Goal: Information Seeking & Learning: Compare options

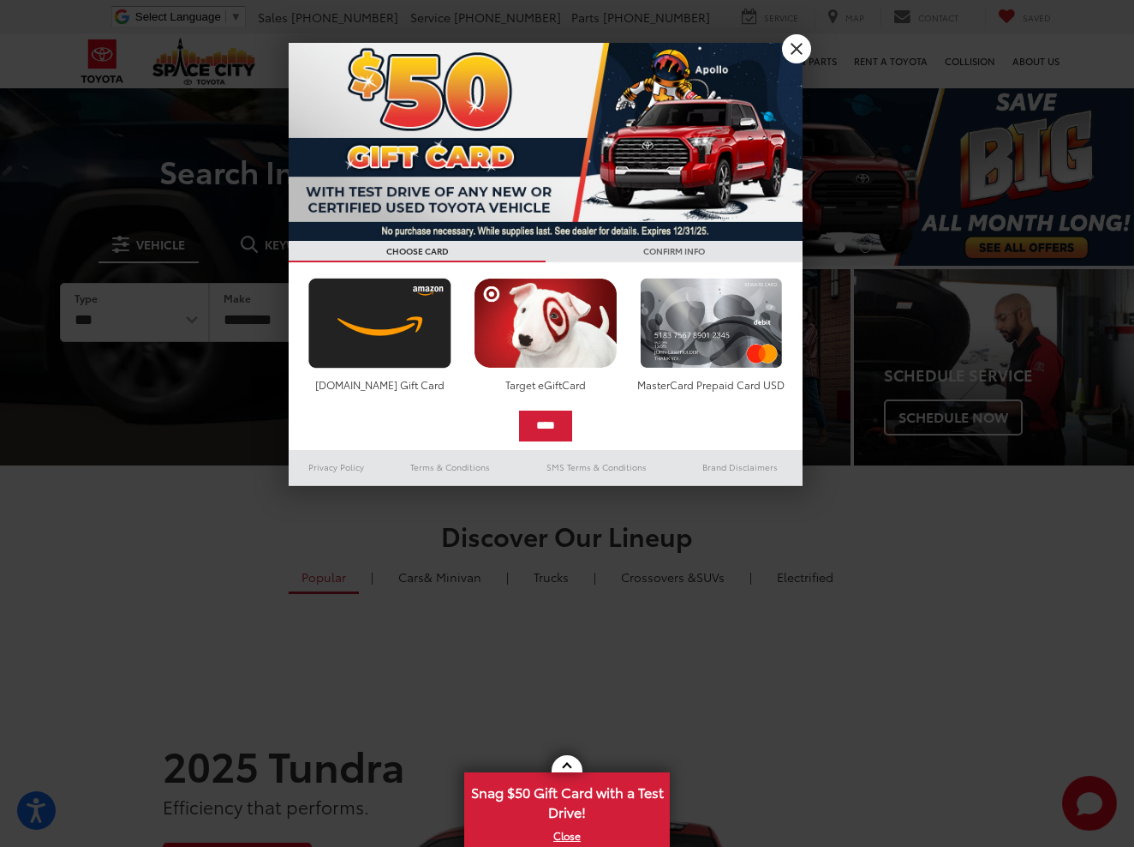
click at [787, 55] on link "X" at bounding box center [796, 48] width 29 height 29
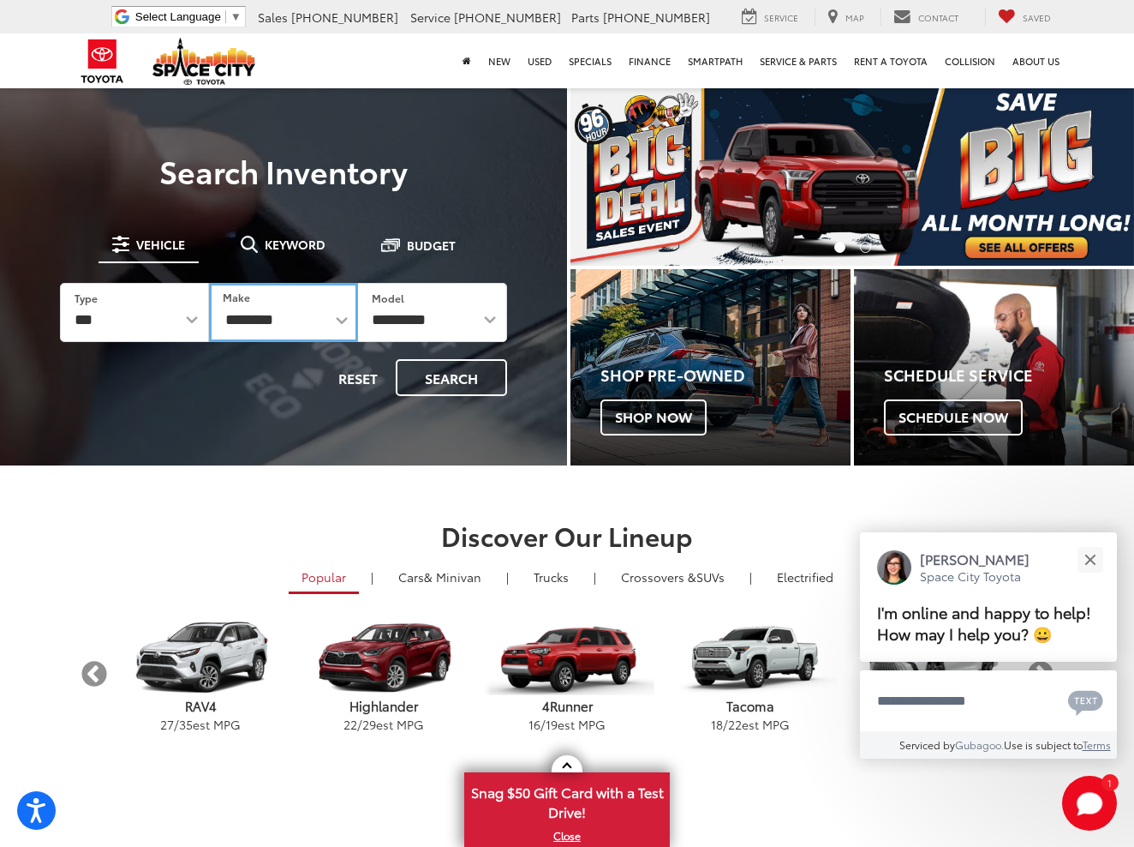
select select "******"
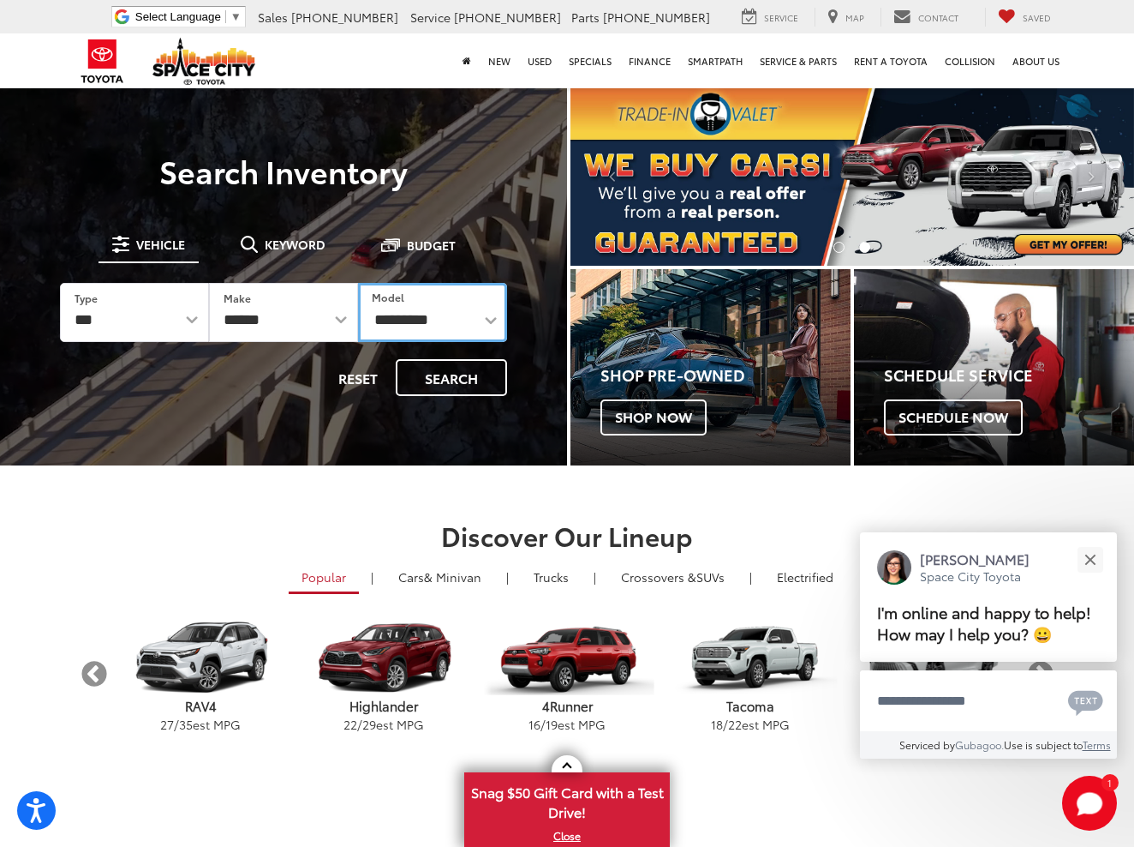
select select "**********"
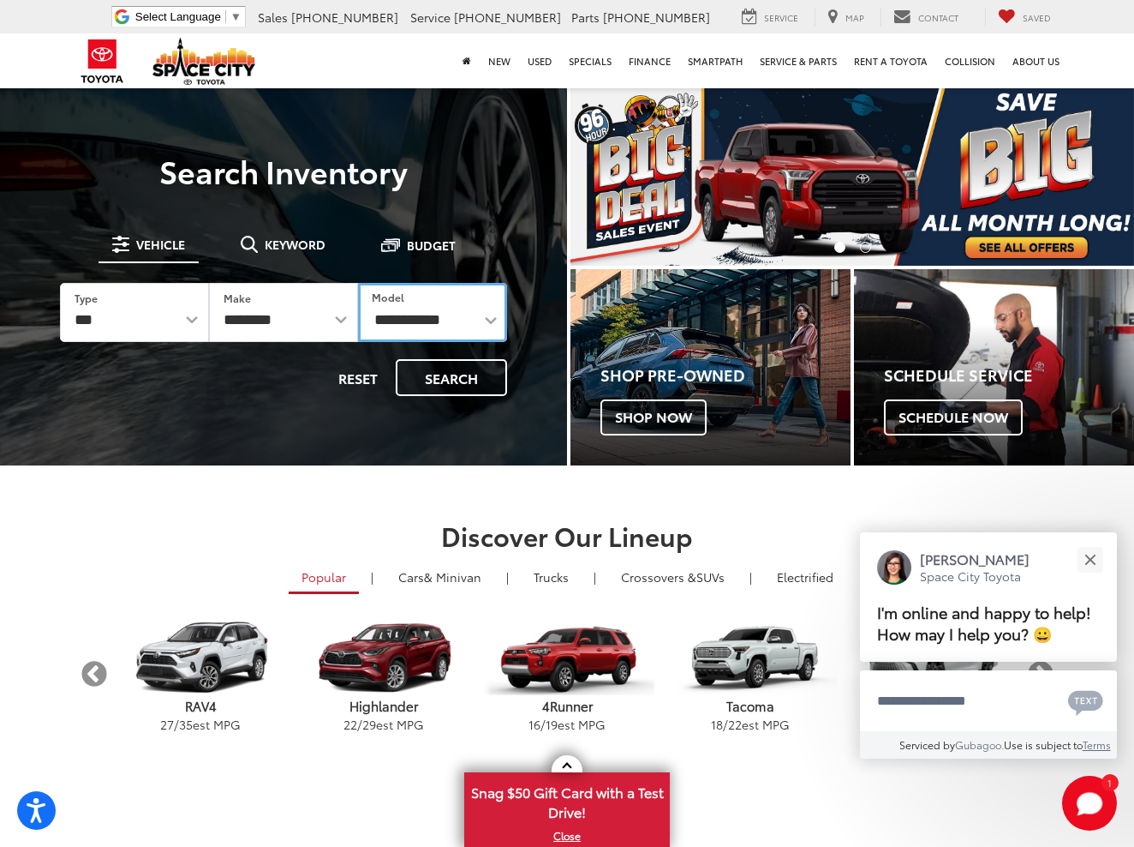
select select
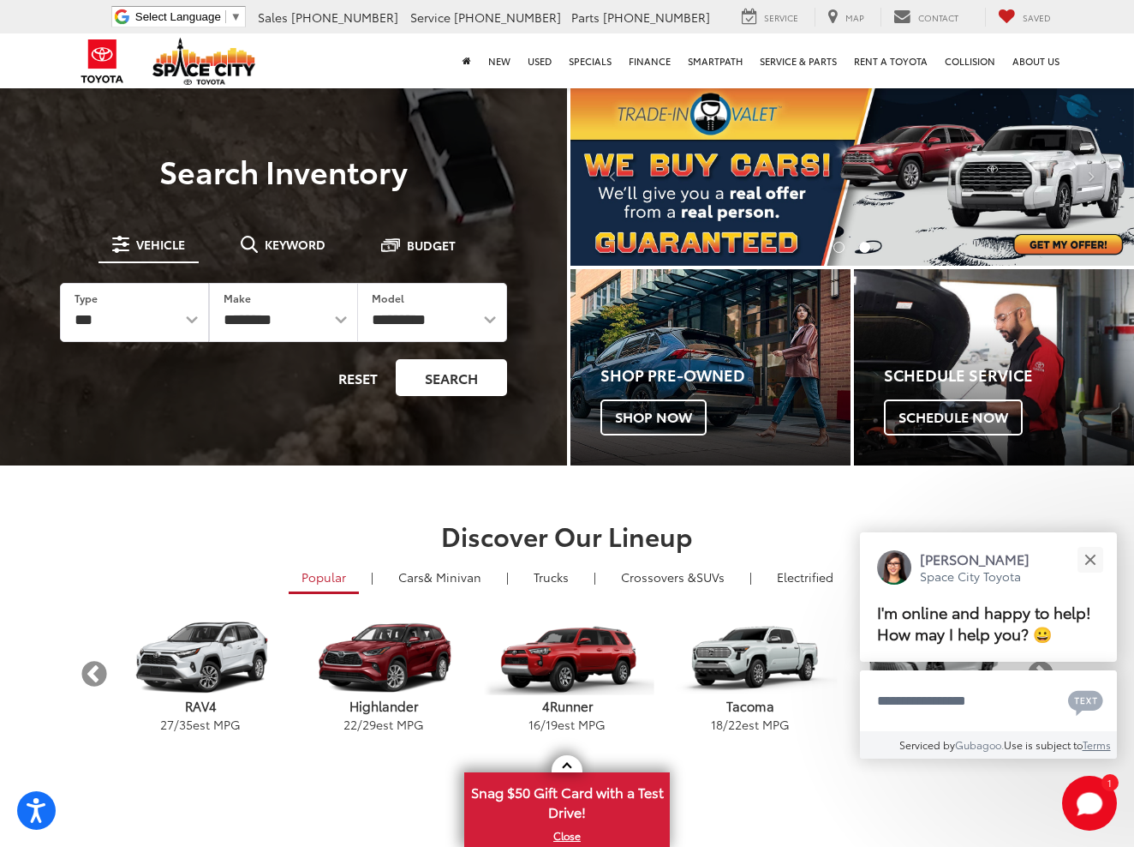
click at [441, 369] on button "Search" at bounding box center [451, 377] width 111 height 37
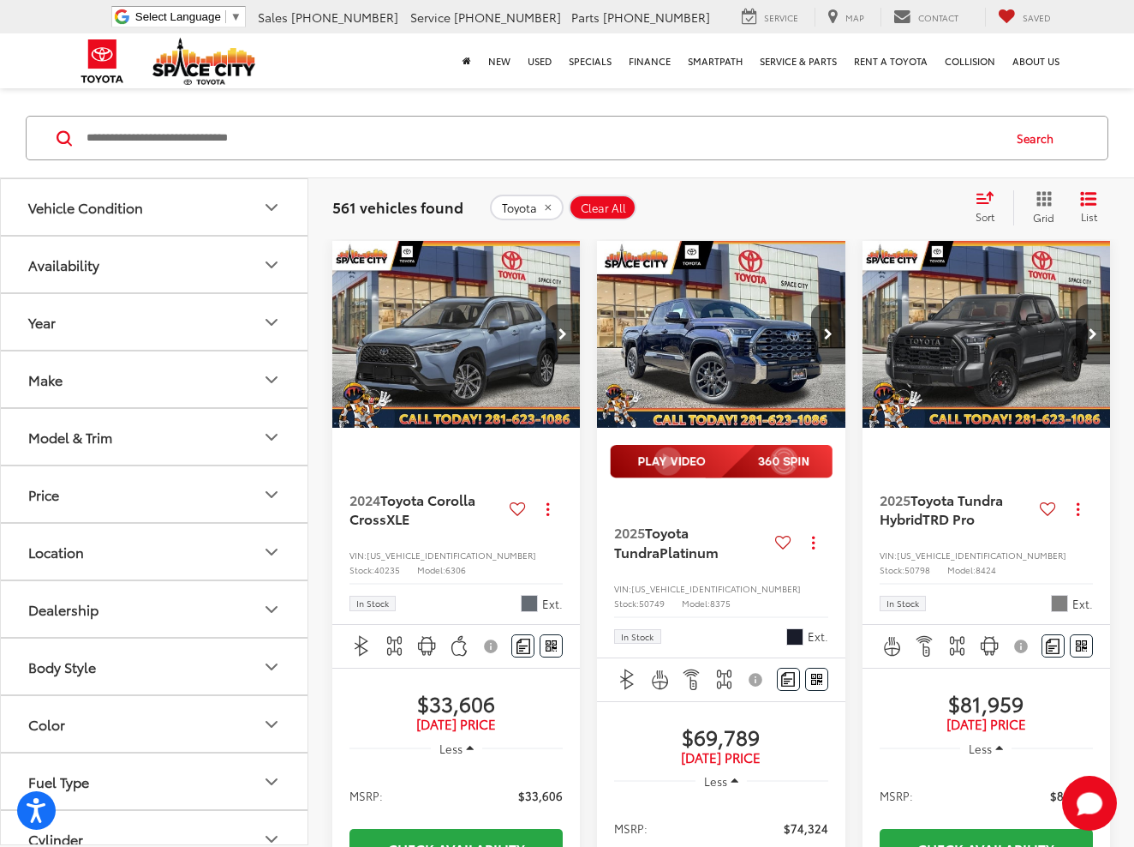
scroll to position [244, 0]
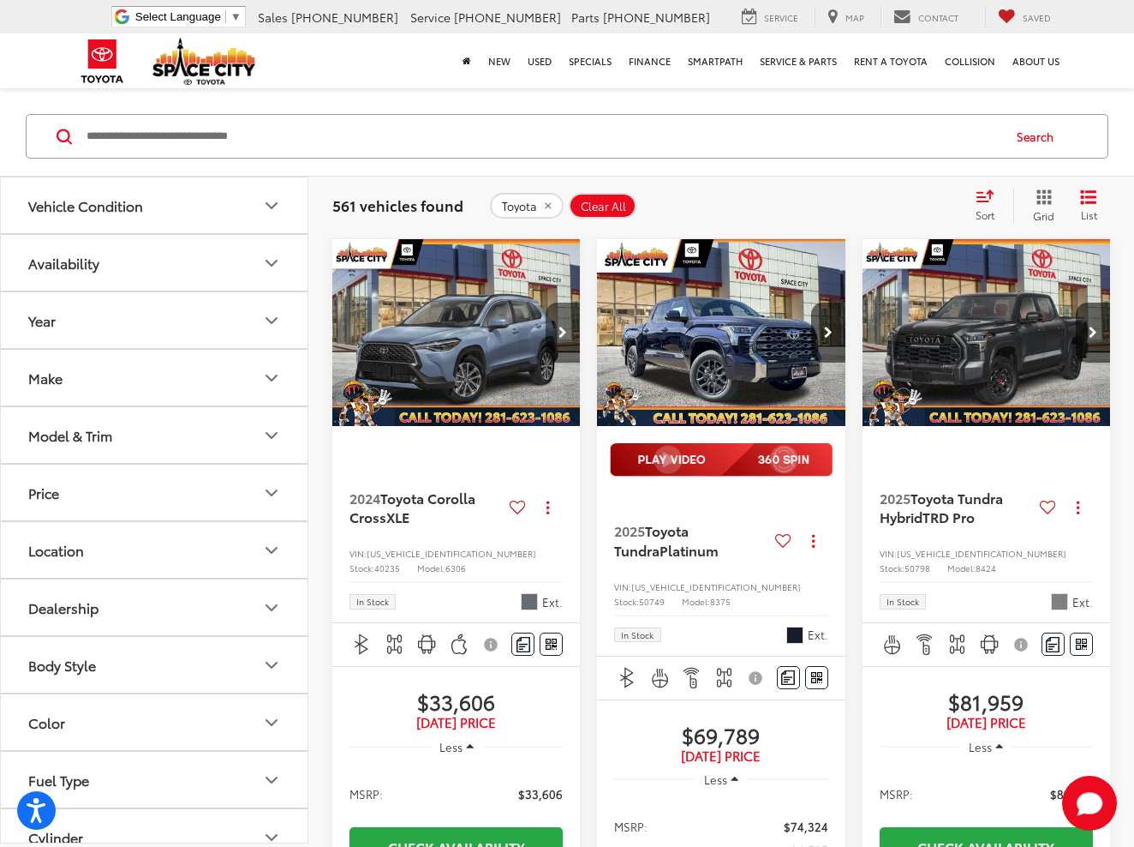
click at [571, 325] on button "Next image" at bounding box center [563, 332] width 34 height 60
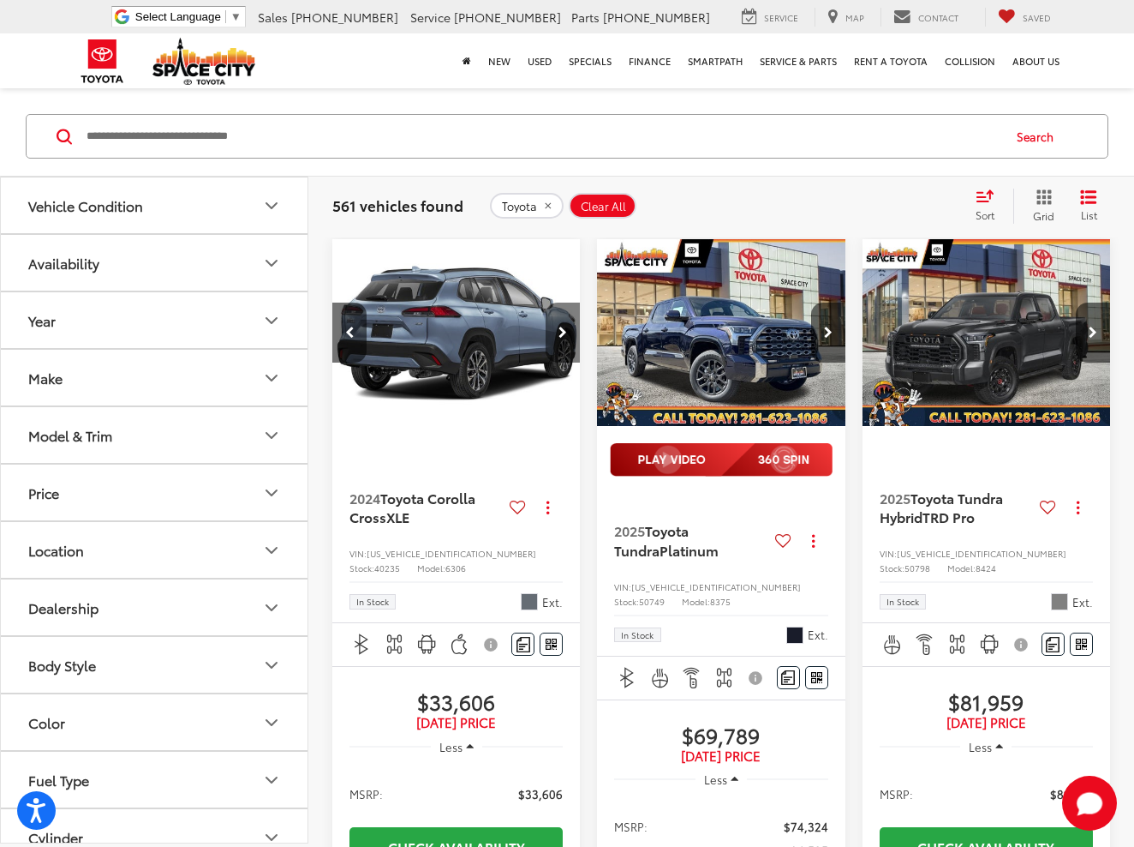
click at [571, 326] on button "Next image" at bounding box center [563, 332] width 34 height 60
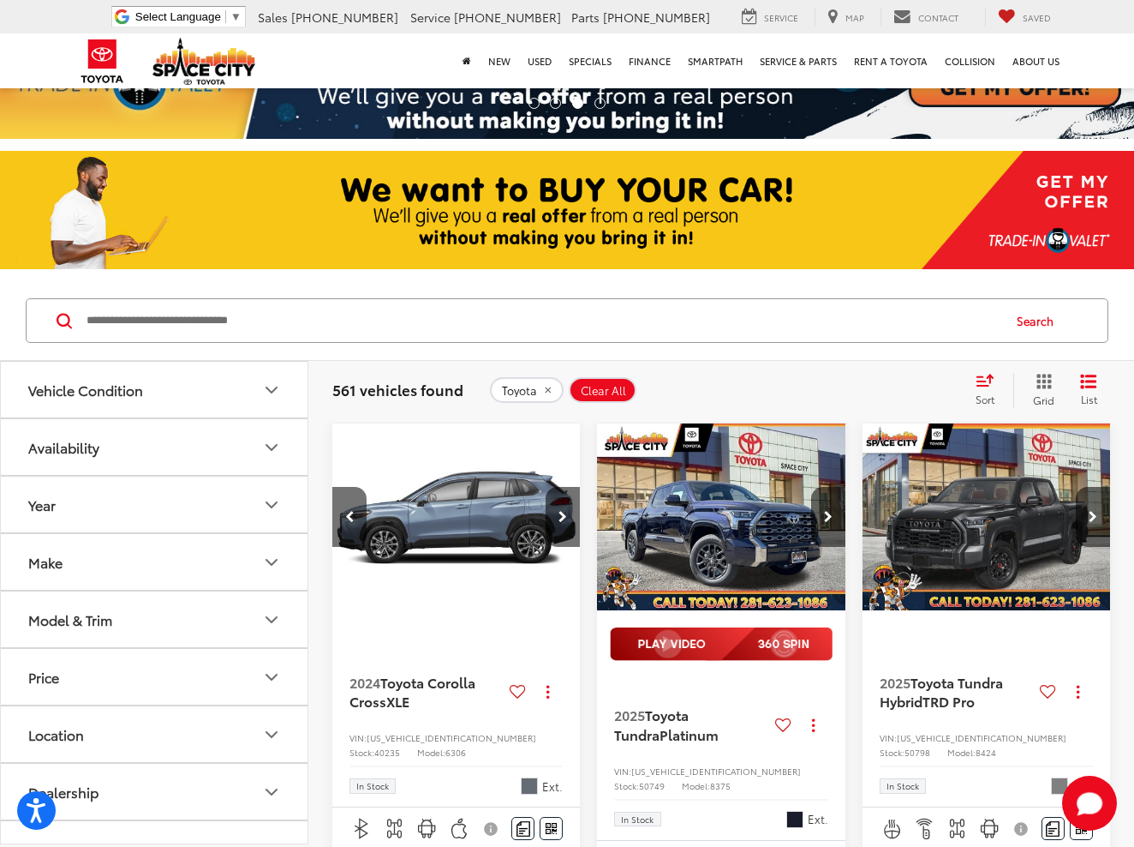
scroll to position [61, 0]
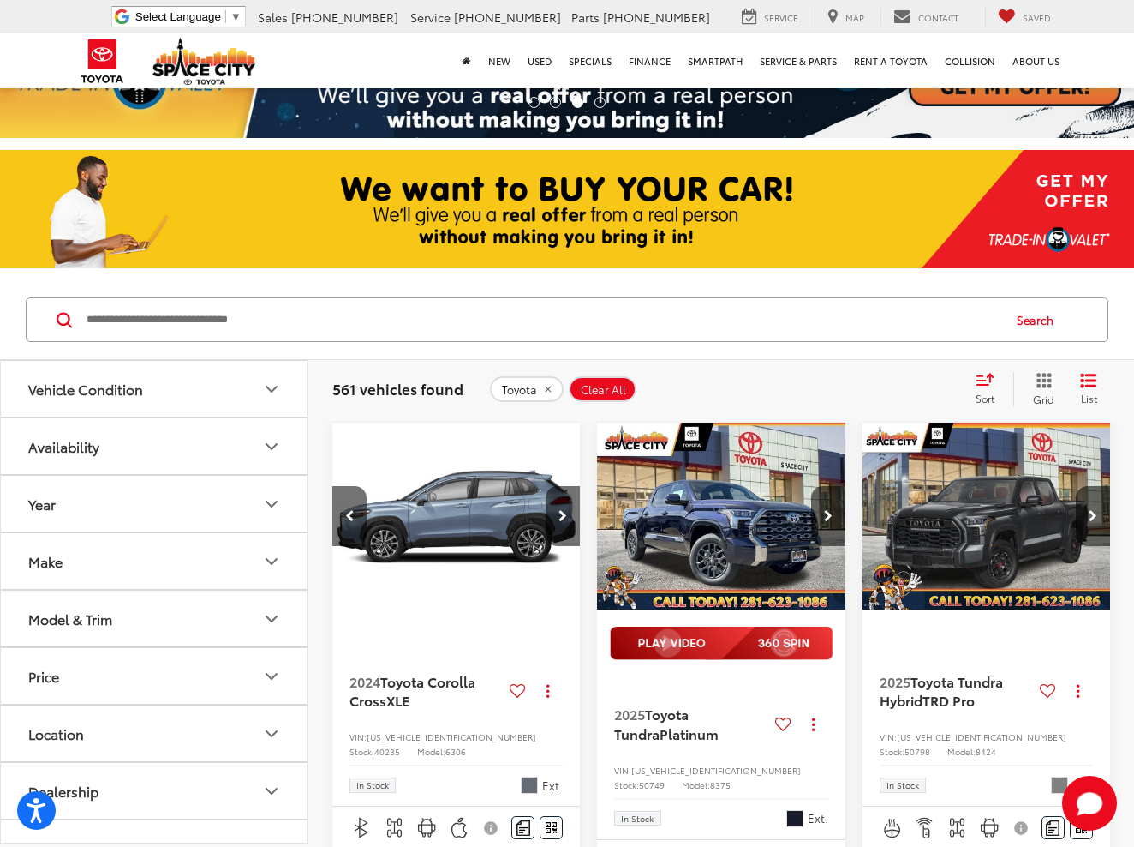
click at [205, 407] on button "Vehicle Condition" at bounding box center [155, 389] width 308 height 56
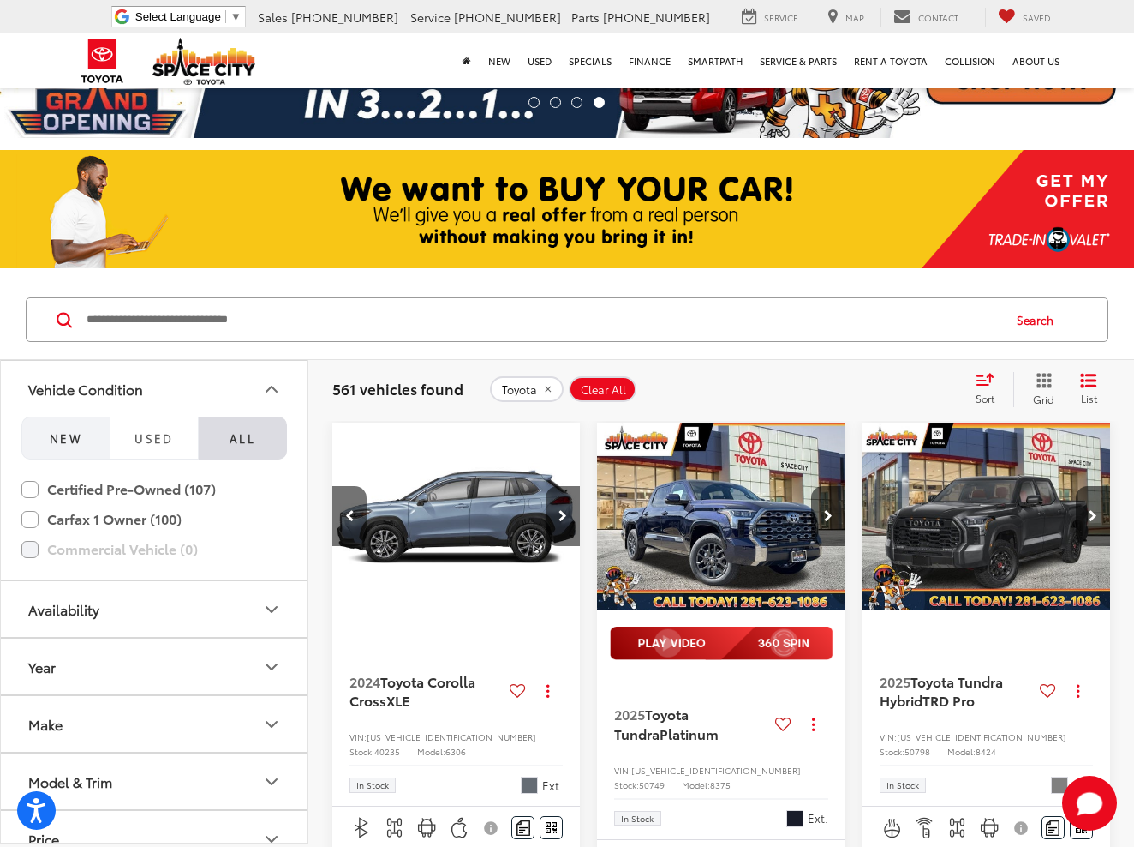
click at [27, 428] on button "NEW" at bounding box center [65, 437] width 88 height 43
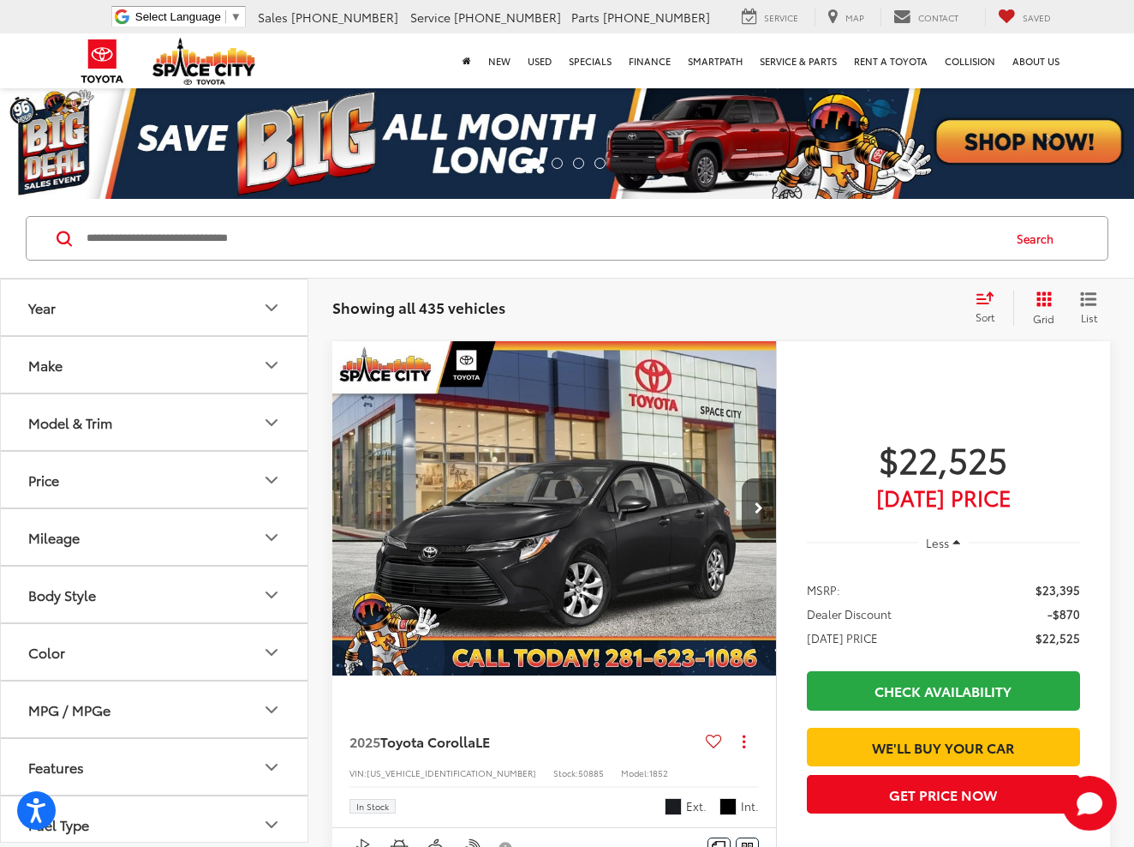
click at [81, 382] on button "Make" at bounding box center [155, 365] width 308 height 56
click at [78, 354] on button "Make" at bounding box center [155, 365] width 308 height 56
click at [75, 325] on button "Year" at bounding box center [155, 307] width 308 height 56
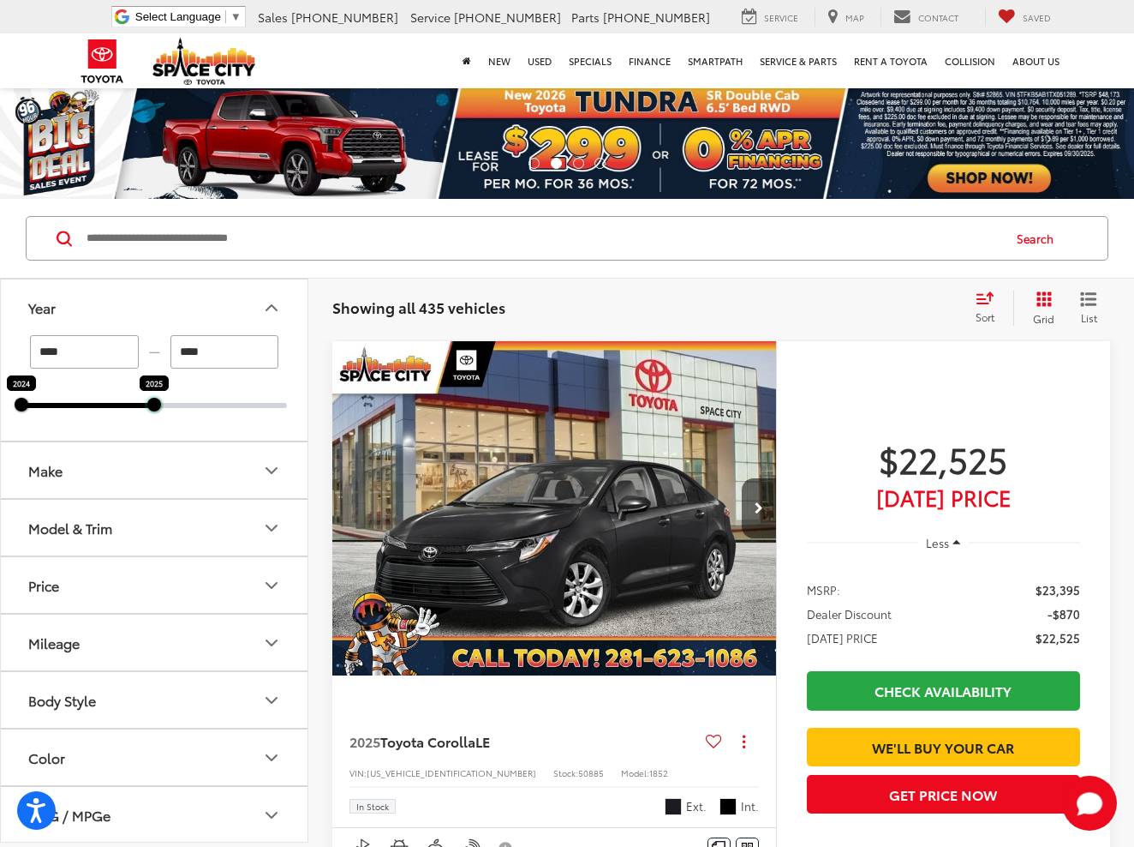
drag, startPoint x: 284, startPoint y: 401, endPoint x: 176, endPoint y: 400, distance: 108.8
click at [176, 400] on div "**** — **** 2024 2025" at bounding box center [154, 371] width 266 height 73
type input "****"
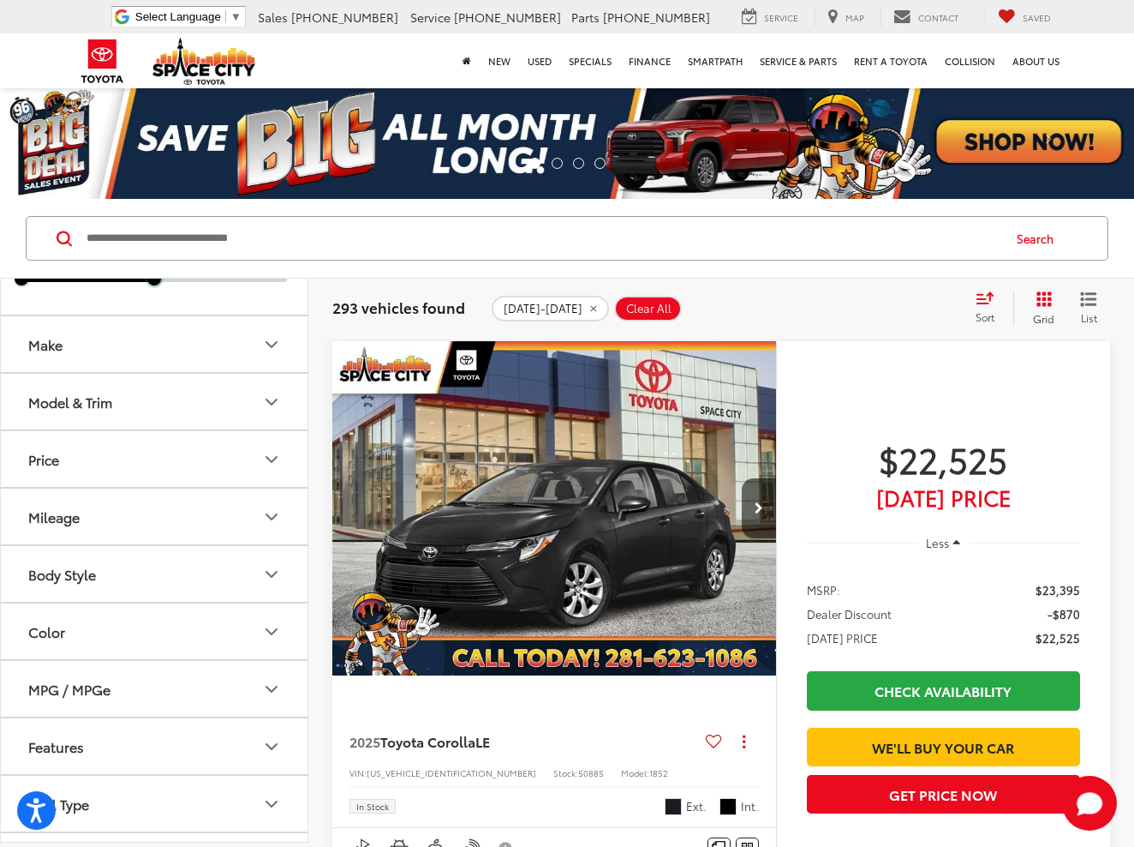
scroll to position [130, 0]
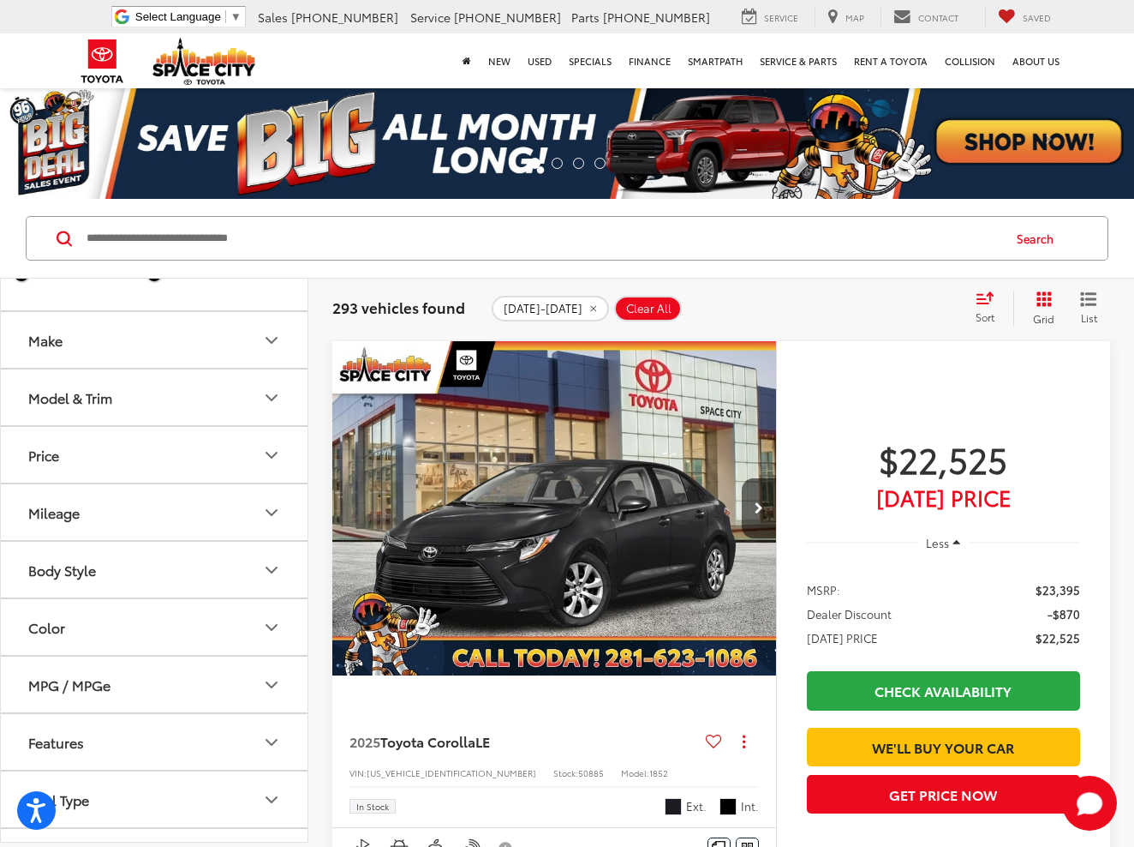
click at [200, 573] on button "Body Style" at bounding box center [155, 570] width 308 height 56
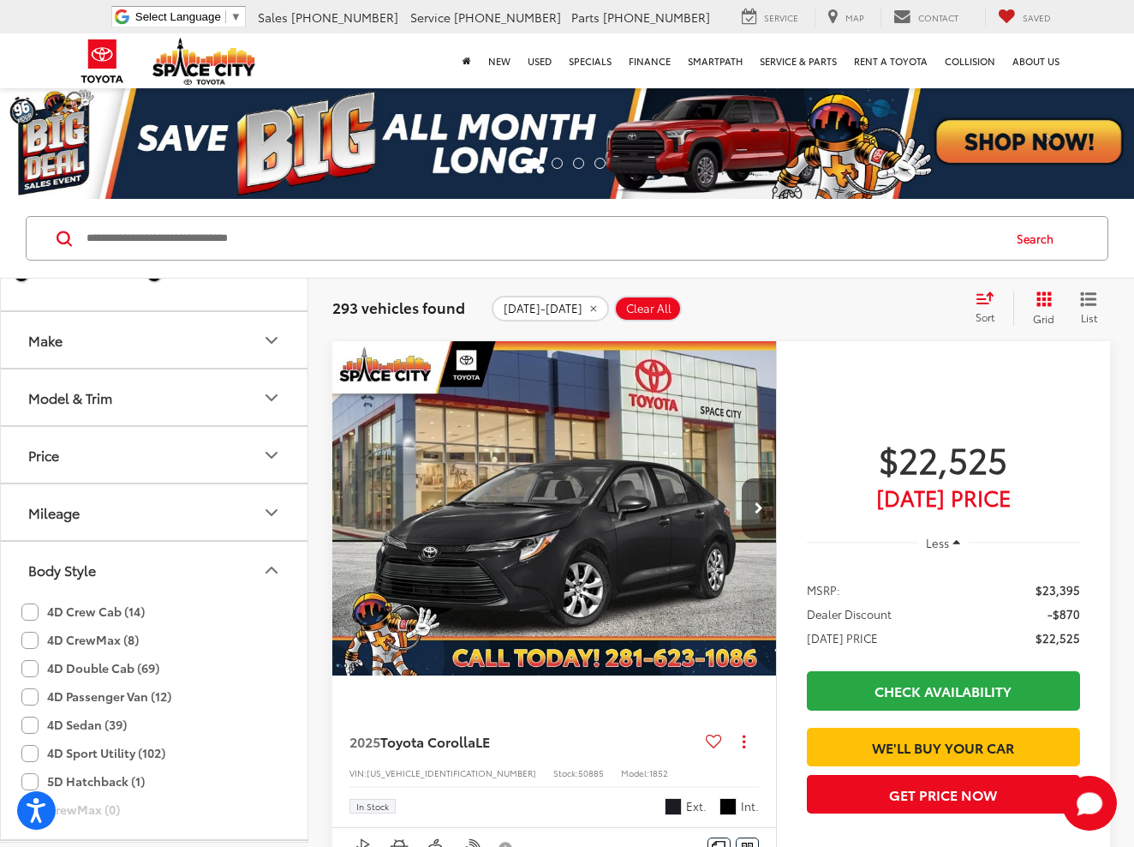
click at [200, 573] on button "Body Style" at bounding box center [155, 570] width 308 height 56
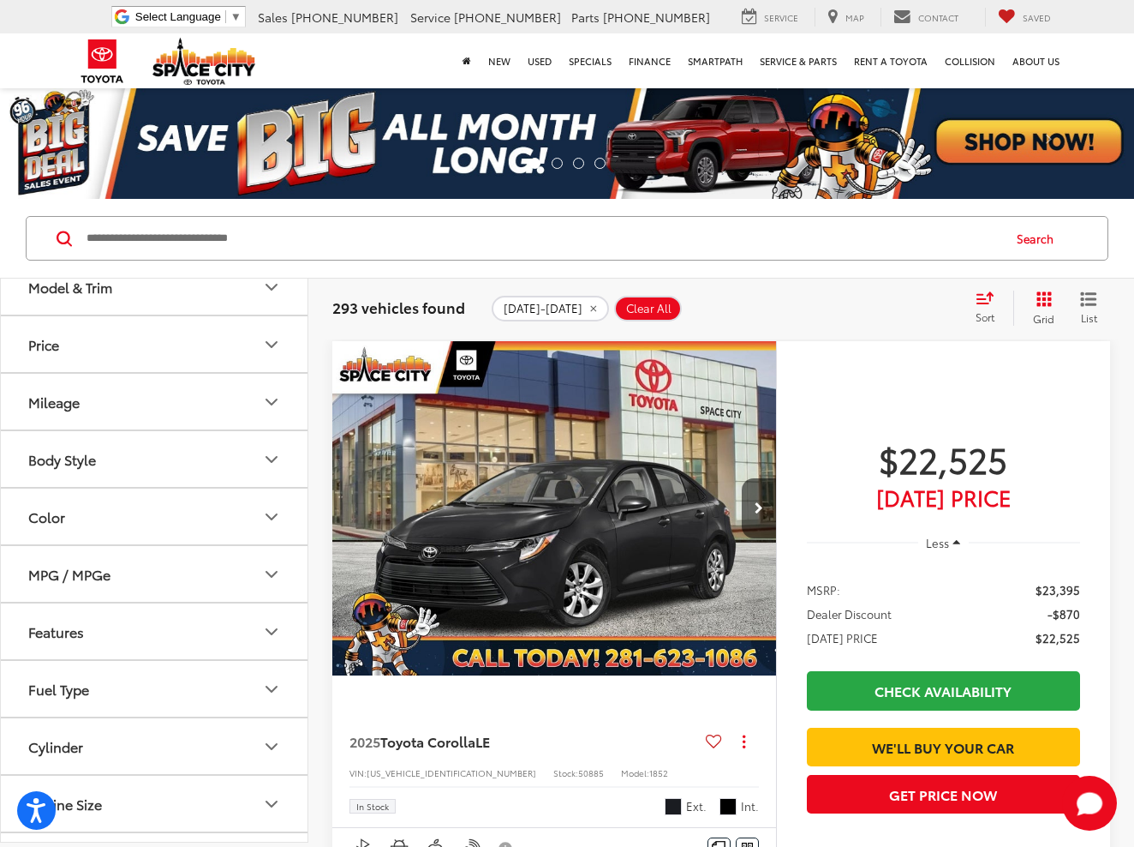
scroll to position [242, 0]
click at [171, 620] on button "Features" at bounding box center [155, 630] width 308 height 56
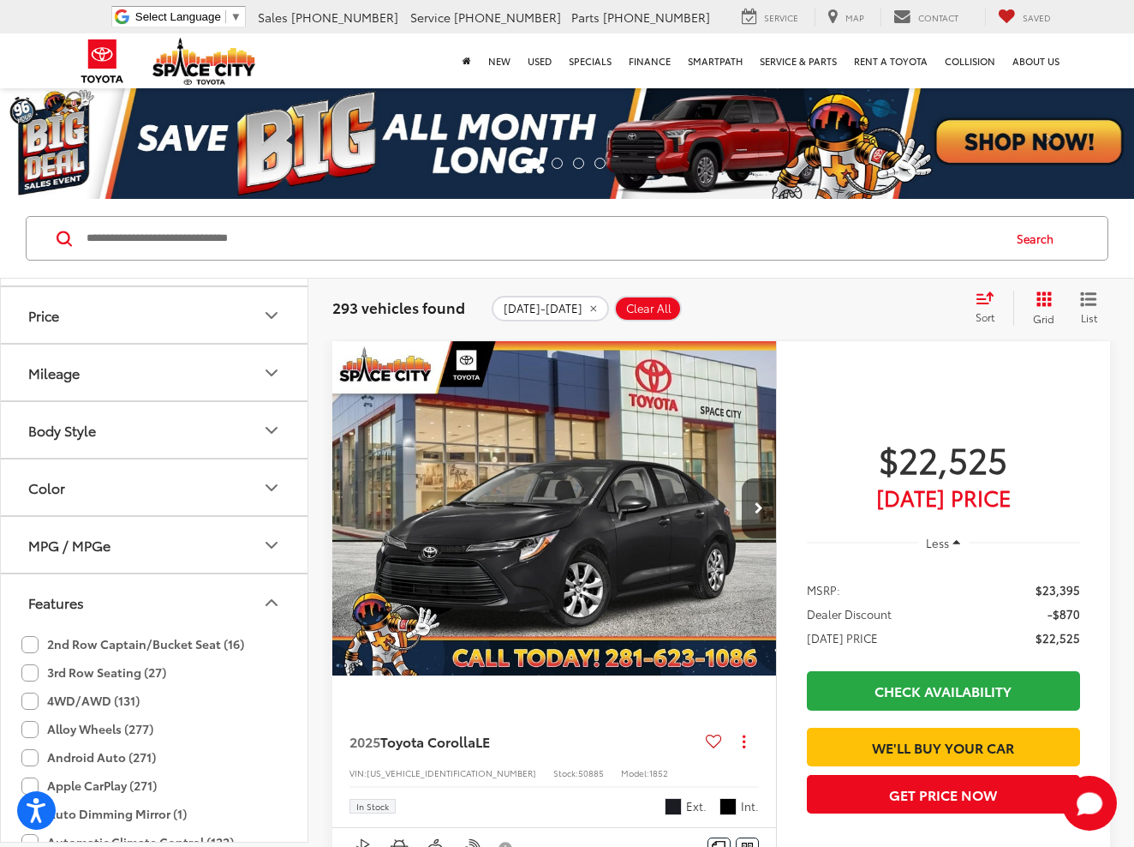
scroll to position [298, 0]
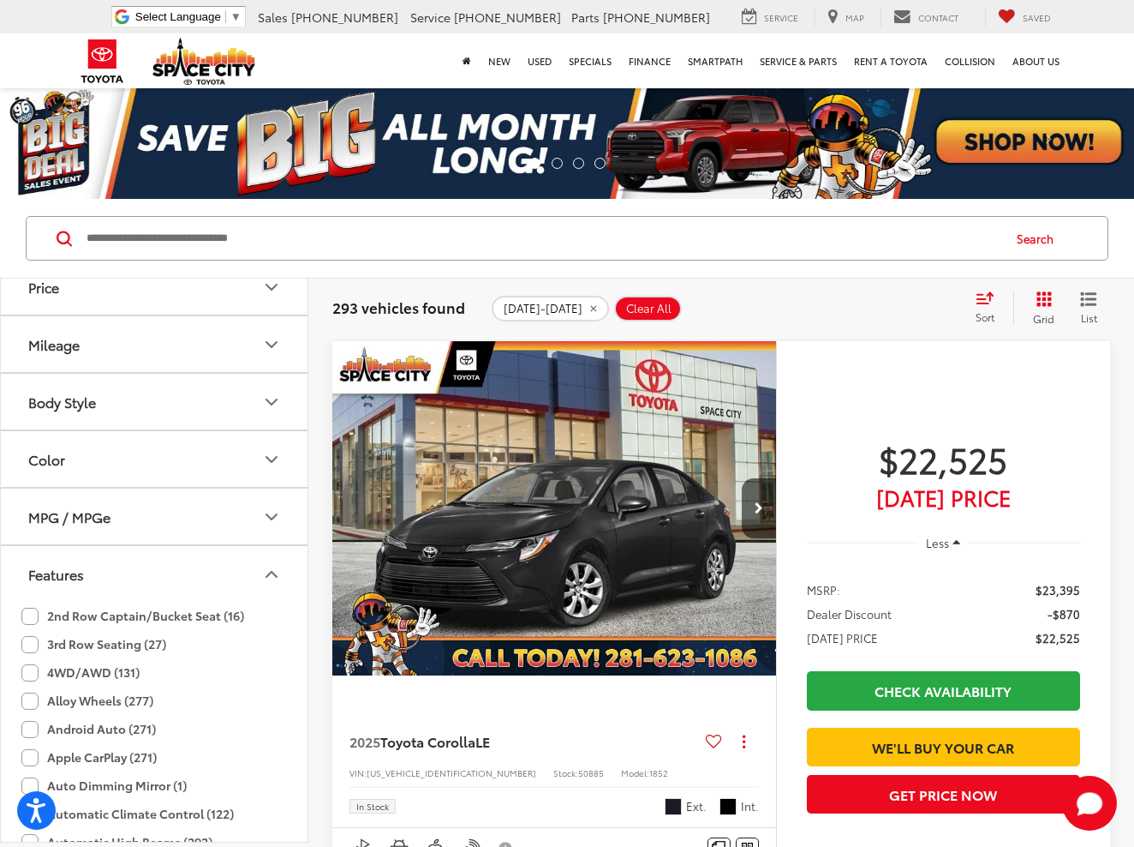
click at [86, 673] on label "4WD/AWD (131)" at bounding box center [80, 672] width 118 height 28
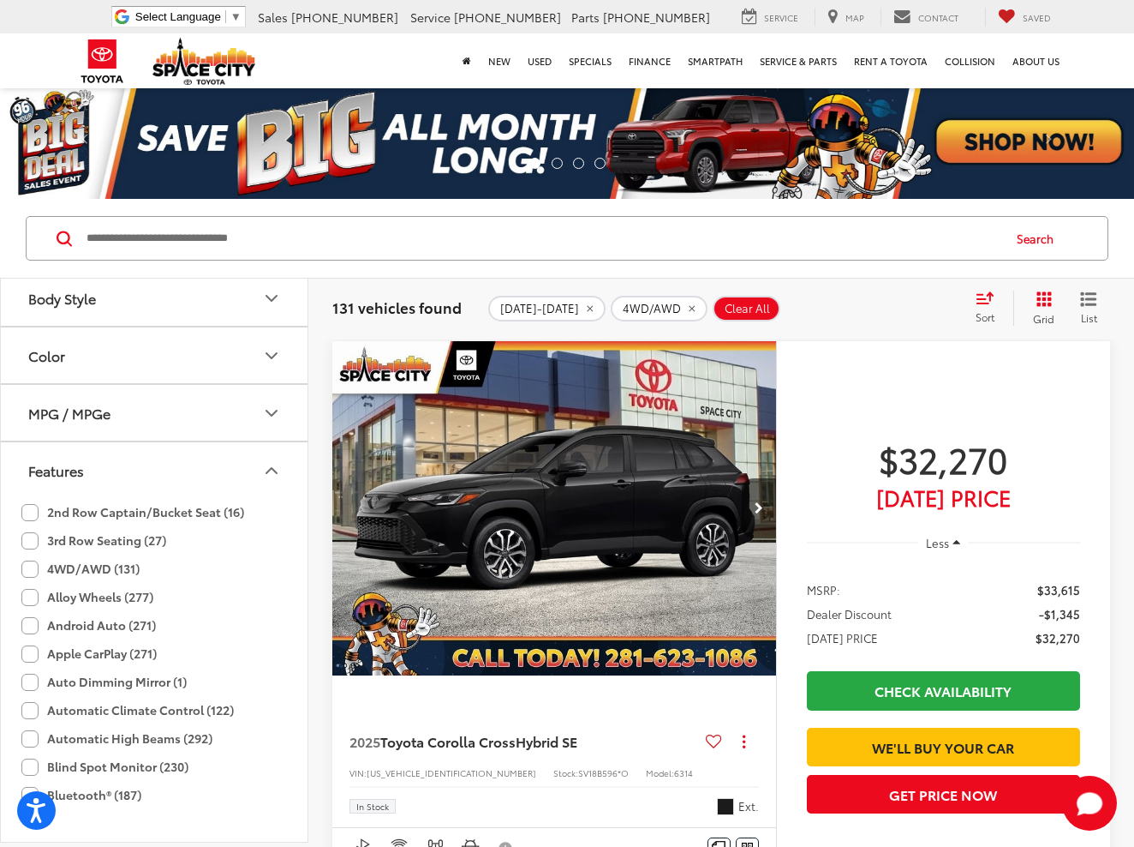
scroll to position [364, 0]
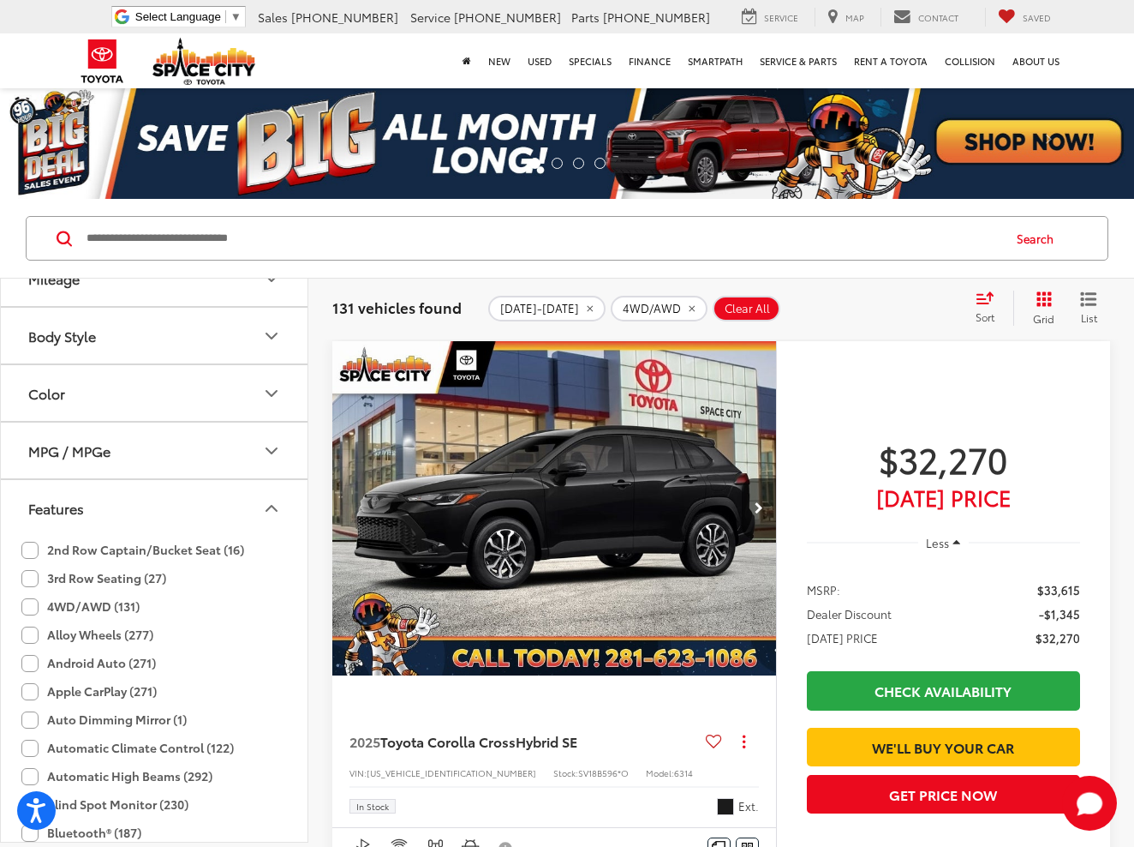
click at [105, 514] on button "Features" at bounding box center [155, 508] width 308 height 56
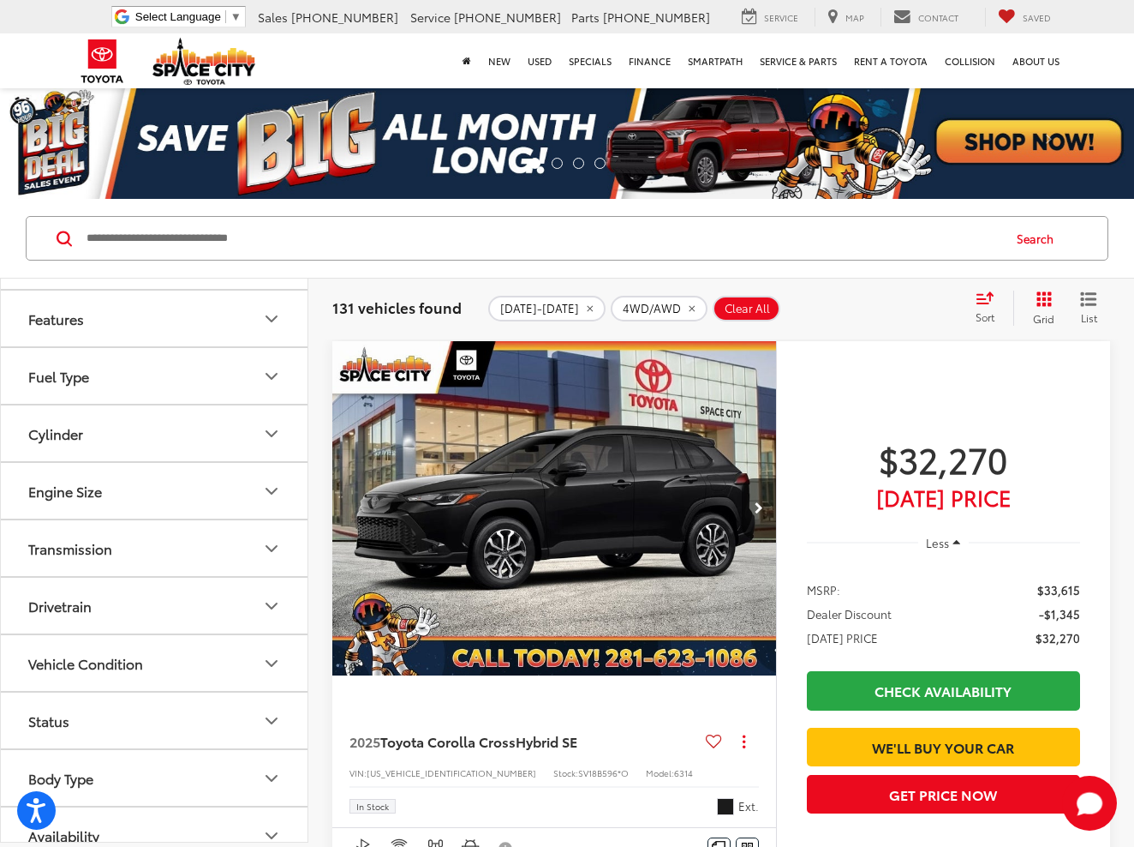
scroll to position [568, 0]
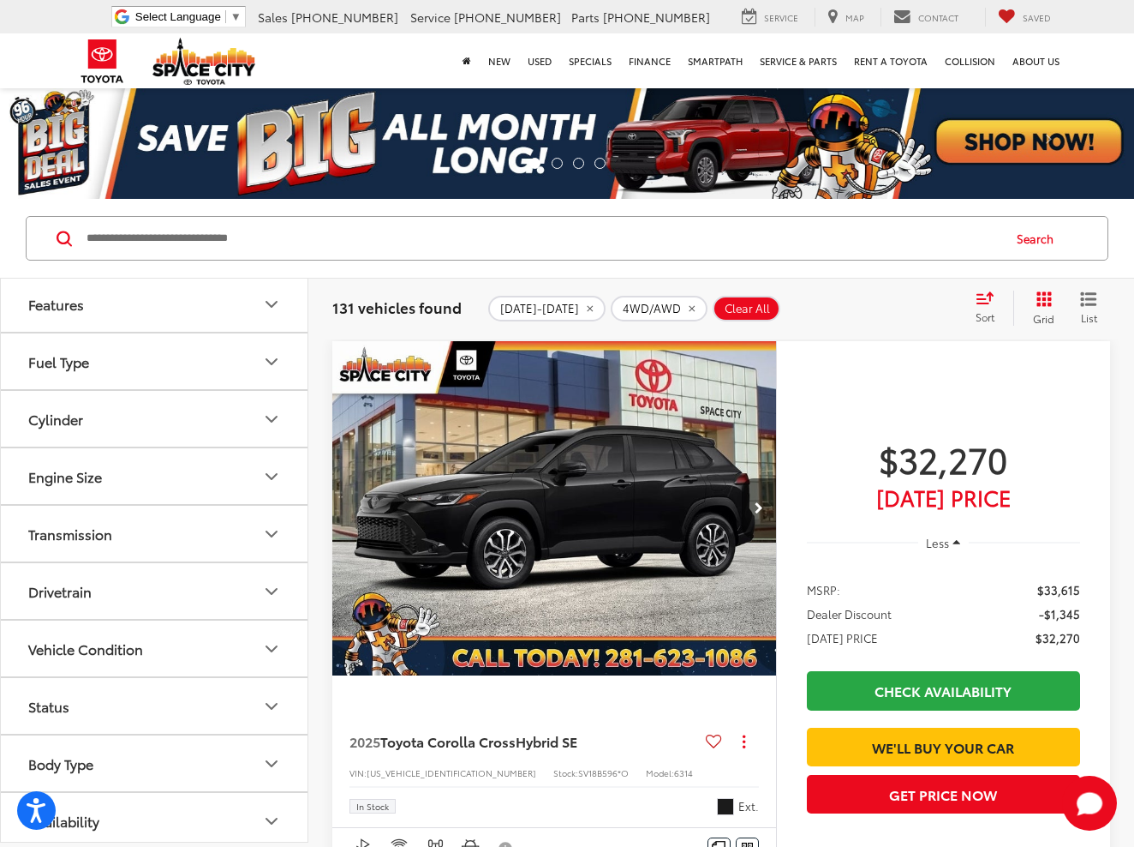
click at [89, 635] on button "Vehicle Condition" at bounding box center [155, 648] width 308 height 56
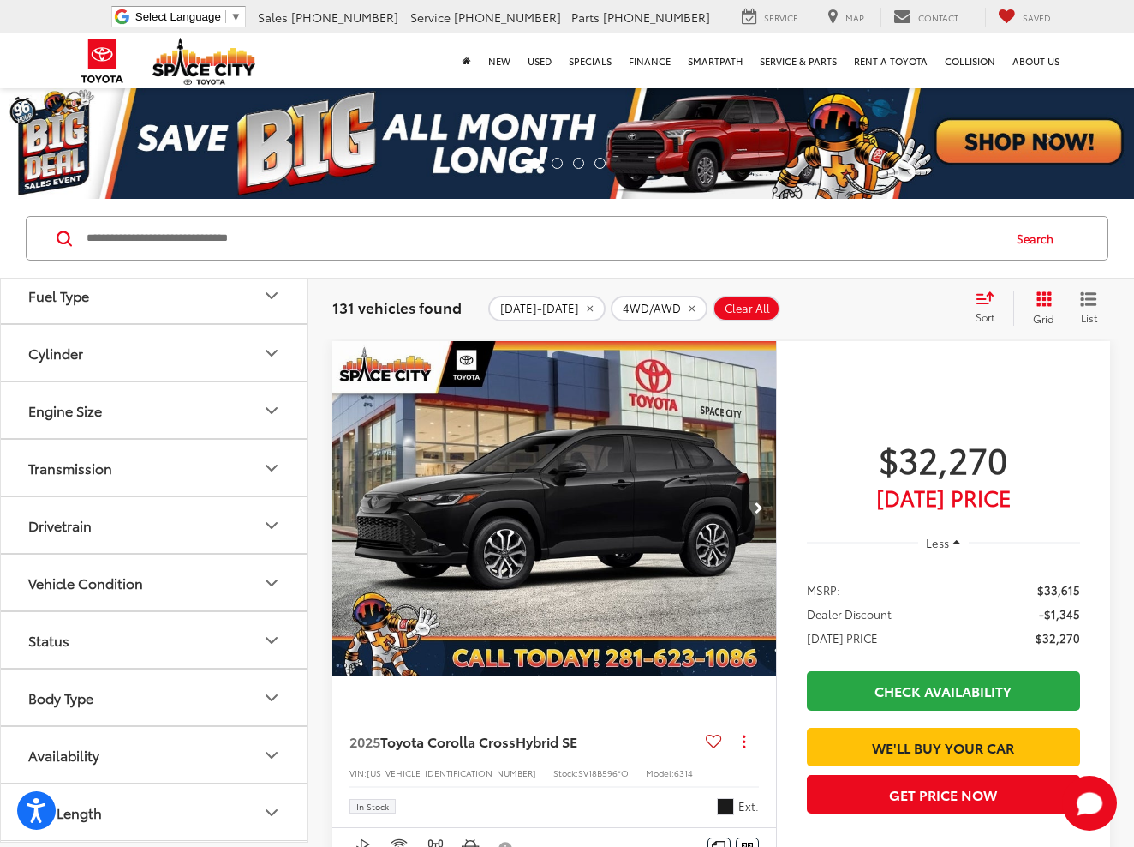
scroll to position [634, 0]
click at [79, 697] on div "Body Type" at bounding box center [60, 697] width 65 height 16
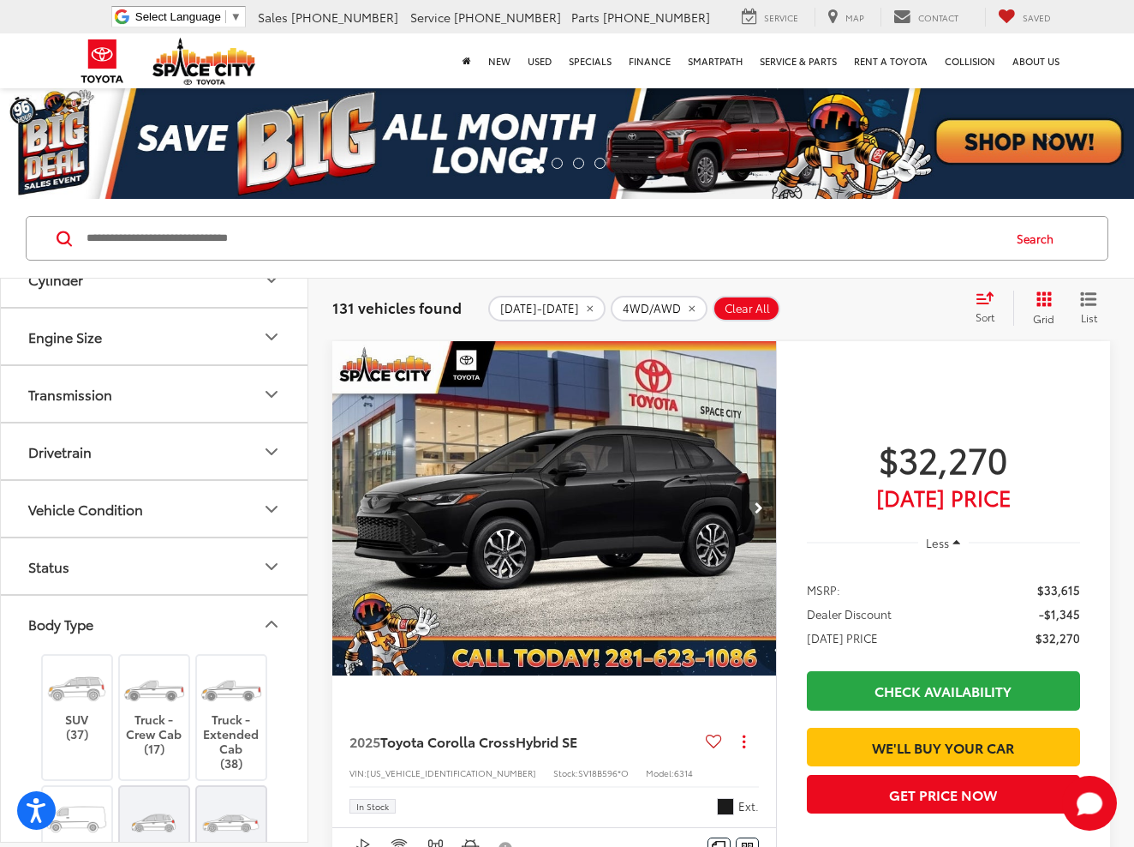
scroll to position [747, 0]
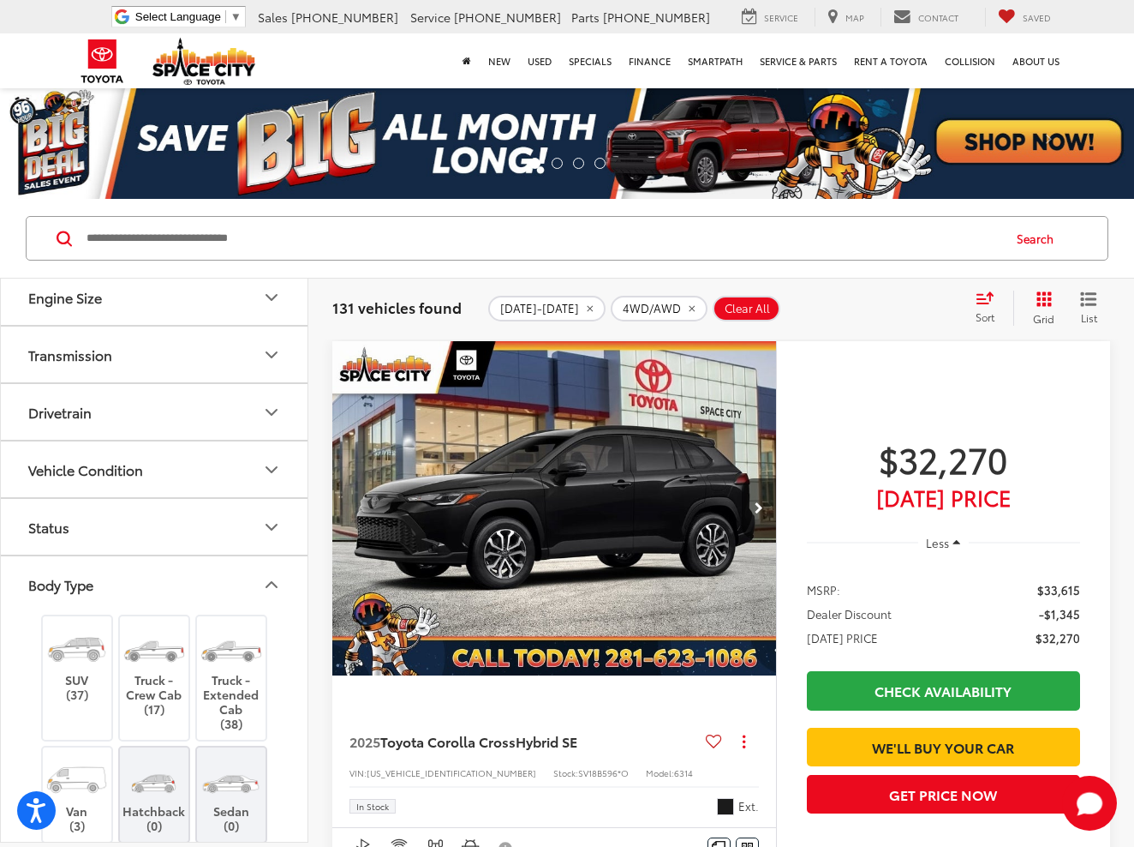
click at [79, 697] on label "SUV (37)" at bounding box center [77, 663] width 69 height 77
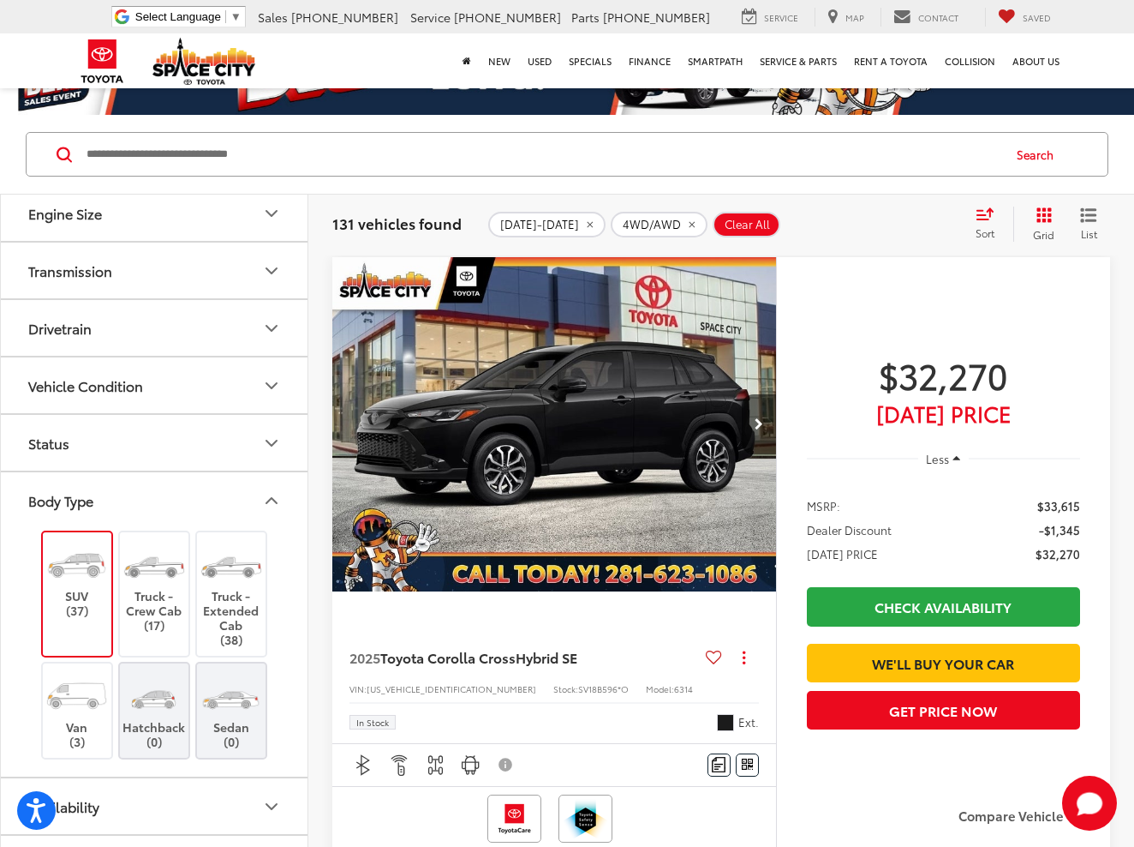
scroll to position [98, 0]
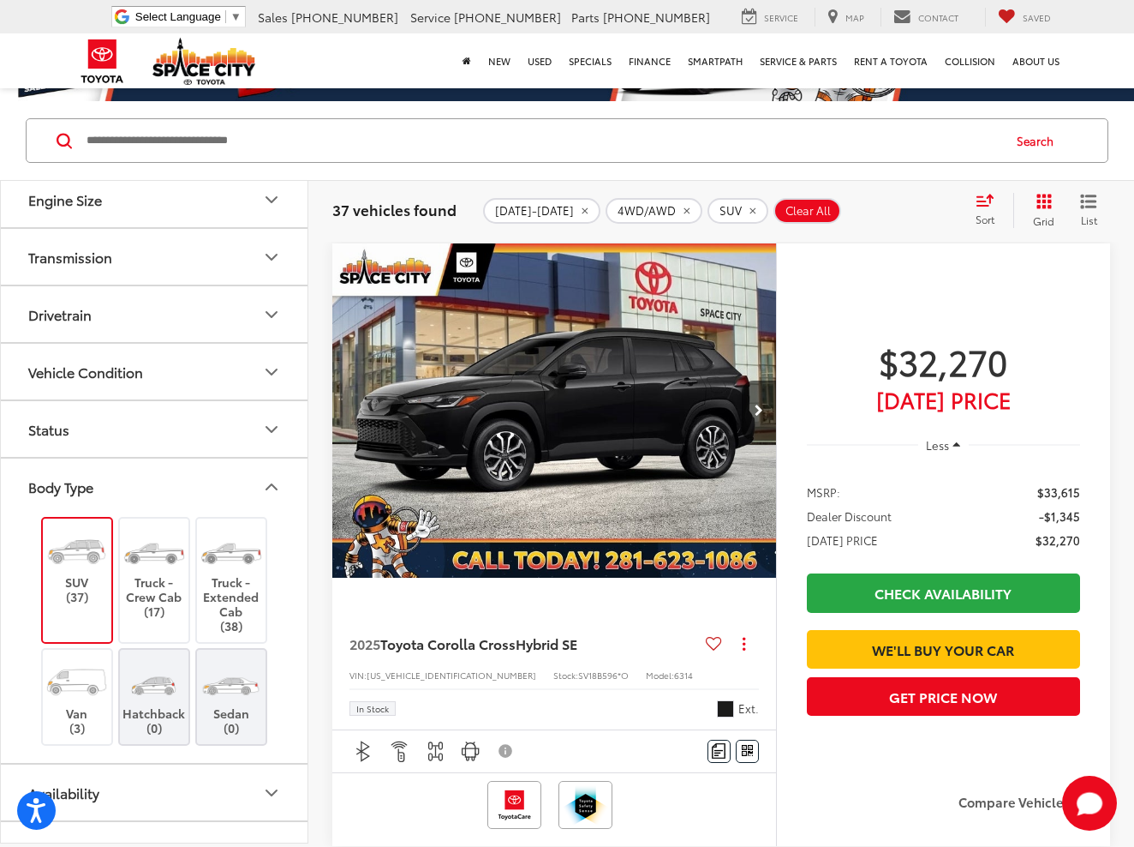
click at [153, 486] on button "Body Type" at bounding box center [155, 486] width 308 height 56
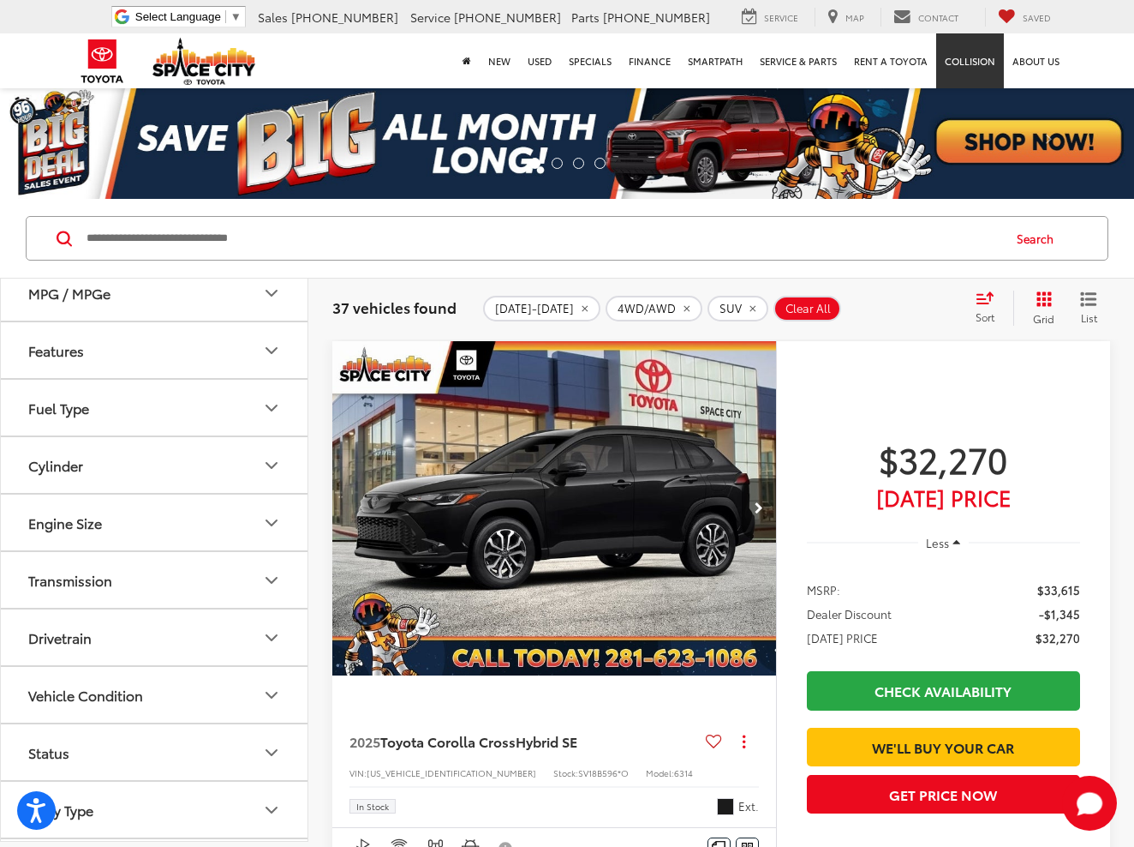
scroll to position [0, 0]
click at [125, 253] on input "Search by Make, Model, or Keyword" at bounding box center [543, 238] width 916 height 41
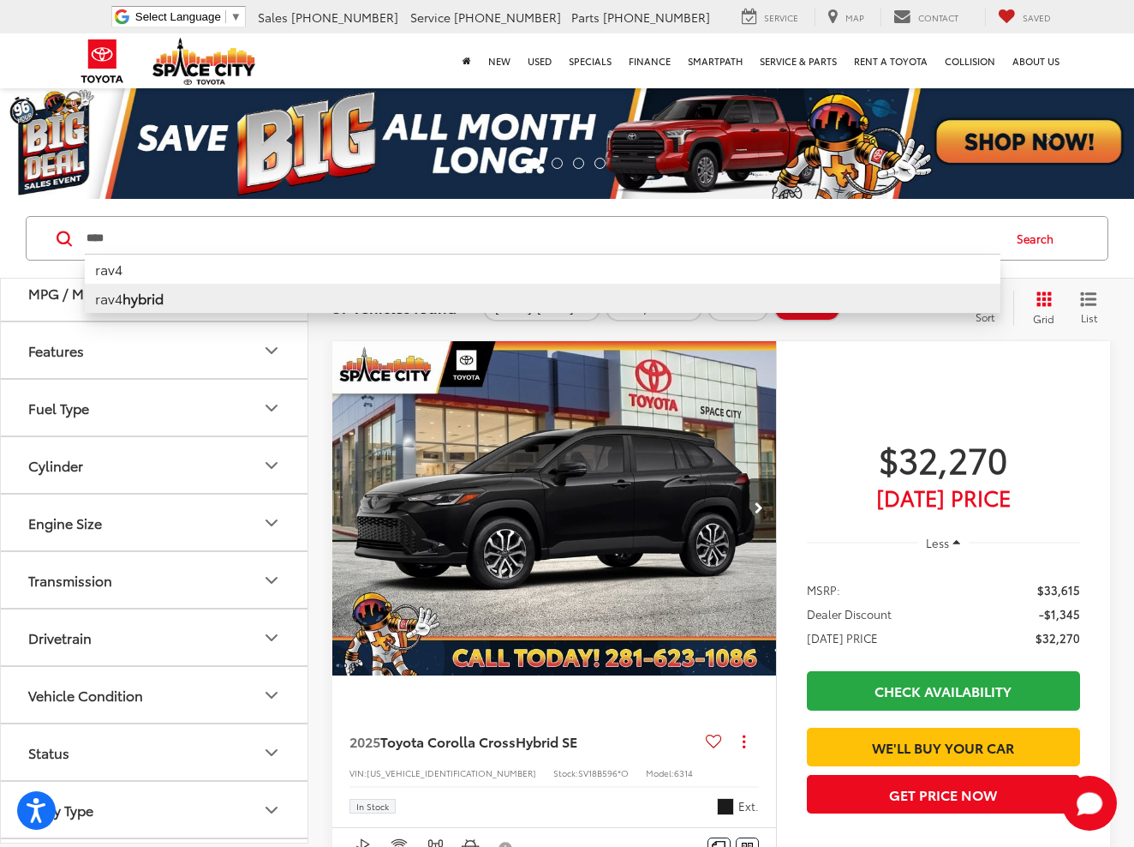
click at [121, 294] on li "rav4 hybrid" at bounding box center [543, 298] width 916 height 29
type input "**********"
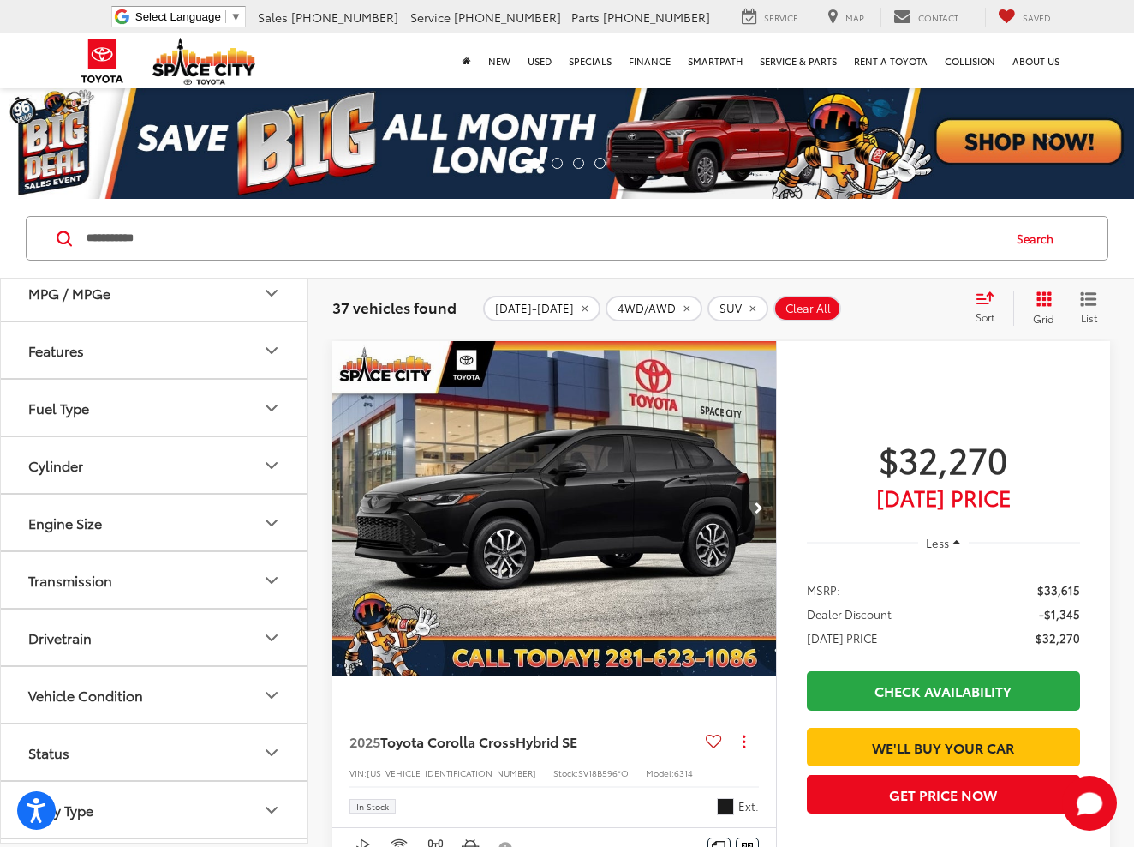
type input "****"
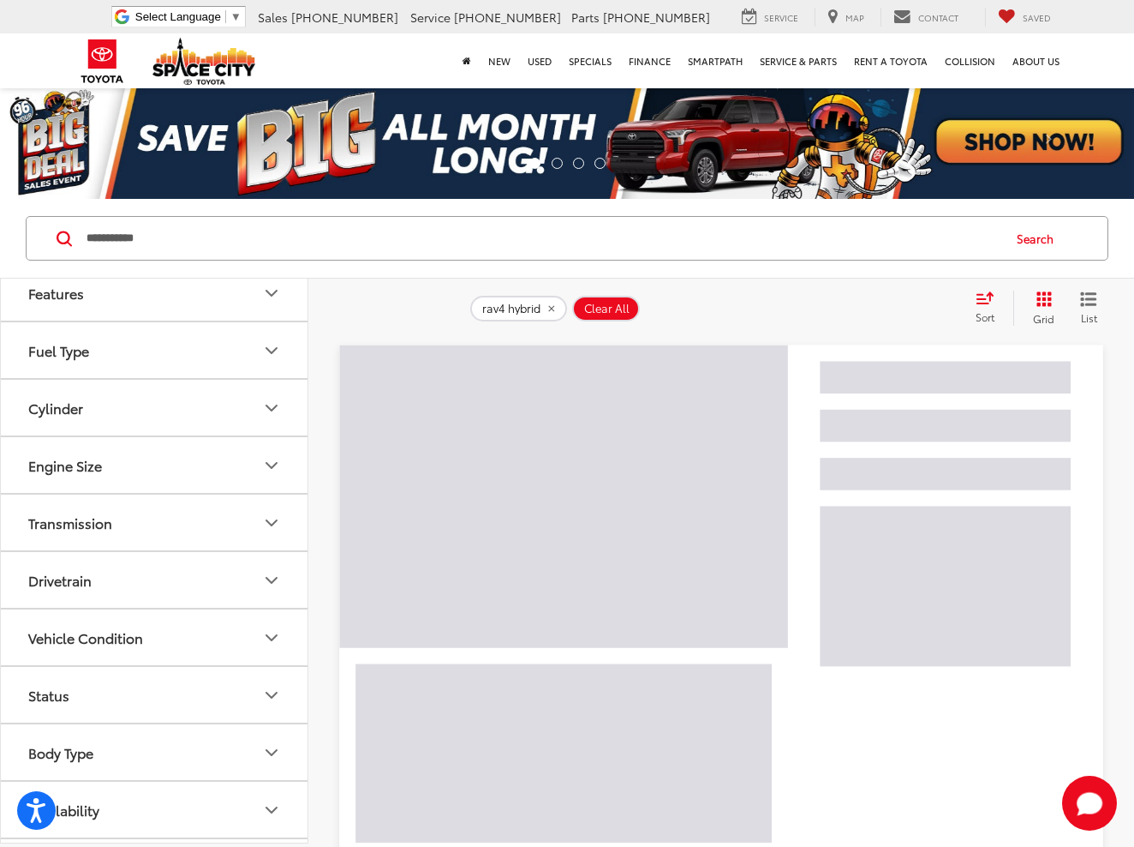
click at [204, 249] on input "**********" at bounding box center [543, 238] width 916 height 41
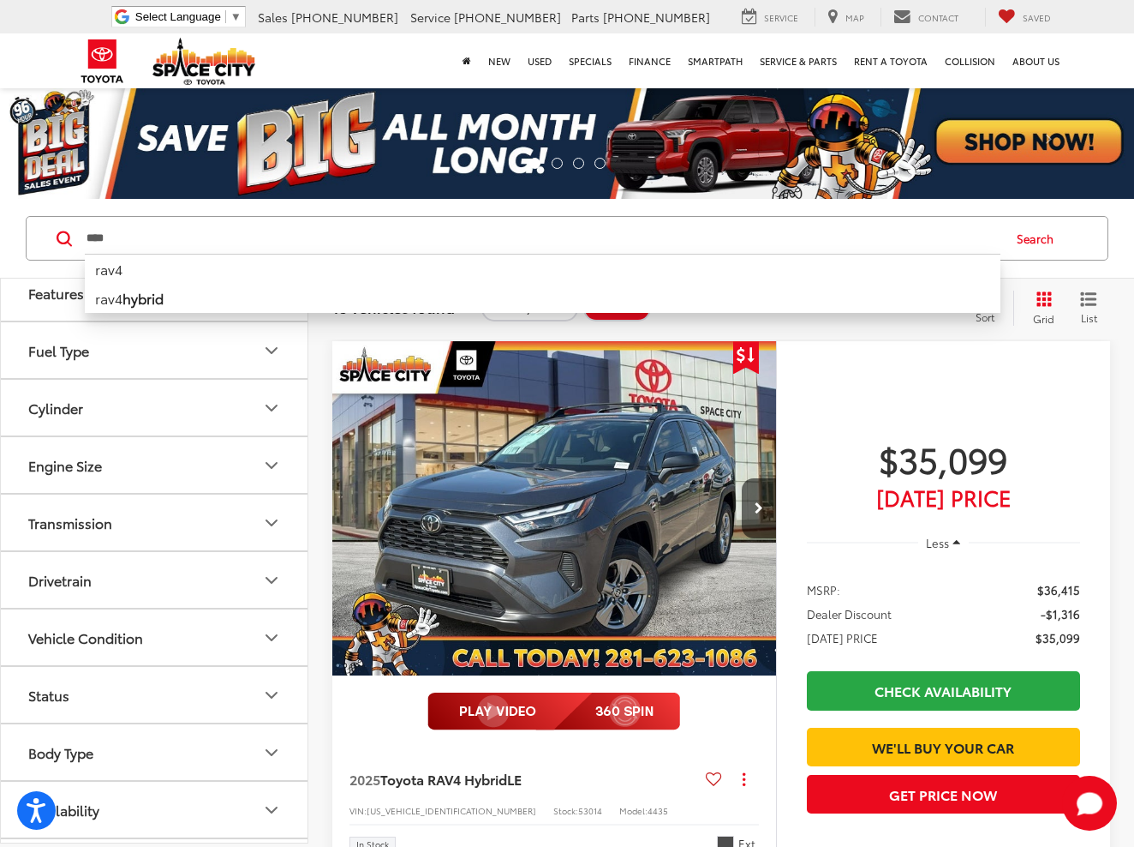
type input "****"
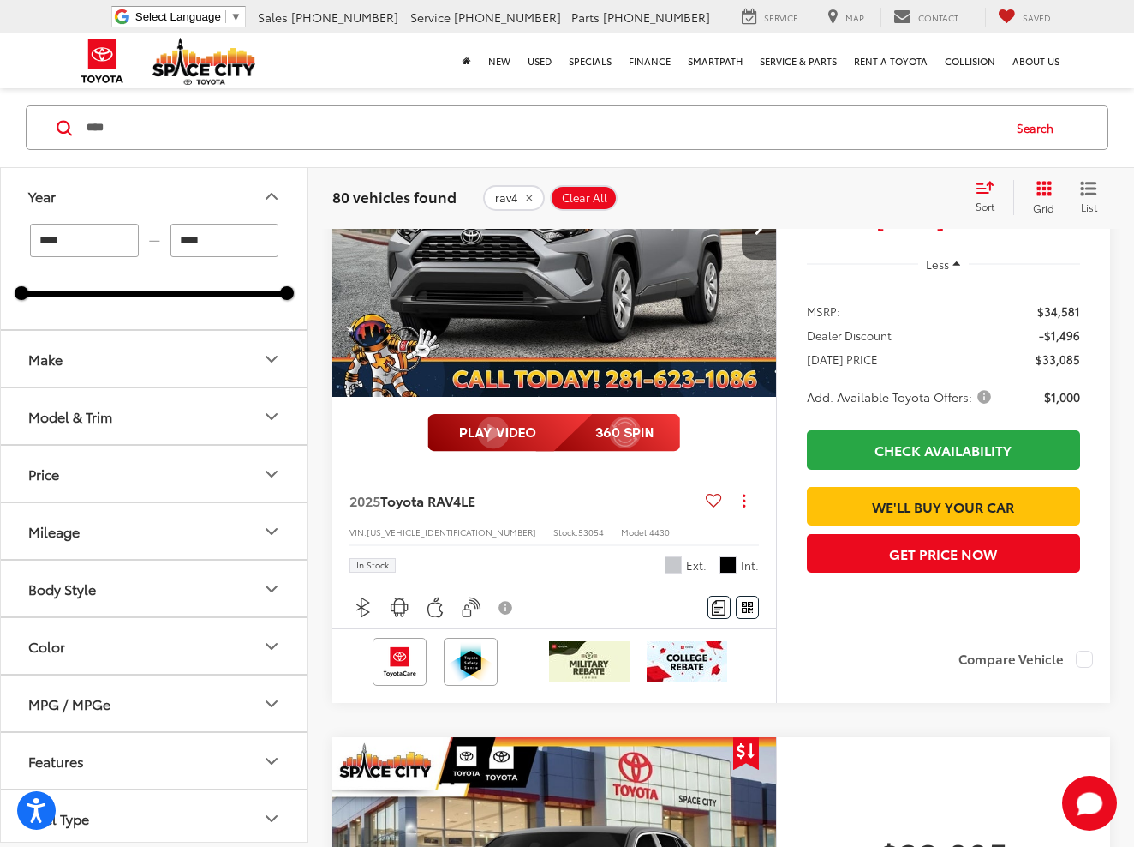
click at [206, 368] on button "Make" at bounding box center [155, 359] width 308 height 56
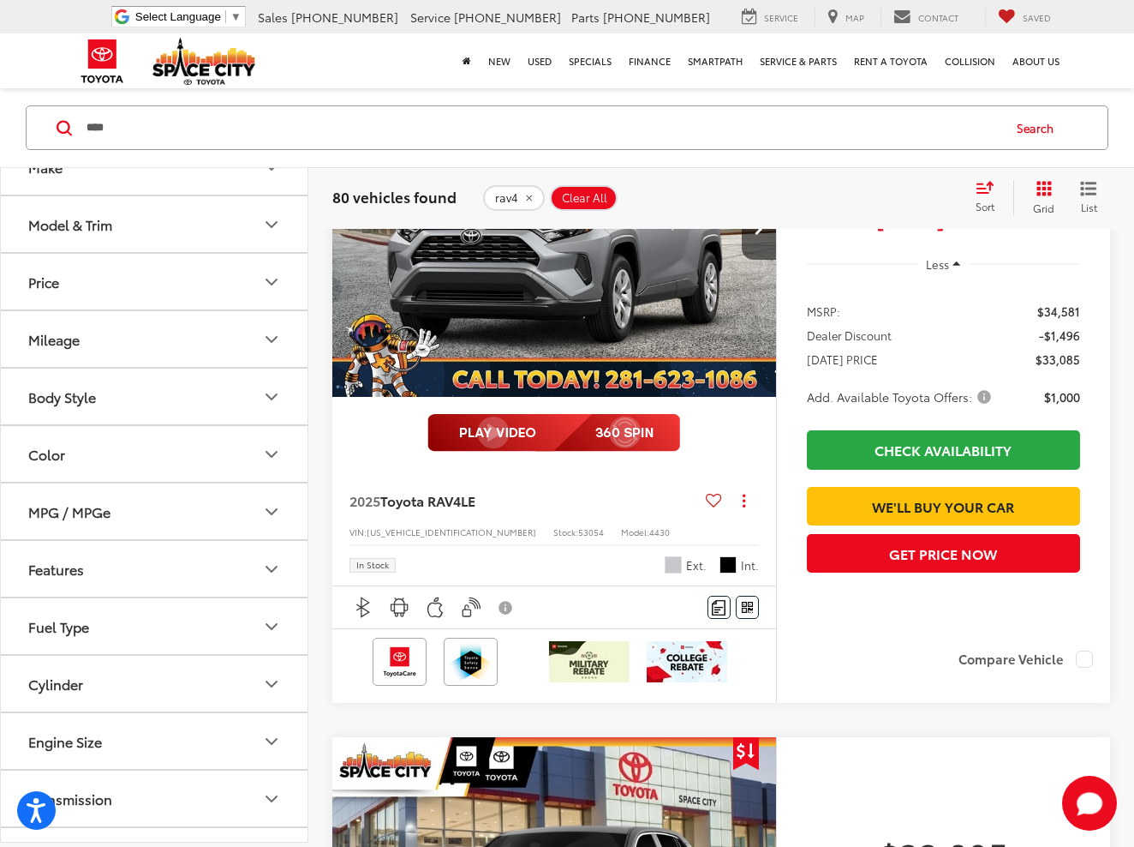
scroll to position [193, 0]
click at [168, 613] on button "Fuel Type" at bounding box center [155, 625] width 308 height 56
click at [154, 678] on button "Cylinder" at bounding box center [155, 683] width 308 height 56
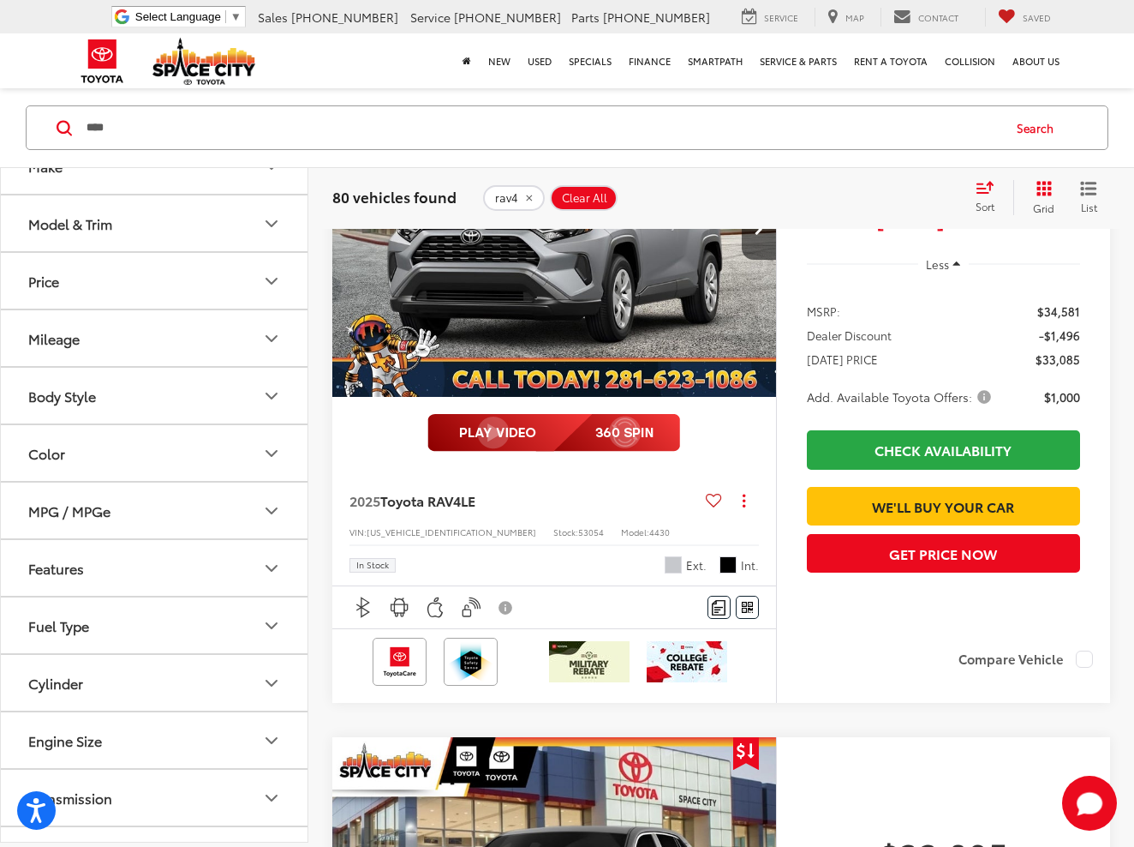
click at [156, 733] on button "Engine Size" at bounding box center [155, 740] width 308 height 56
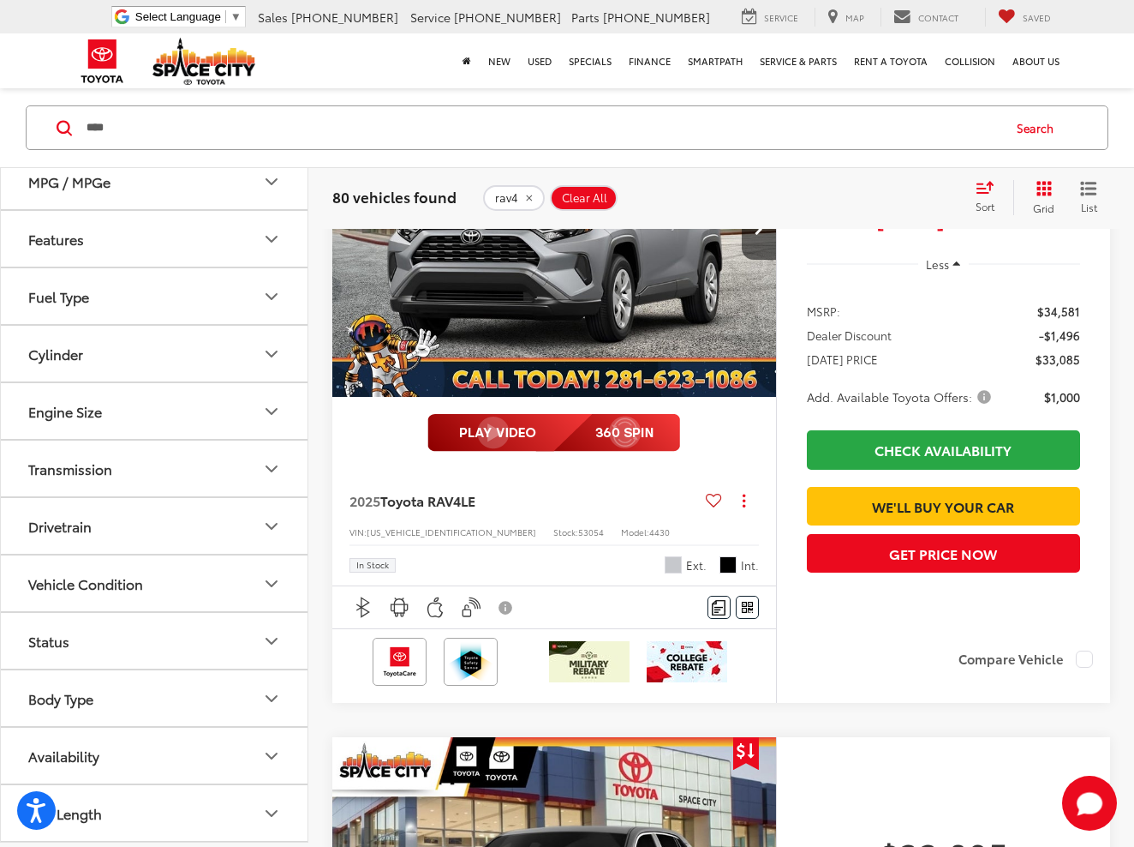
scroll to position [522, 0]
click at [157, 649] on button "Status" at bounding box center [155, 641] width 308 height 56
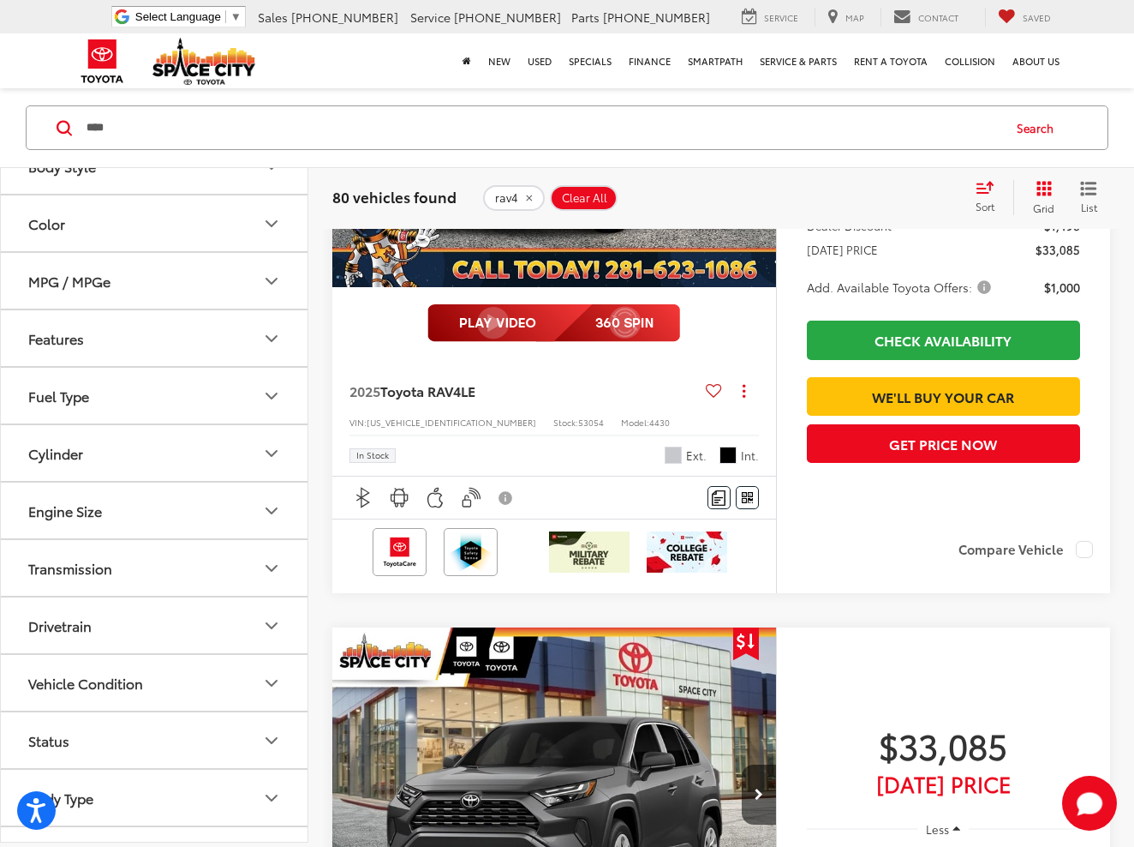
scroll to position [422, 0]
click at [79, 631] on div "Drivetrain" at bounding box center [59, 626] width 63 height 16
click at [33, 673] on label "All-Wheel Drive (13)" at bounding box center [90, 668] width 139 height 28
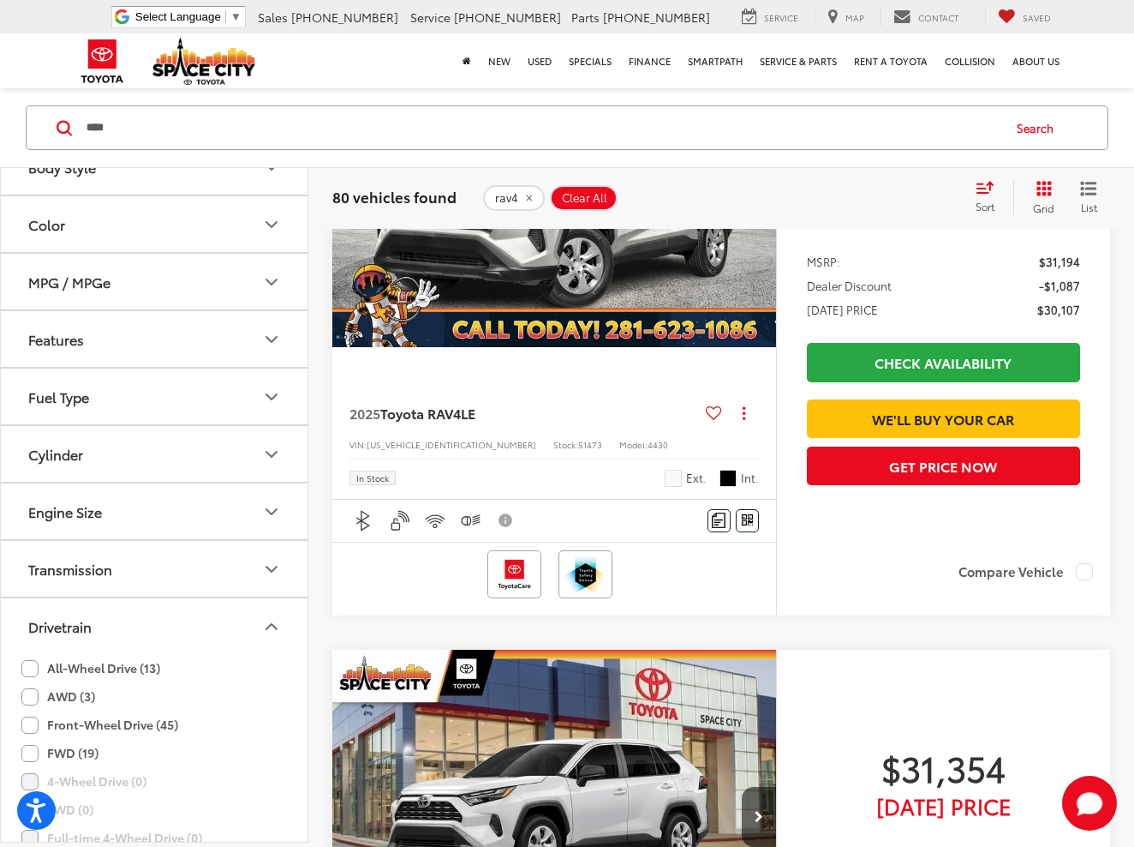
scroll to position [111, 0]
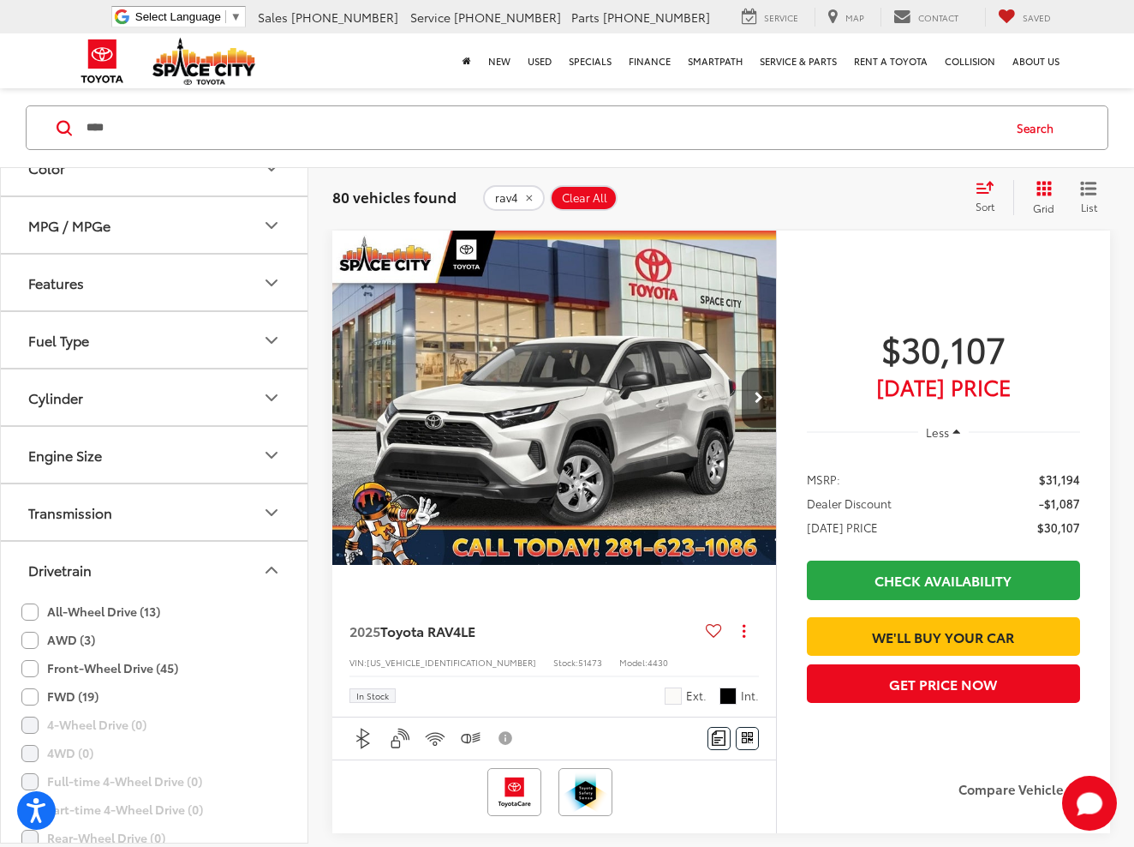
click at [33, 700] on label "FWD (19)" at bounding box center [59, 696] width 77 height 28
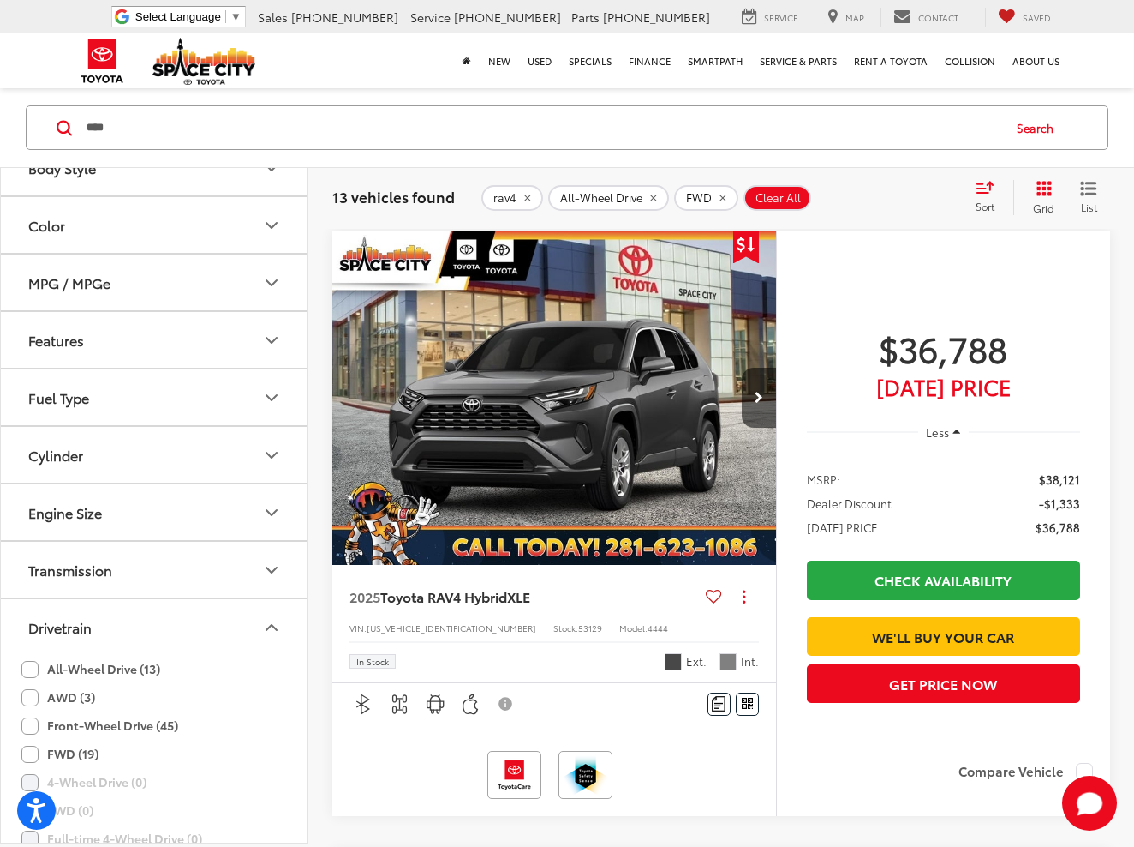
click at [33, 701] on label "AWD (3)" at bounding box center [58, 697] width 74 height 28
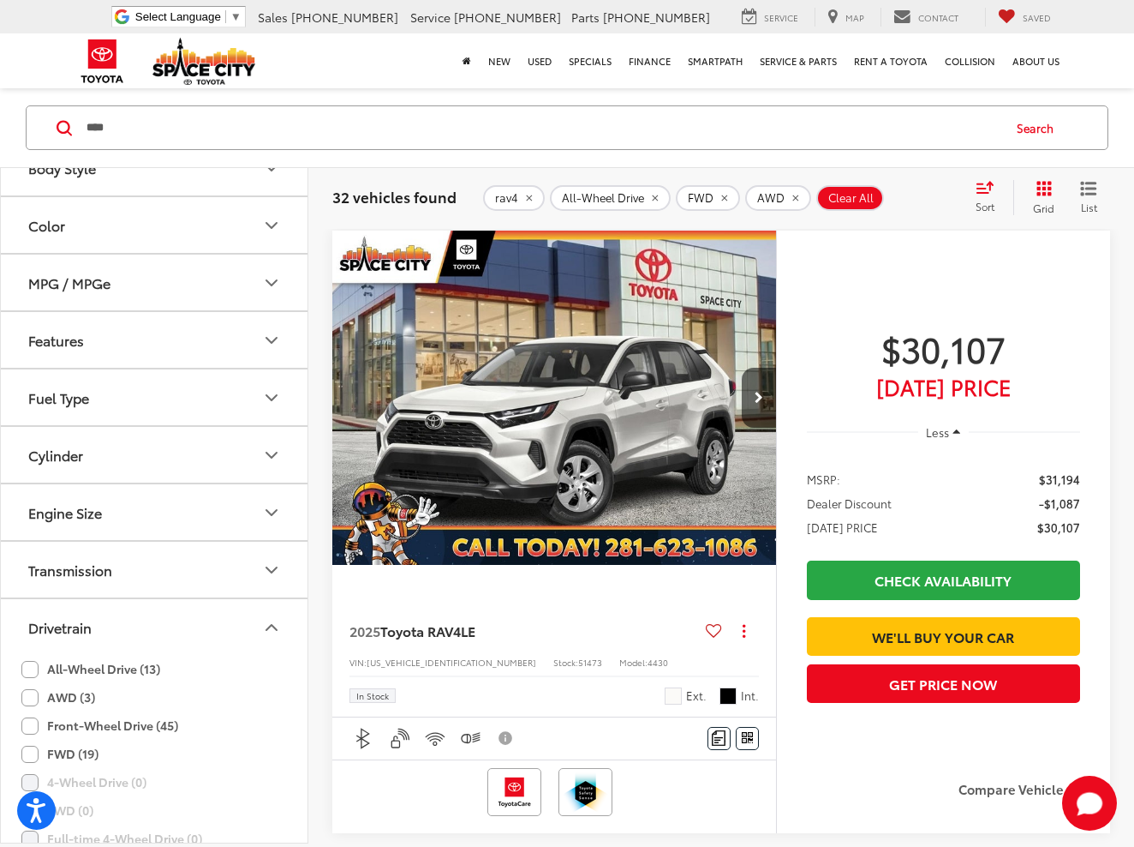
click at [33, 701] on label "AWD (3)" at bounding box center [58, 697] width 74 height 28
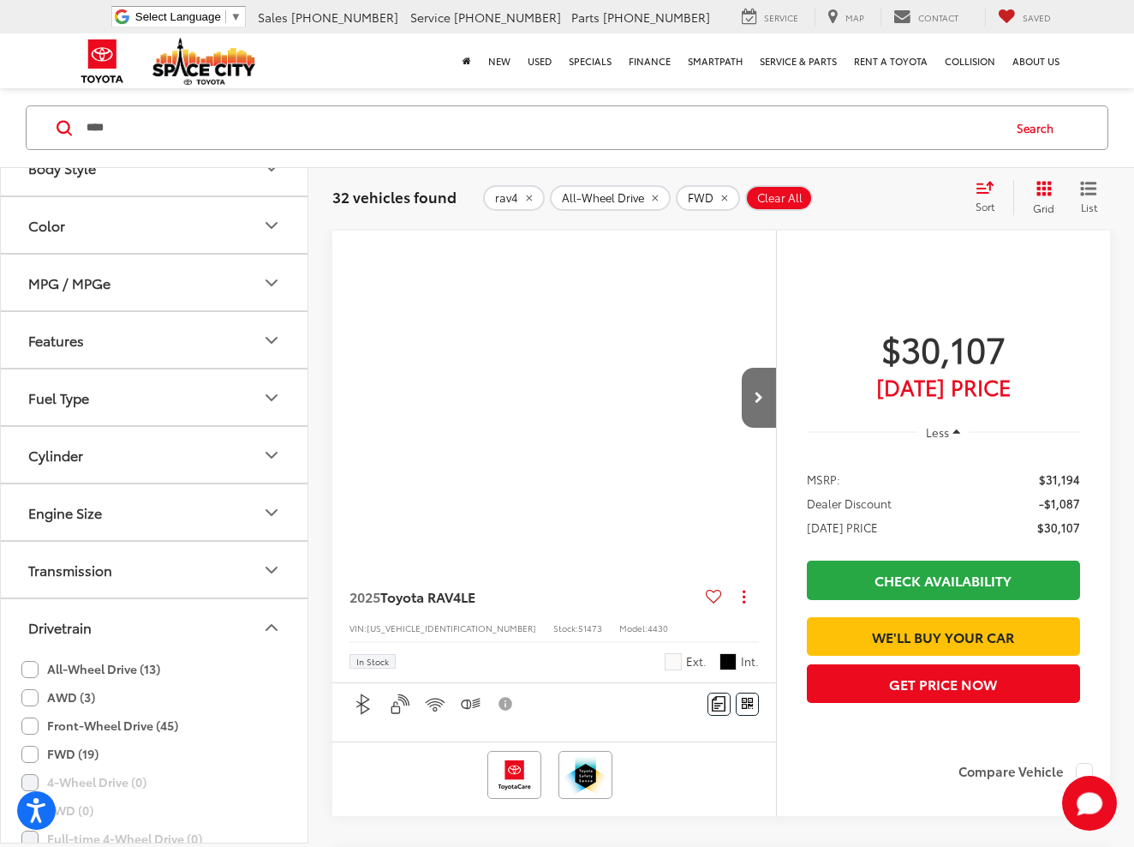
click at [28, 701] on label "AWD (3)" at bounding box center [58, 697] width 74 height 28
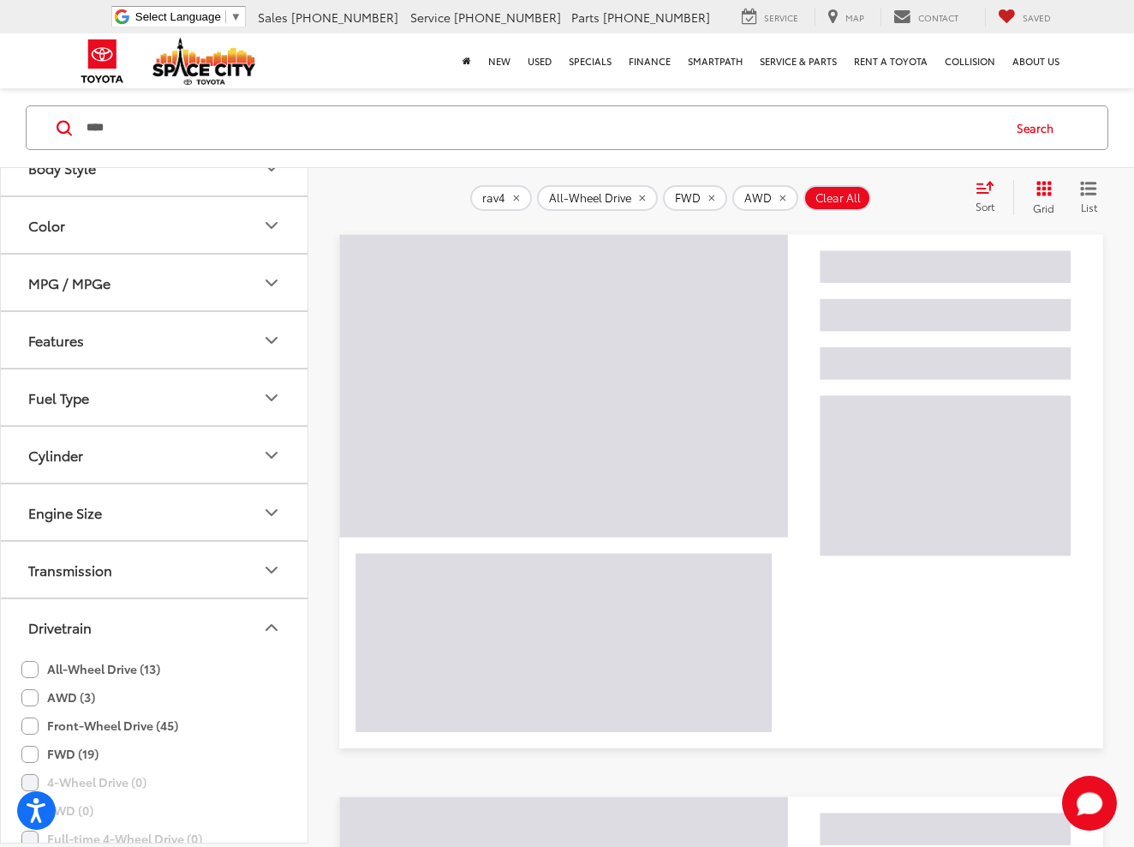
click at [27, 757] on label "FWD (19)" at bounding box center [59, 753] width 77 height 28
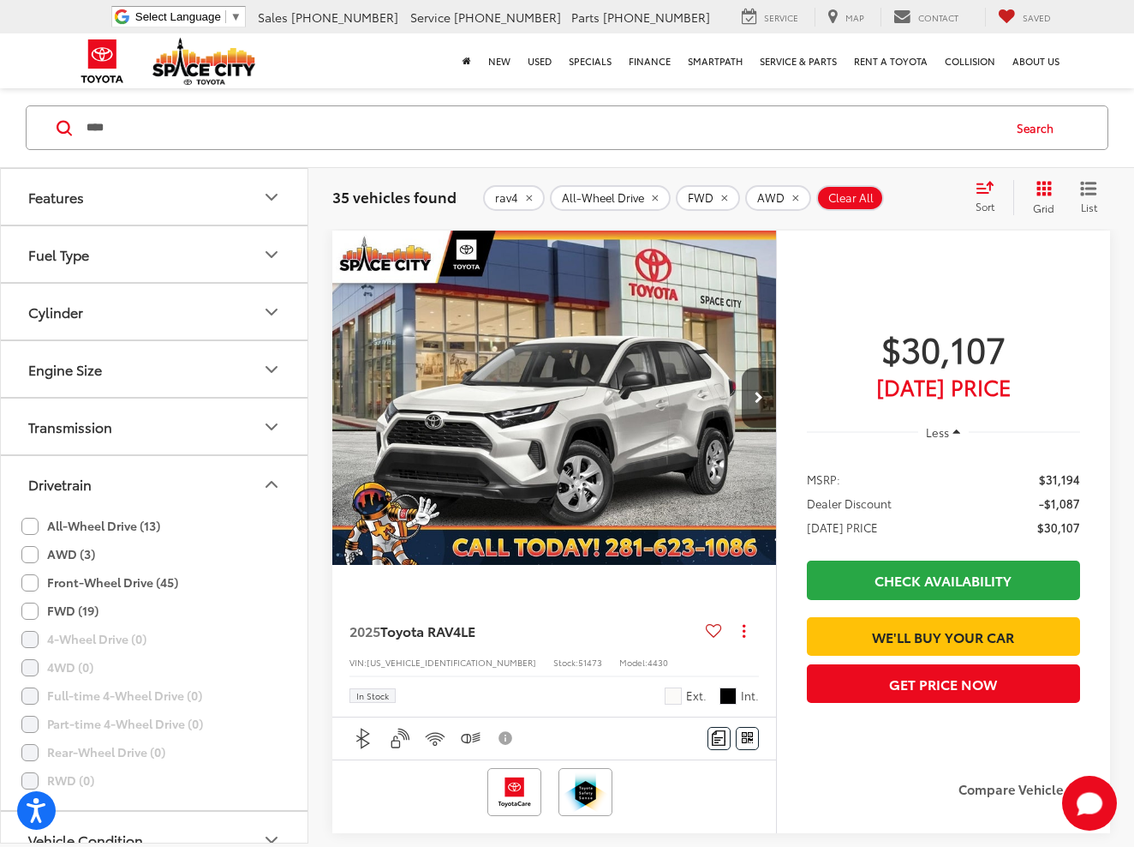
scroll to position [566, 0]
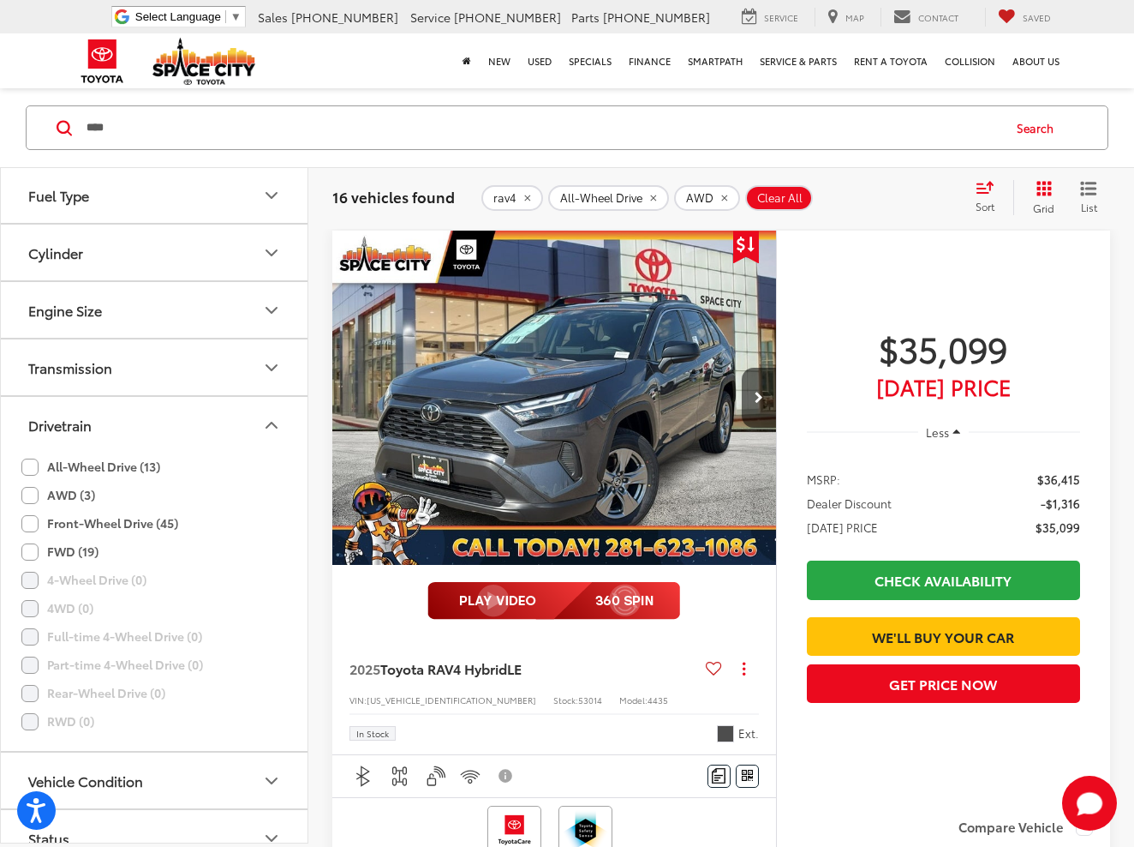
click at [267, 415] on icon "Drivetrain" at bounding box center [271, 425] width 21 height 21
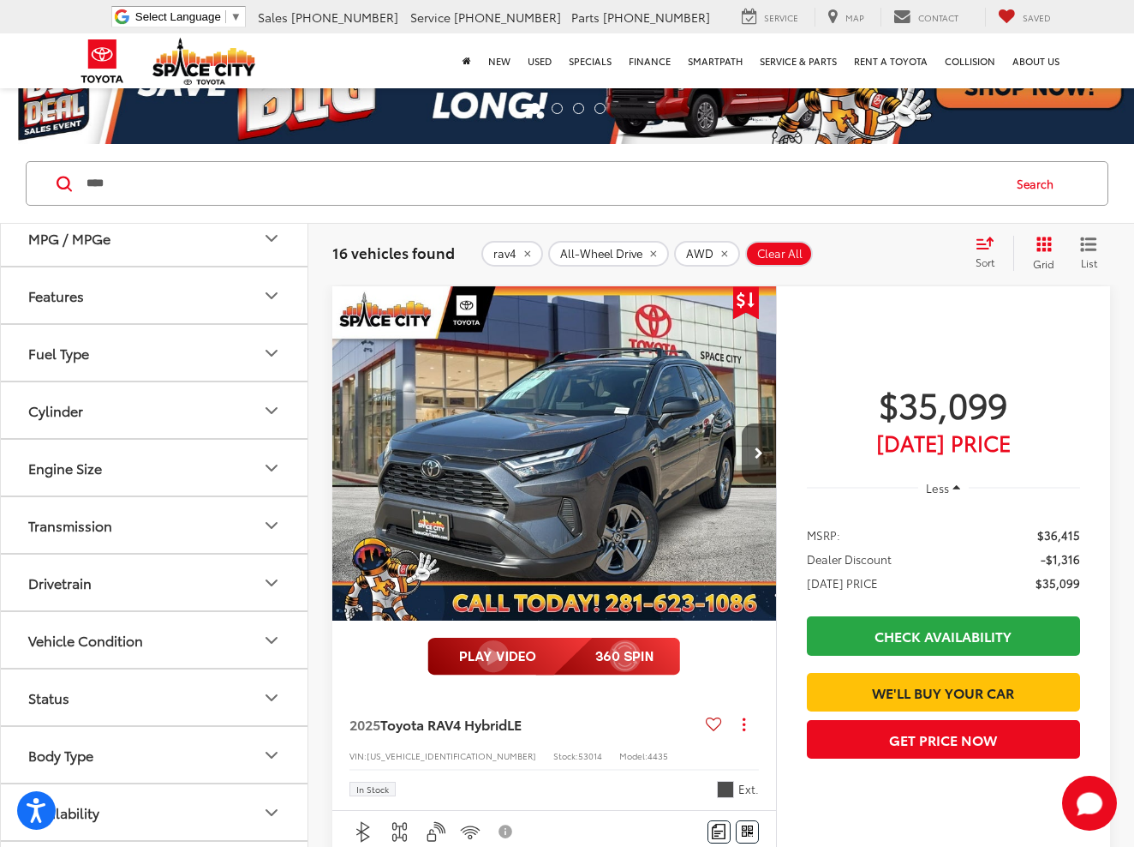
scroll to position [89, 0]
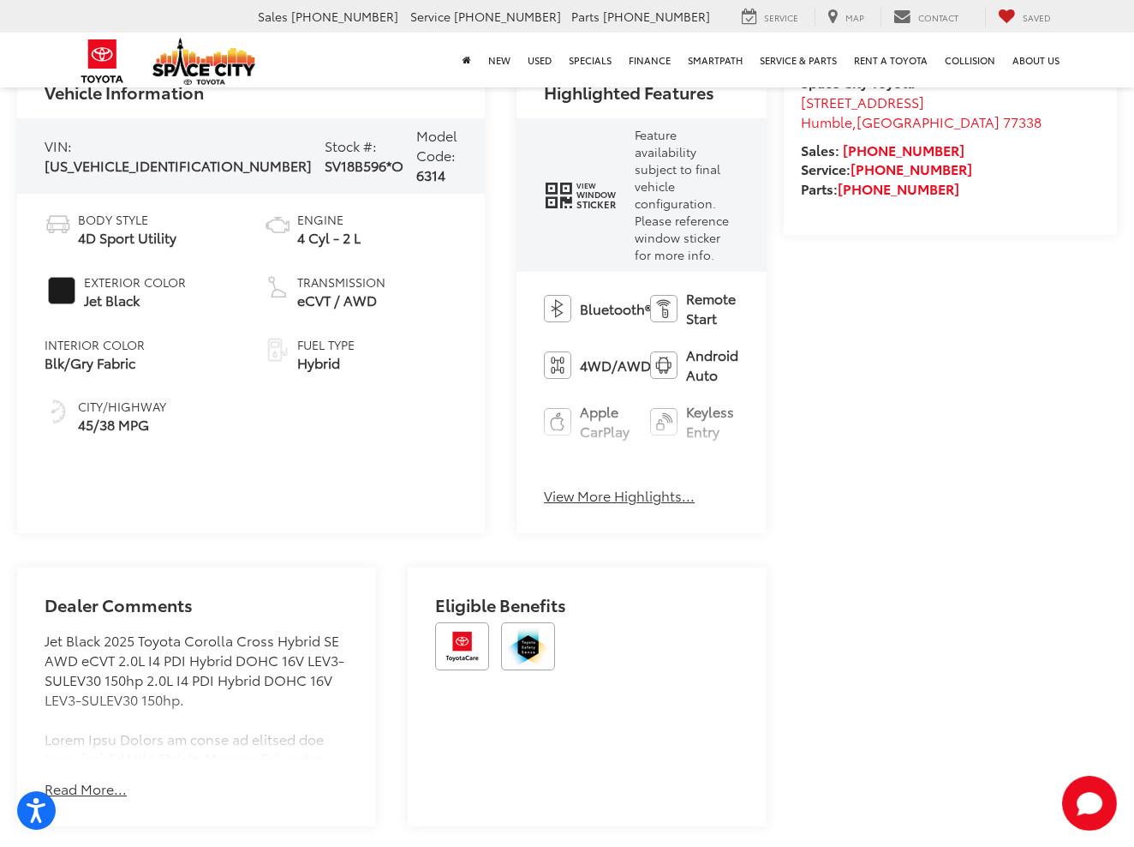
scroll to position [782, 0]
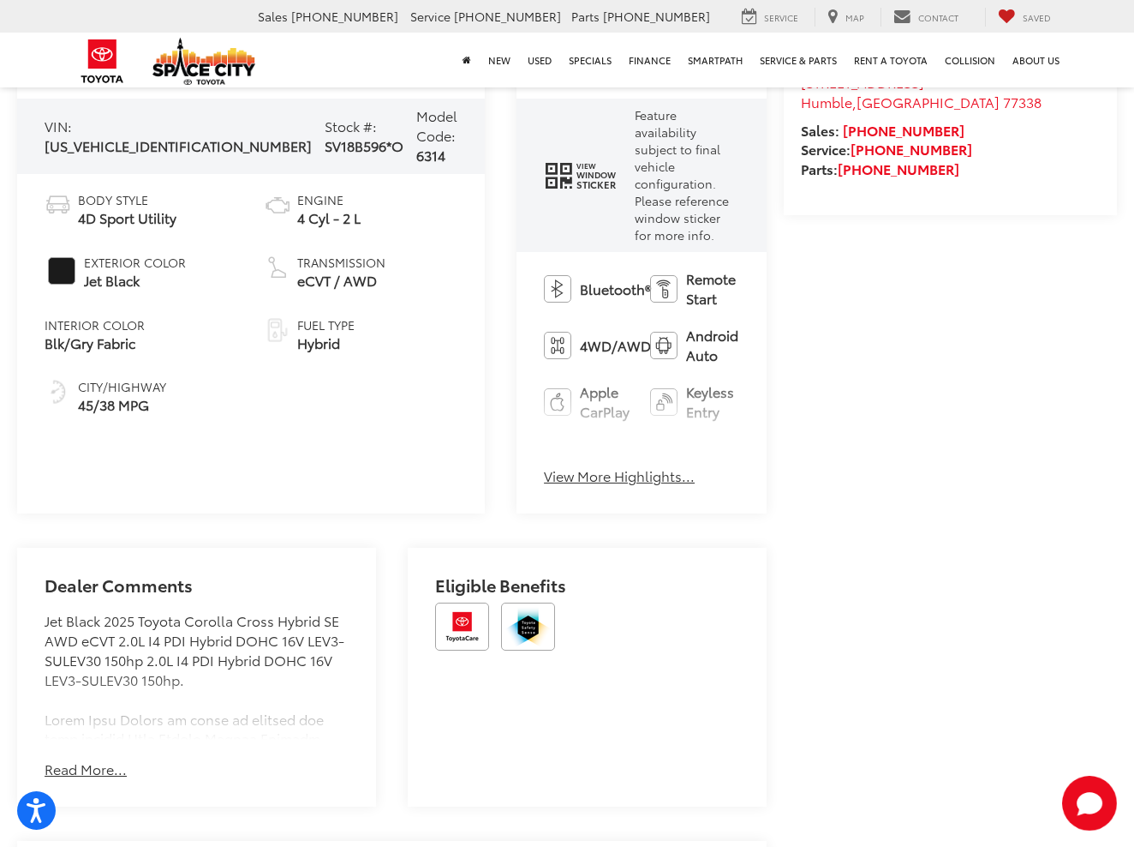
click at [544, 466] on button "View More Highlights..." at bounding box center [619, 476] width 151 height 20
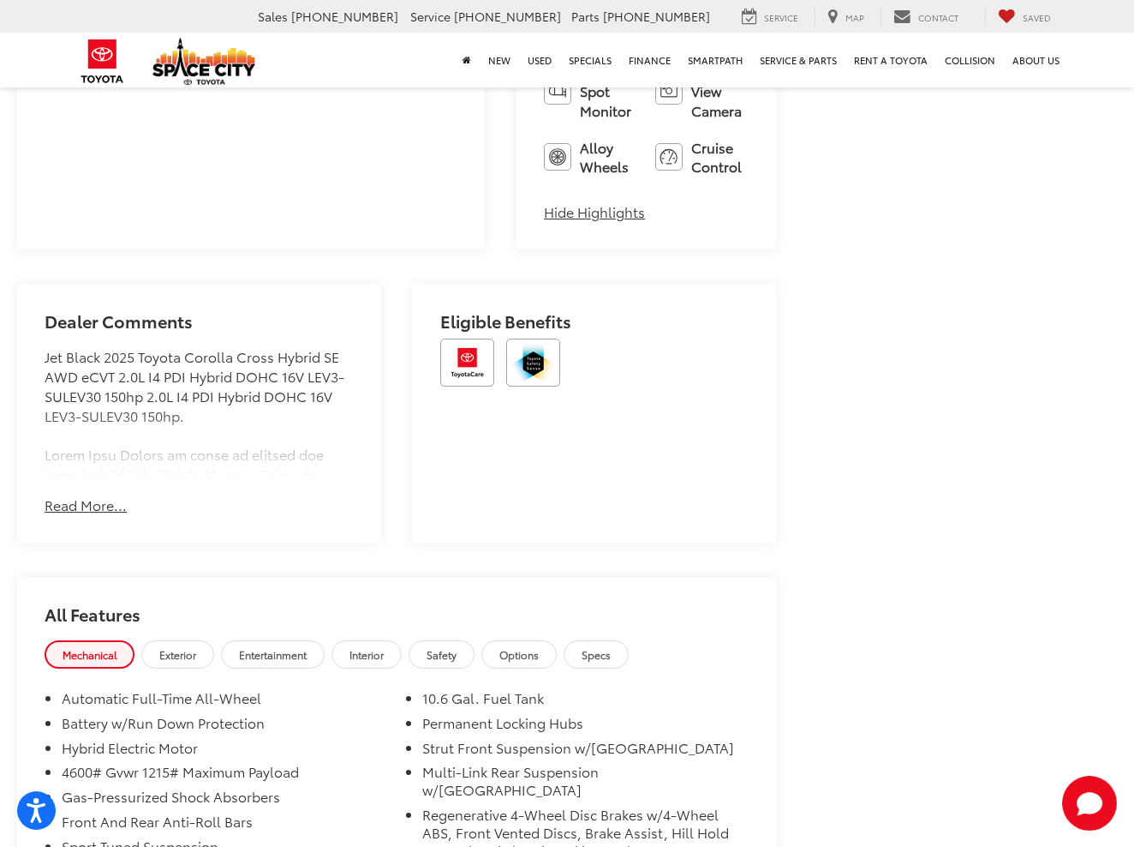
scroll to position [1458, 0]
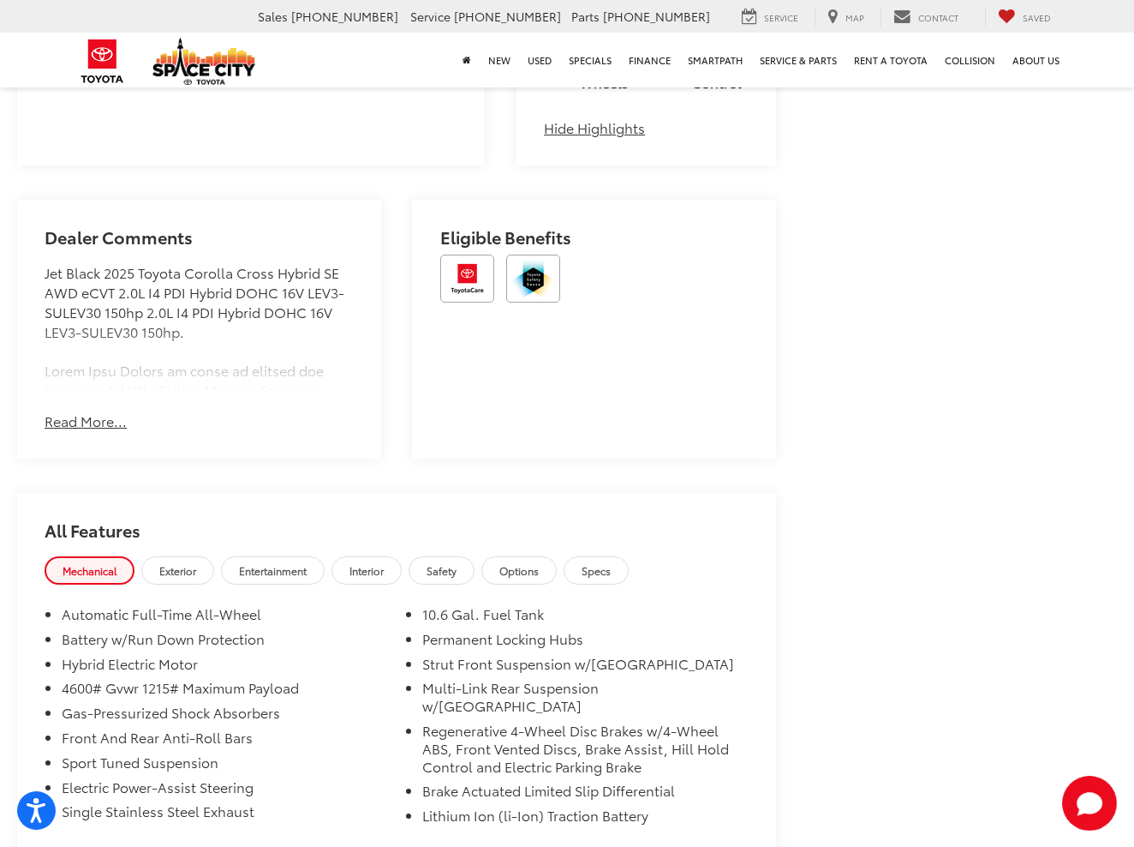
click at [204, 556] on link "Exterior" at bounding box center [177, 570] width 73 height 28
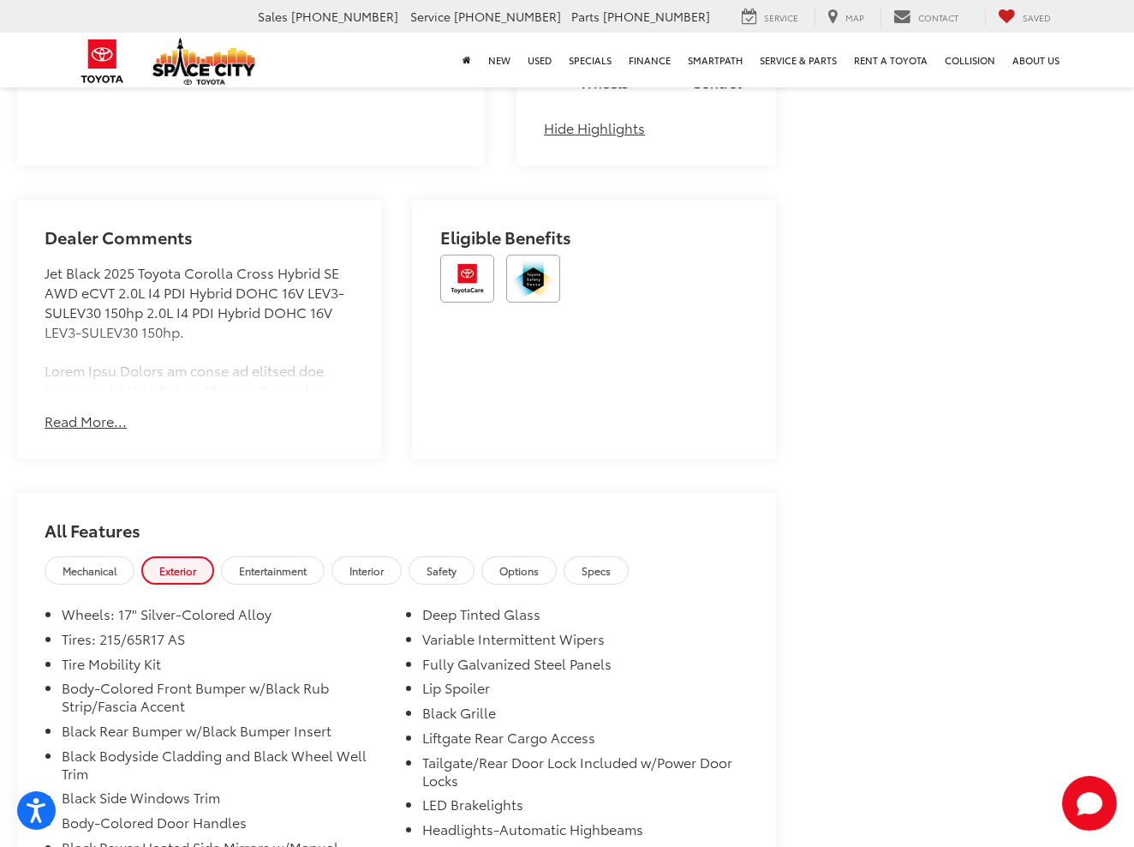
click at [255, 563] on span "Entertainment" at bounding box center [273, 570] width 68 height 15
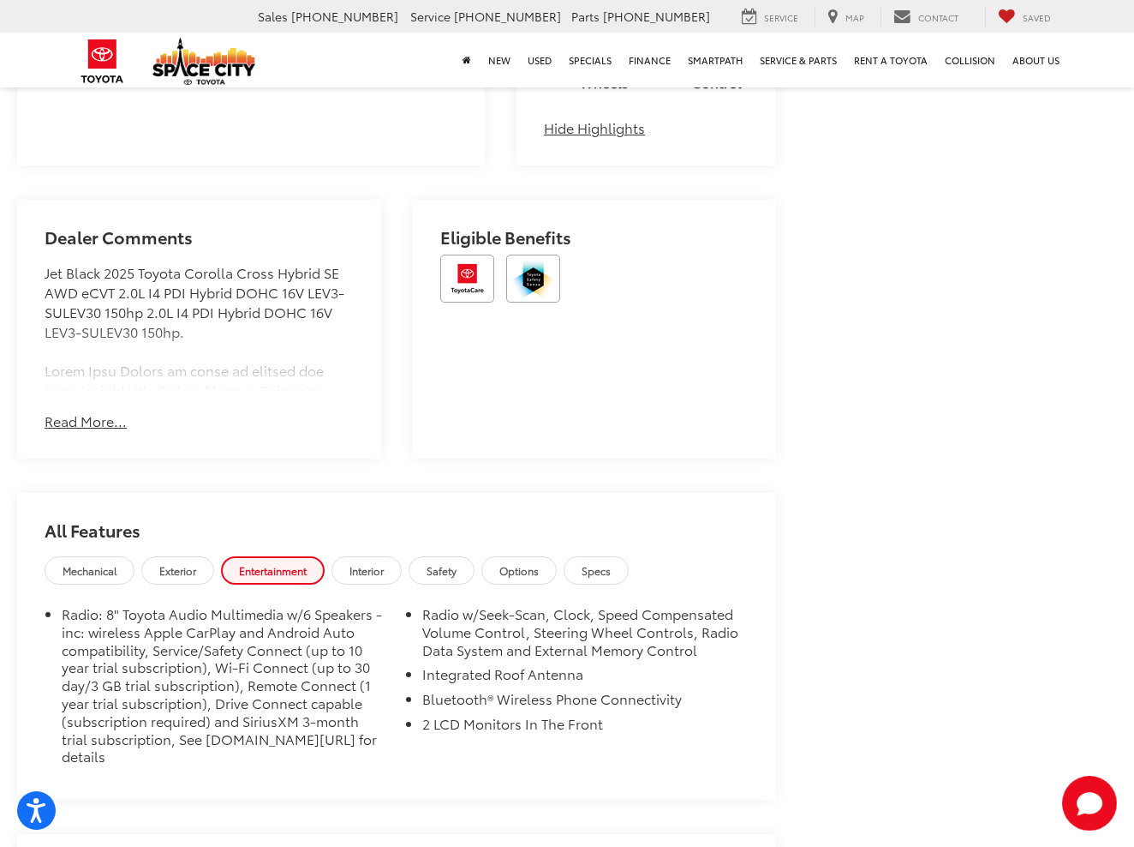
click at [353, 556] on link "Interior" at bounding box center [367, 570] width 70 height 28
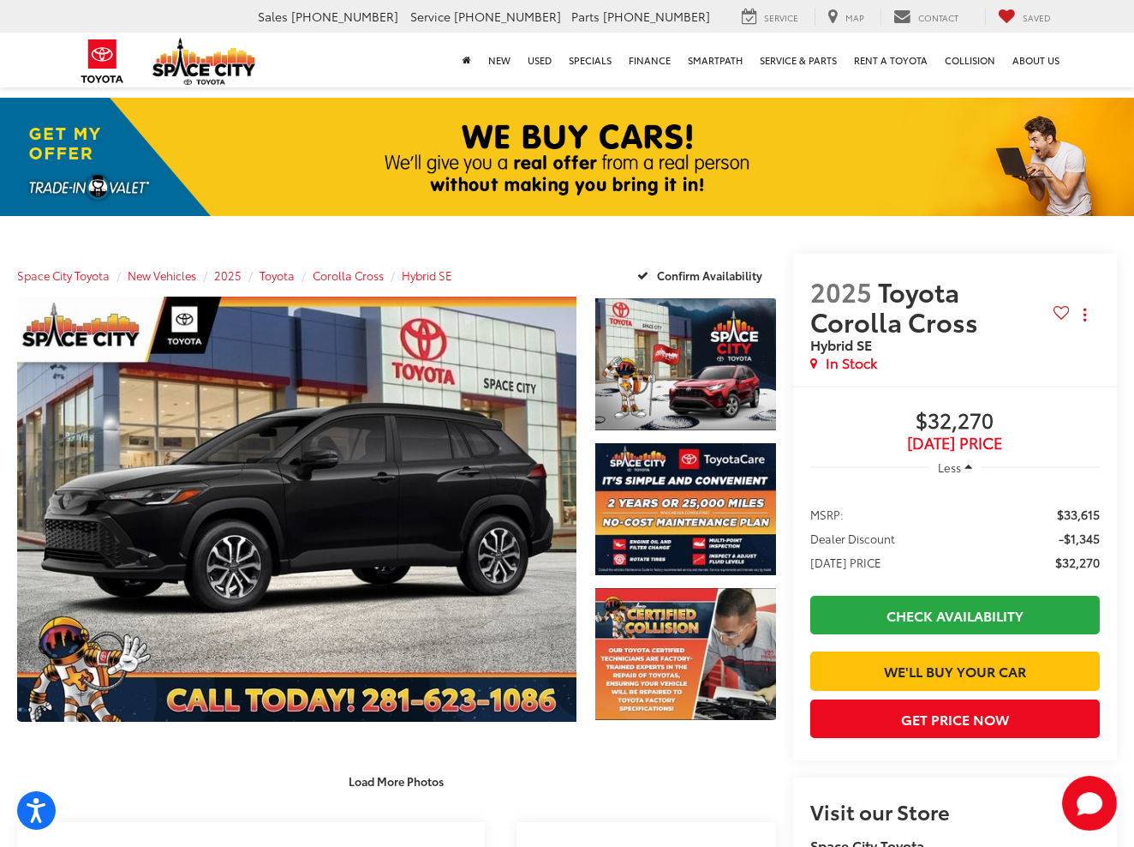
scroll to position [0, 0]
click at [811, 291] on span "2025" at bounding box center [842, 290] width 62 height 37
drag, startPoint x: 796, startPoint y: 291, endPoint x: 809, endPoint y: 320, distance: 31.8
click at [811, 320] on span "2025 Toyota Corolla Cross" at bounding box center [932, 306] width 243 height 60
click at [838, 342] on span "Hybrid SE" at bounding box center [932, 344] width 243 height 17
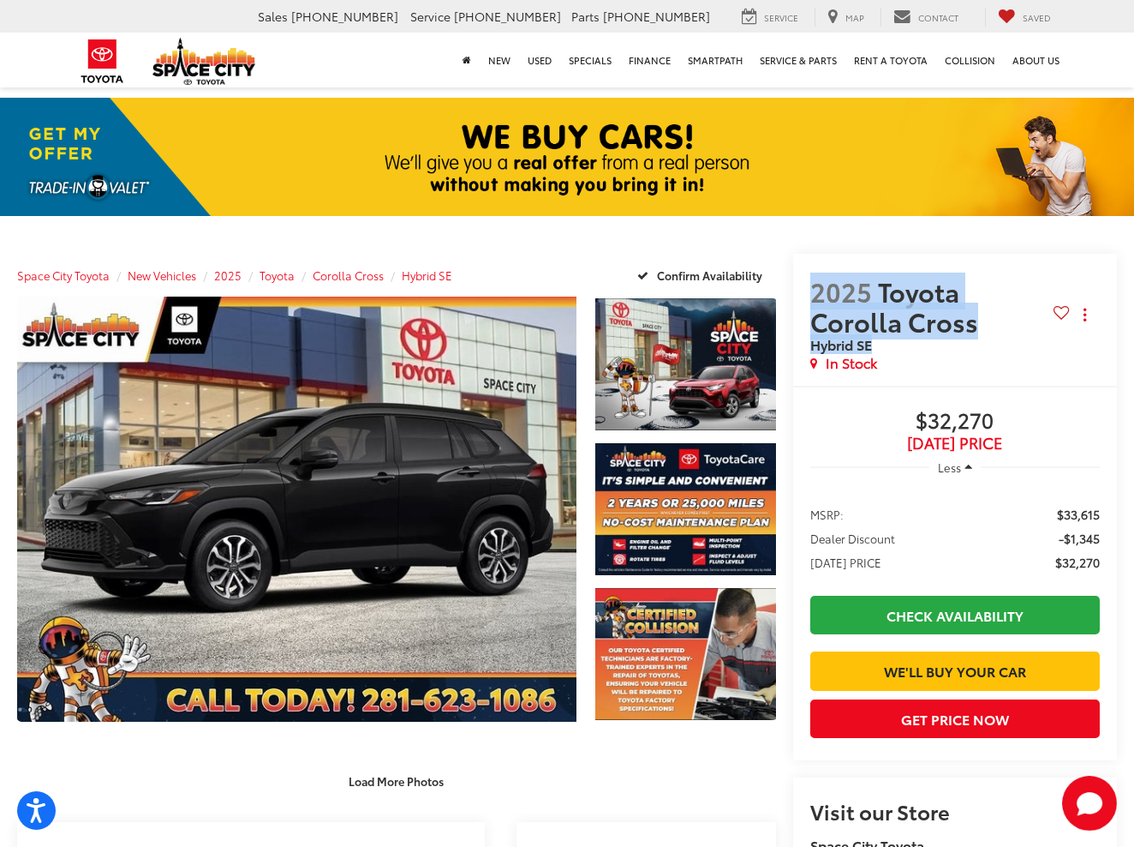
drag, startPoint x: 836, startPoint y: 344, endPoint x: 757, endPoint y: 282, distance: 100.6
click at [793, 282] on div "2025 Toyota Corolla Cross Hybrid SE Copy Link Share Print In Stock" at bounding box center [955, 320] width 324 height 132
copy h2 "2025 Toyota Corolla Cross Hybrid SE"
click at [906, 336] on span "Hybrid SE" at bounding box center [932, 344] width 243 height 17
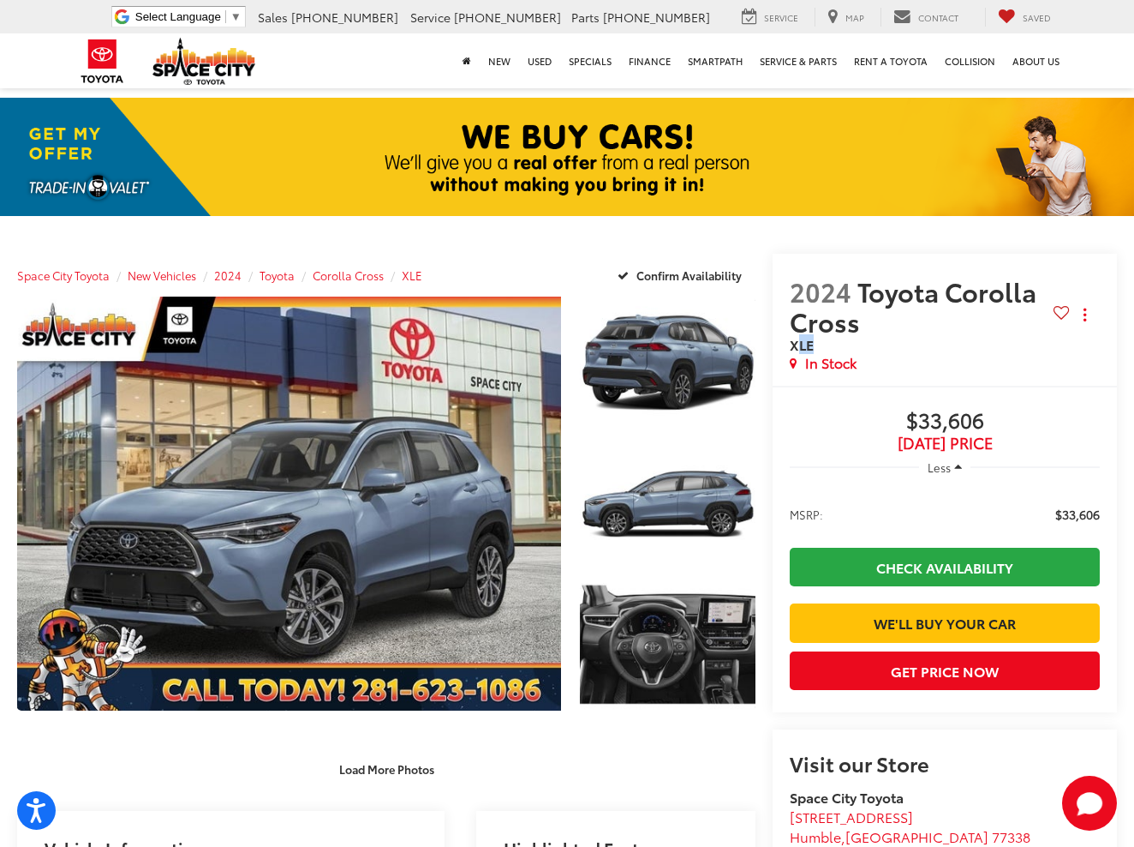
drag, startPoint x: 789, startPoint y: 344, endPoint x: 773, endPoint y: 344, distance: 16.3
click at [790, 344] on span "XLE" at bounding box center [802, 344] width 24 height 20
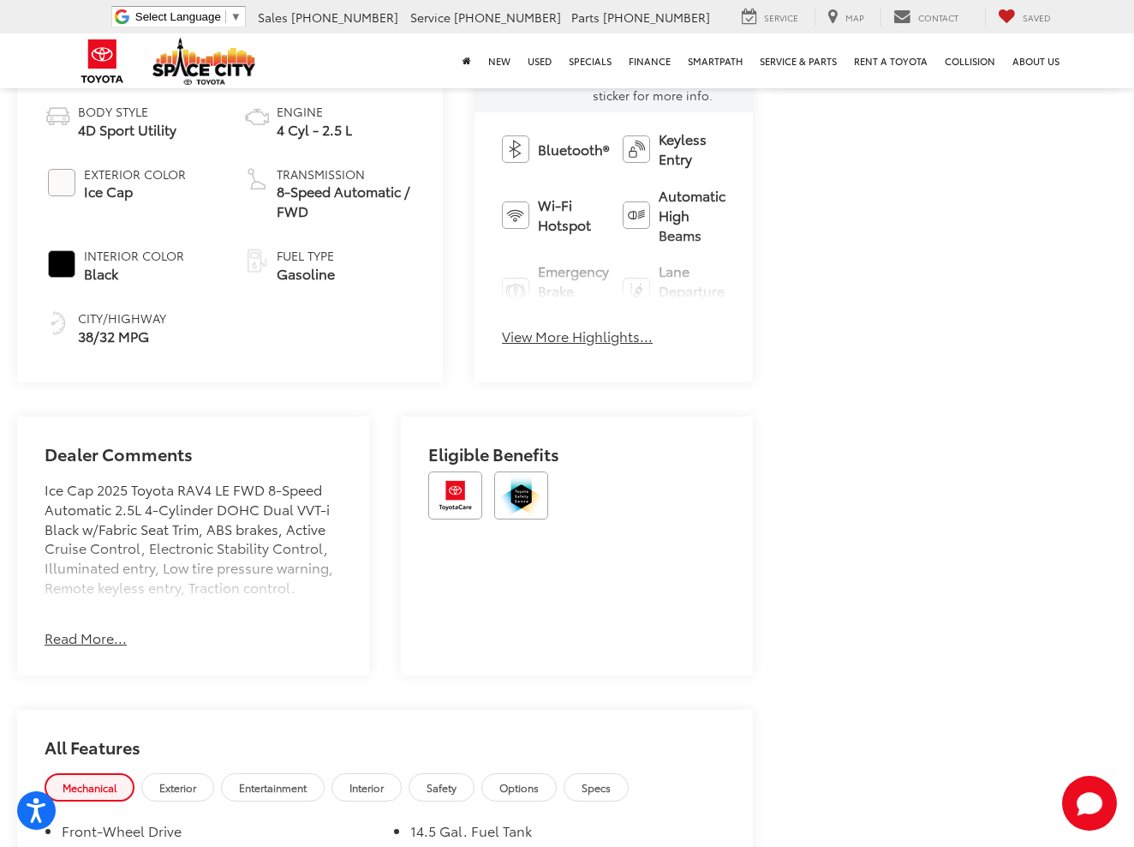
scroll to position [866, 0]
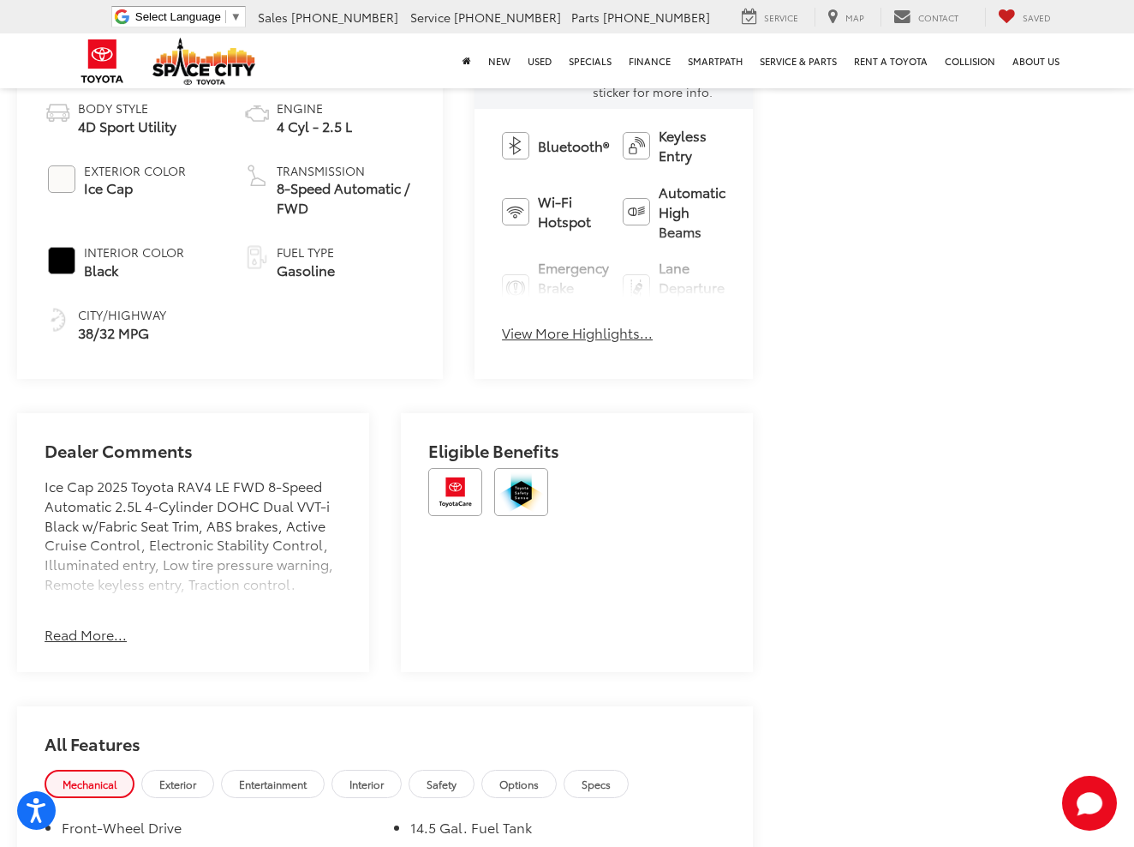
click at [89, 644] on button "Read More..." at bounding box center [86, 635] width 82 height 20
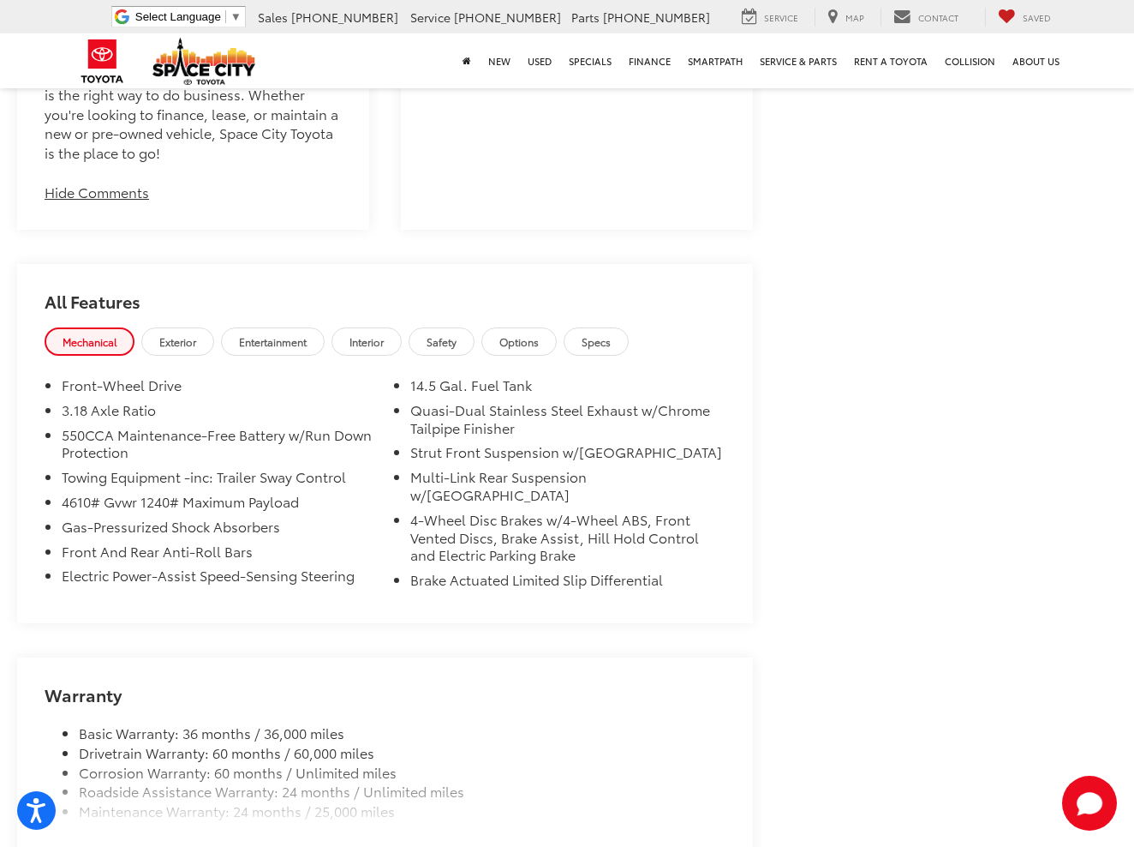
scroll to position [2355, 0]
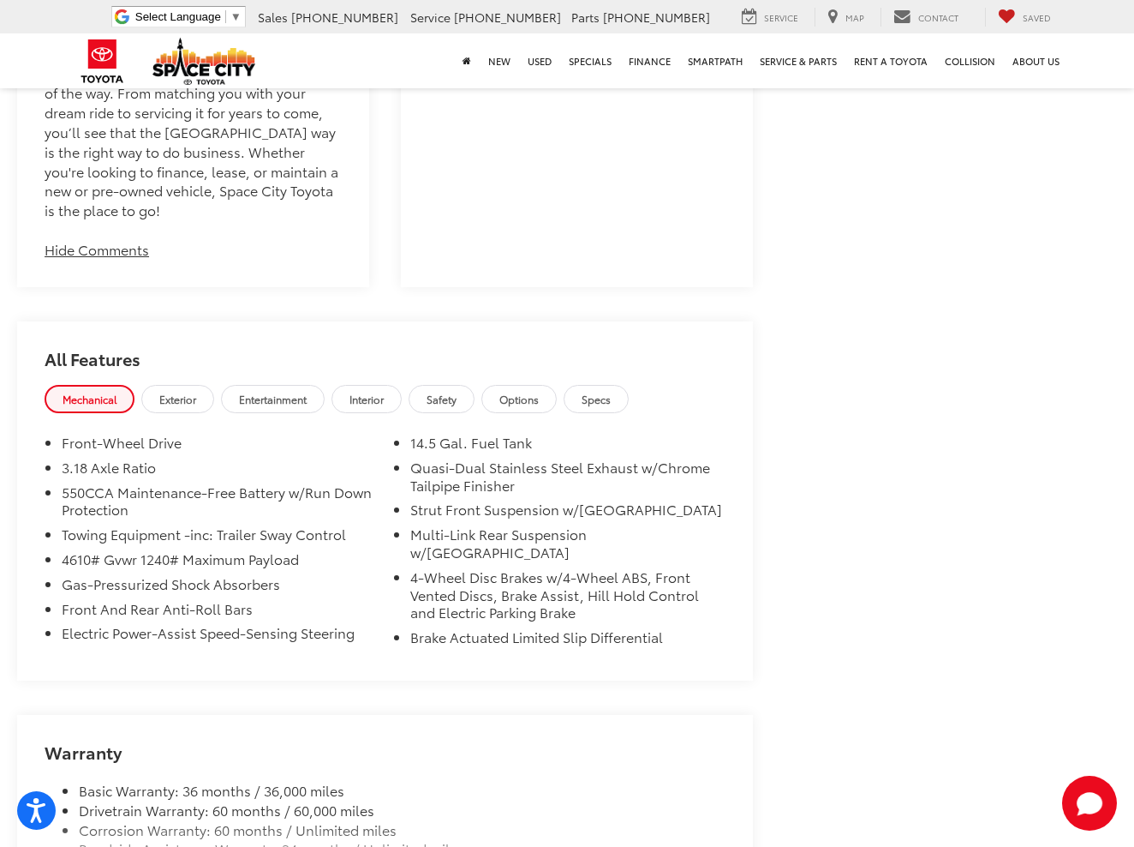
click at [190, 400] on link "Exterior" at bounding box center [177, 399] width 73 height 28
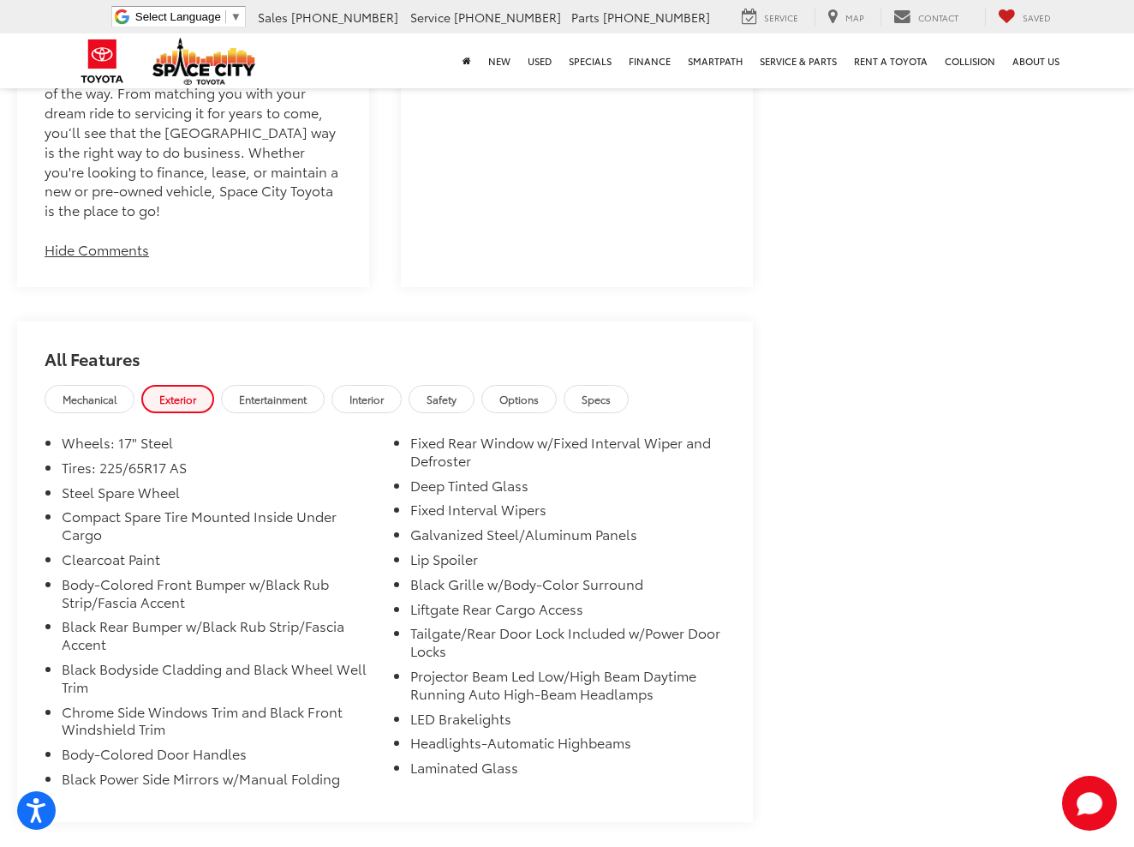
click at [117, 401] on span "Mechanical" at bounding box center [90, 399] width 54 height 15
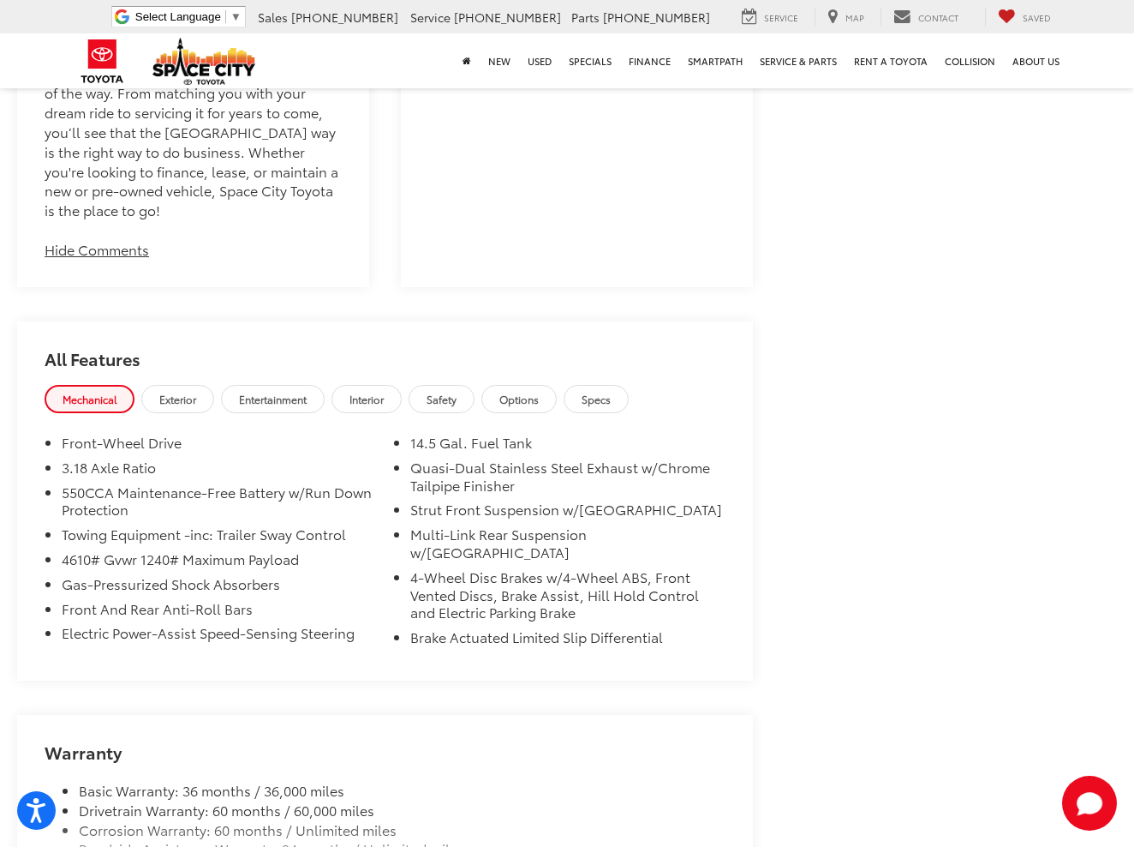
click at [172, 403] on span "Exterior" at bounding box center [177, 399] width 37 height 15
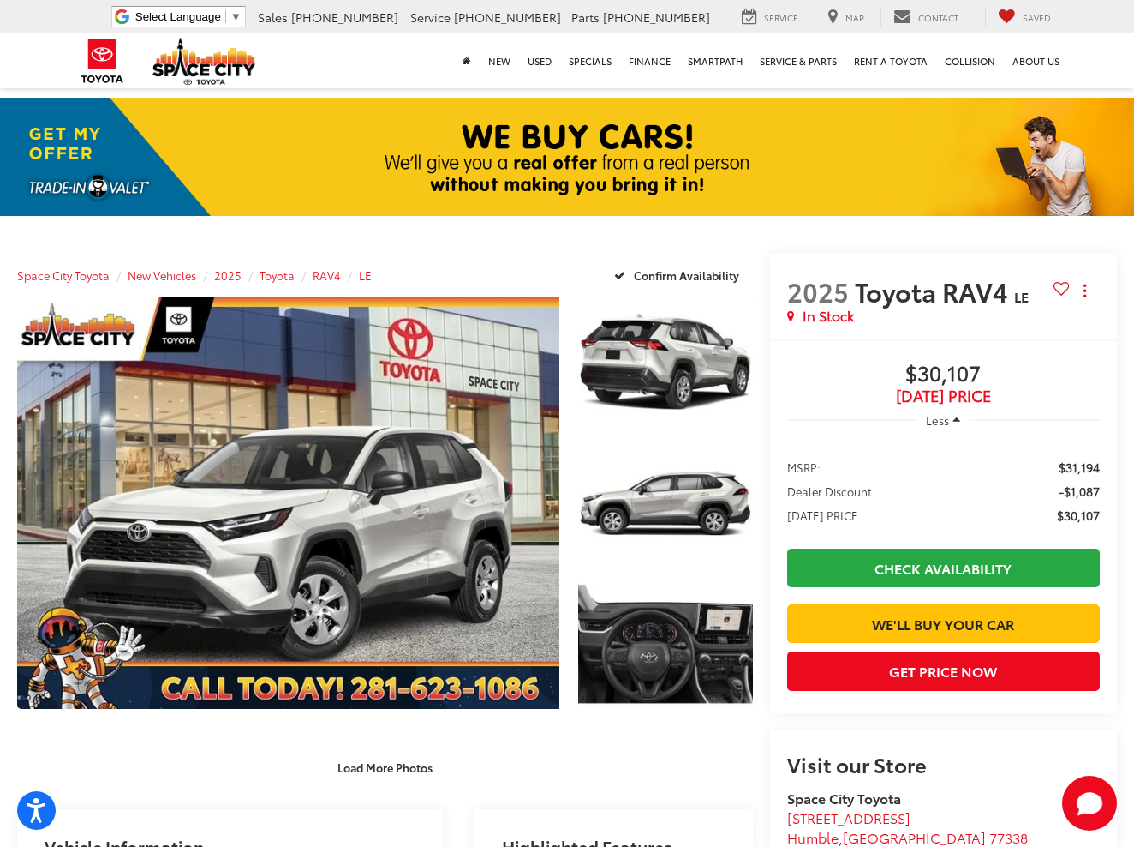
scroll to position [0, 0]
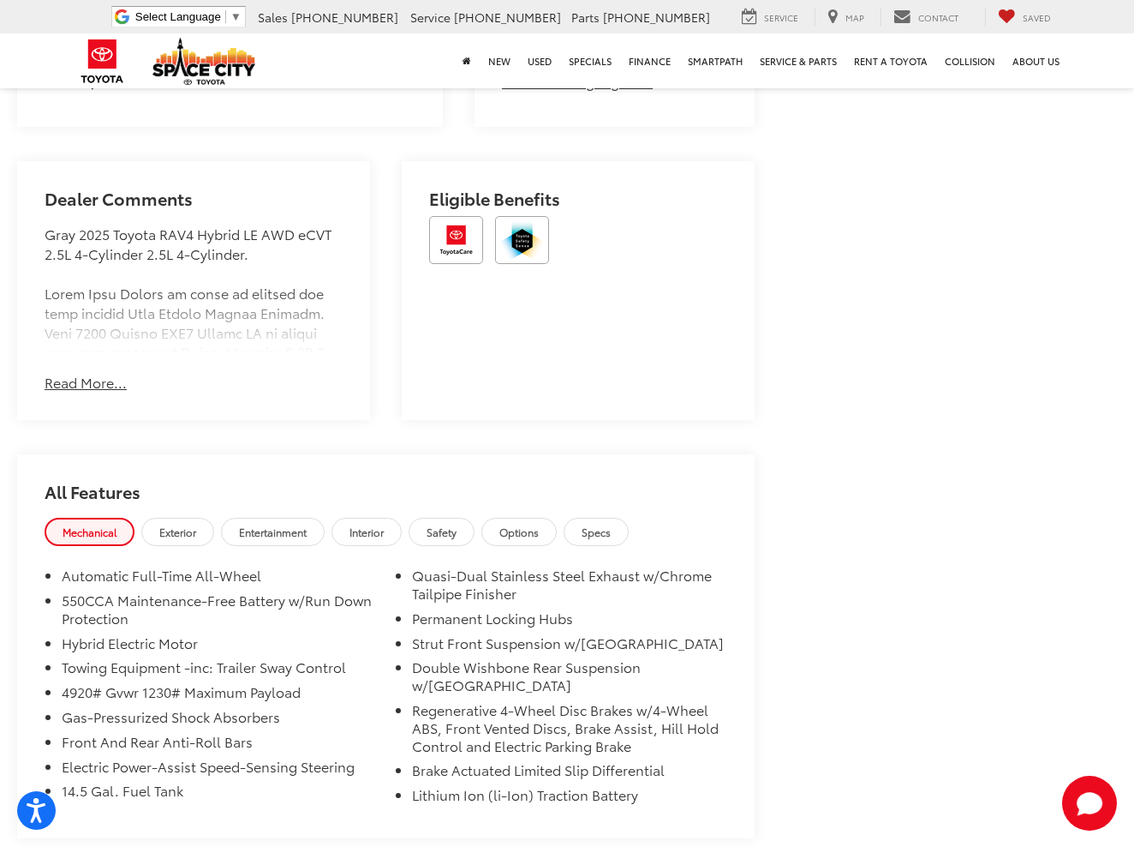
scroll to position [1243, 0]
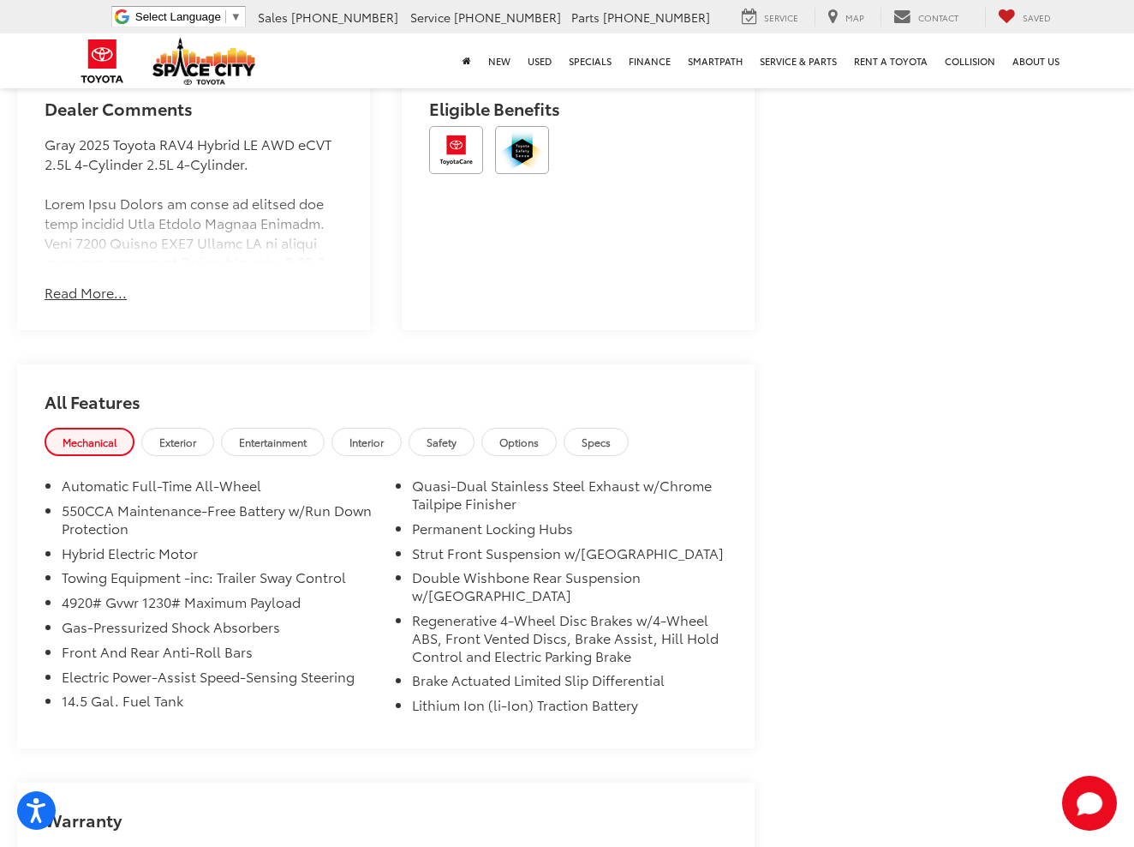
click at [194, 450] on link "Exterior" at bounding box center [177, 442] width 73 height 28
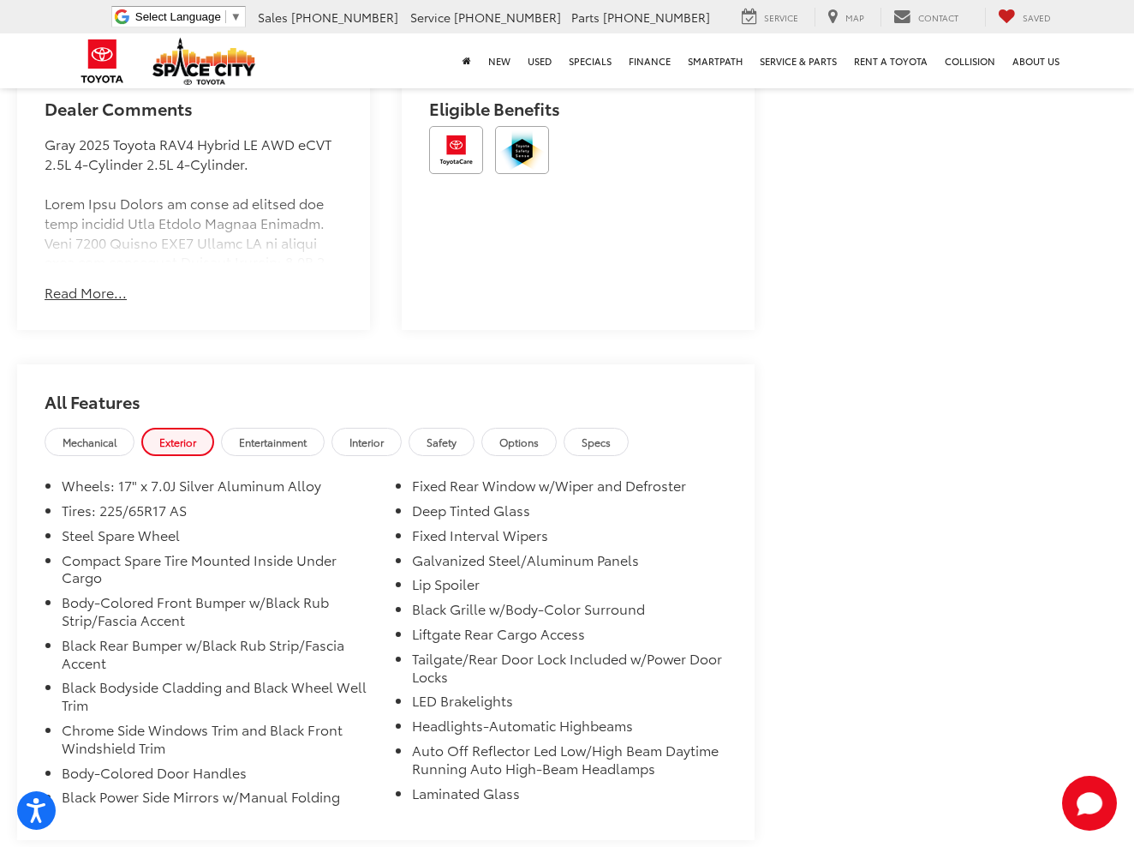
click at [380, 446] on span "Interior" at bounding box center [367, 441] width 34 height 15
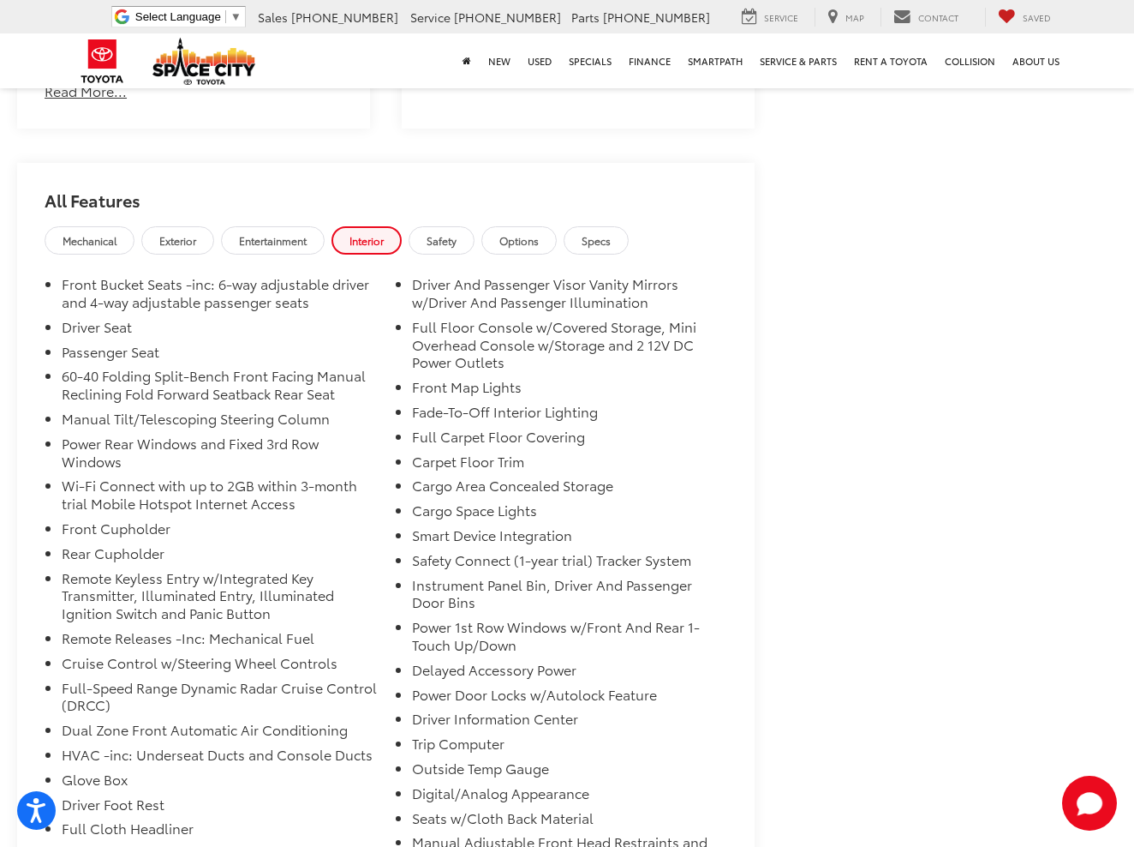
scroll to position [1398, 0]
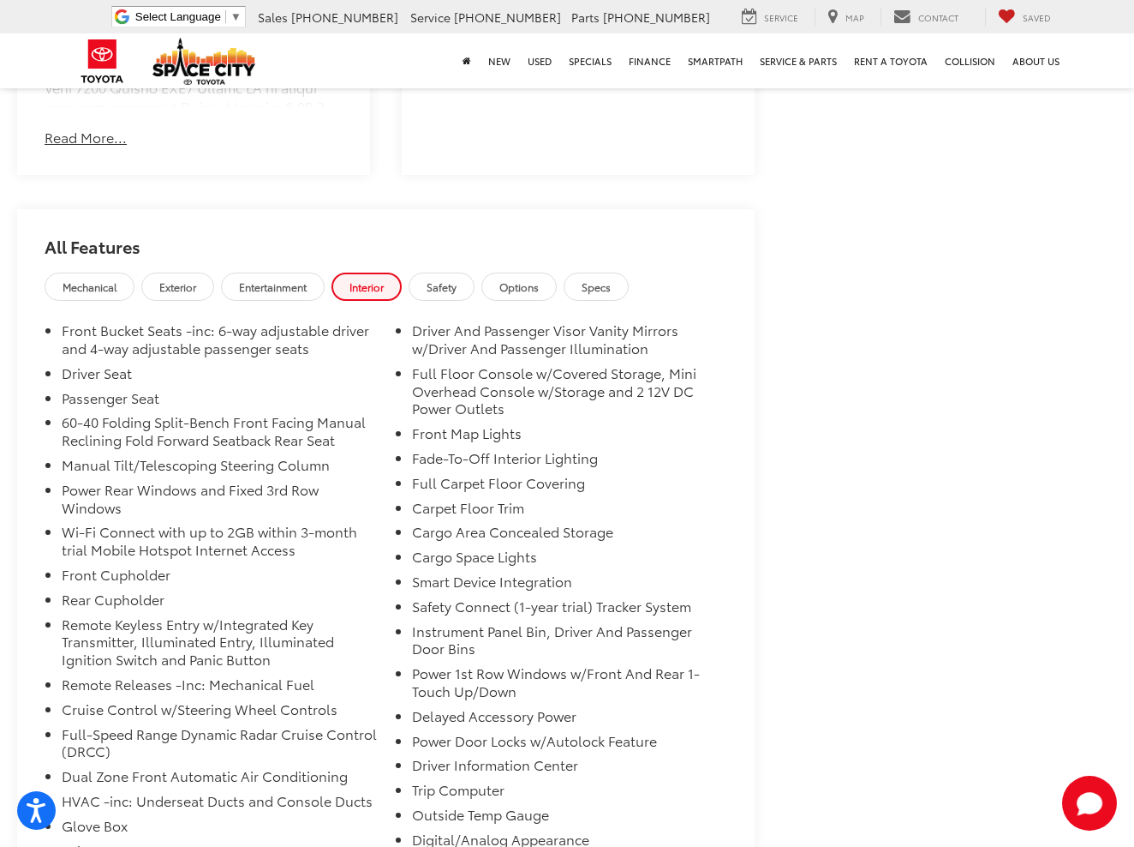
click at [537, 286] on span "Options" at bounding box center [519, 286] width 39 height 15
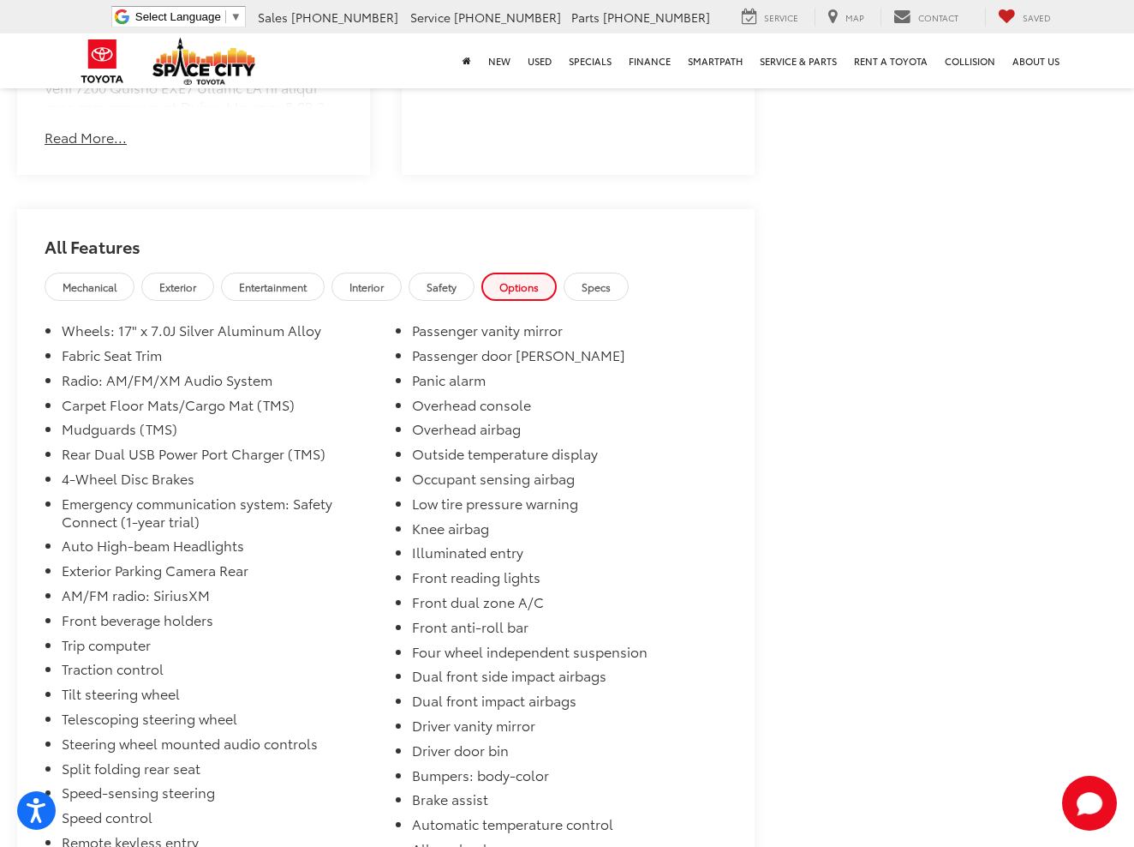
click at [607, 279] on span "Specs" at bounding box center [596, 286] width 29 height 15
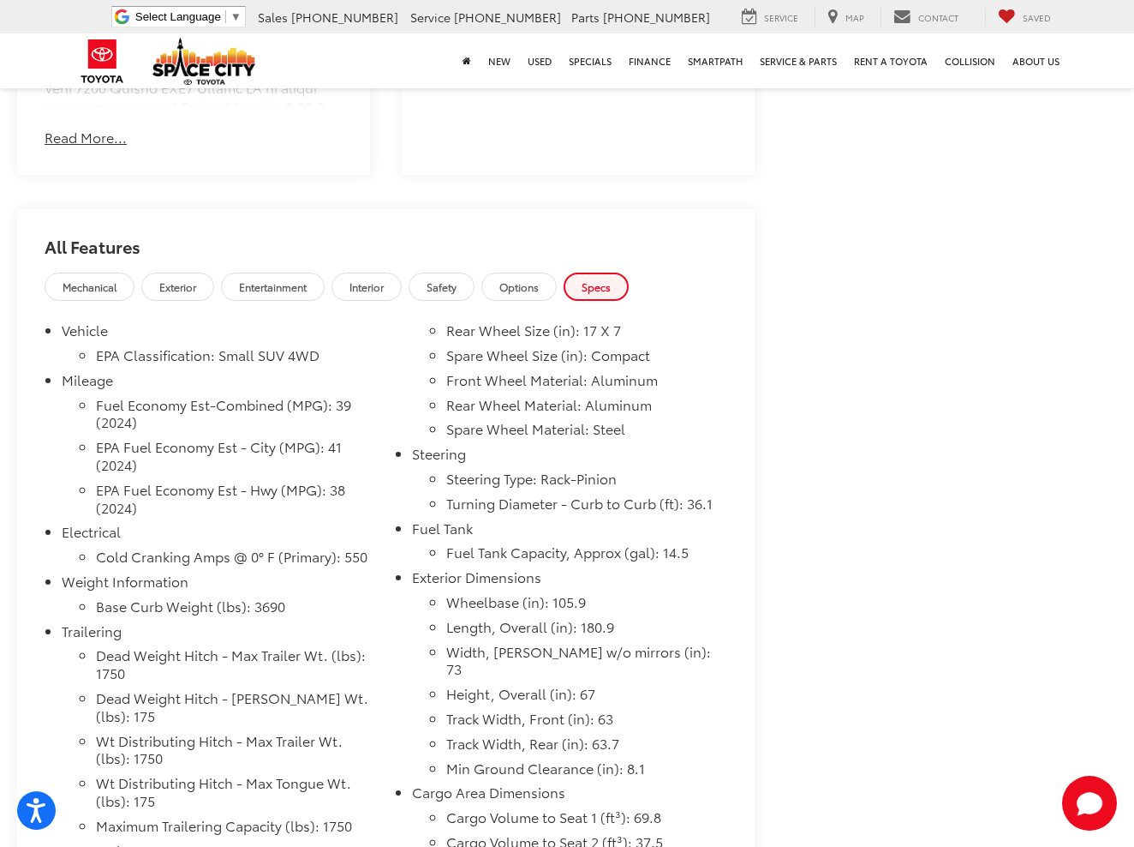
click at [536, 279] on span "Options" at bounding box center [519, 286] width 39 height 15
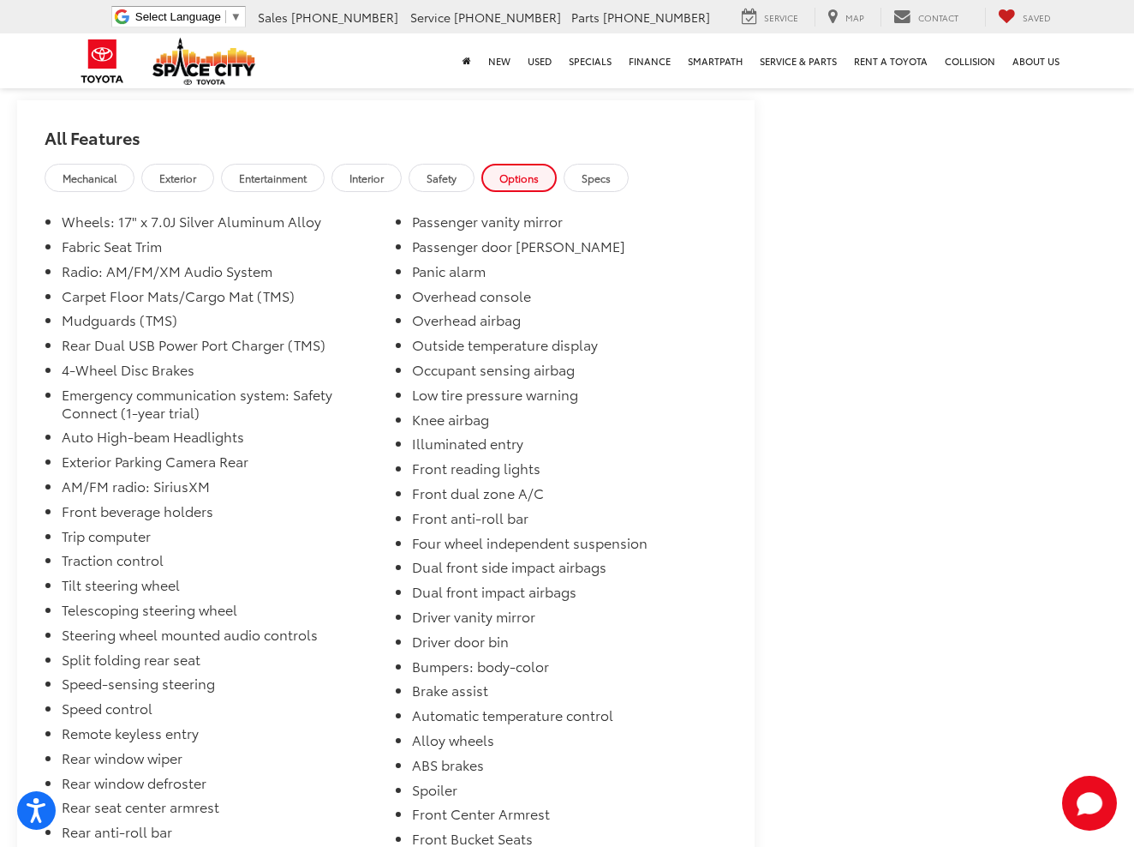
scroll to position [1263, 0]
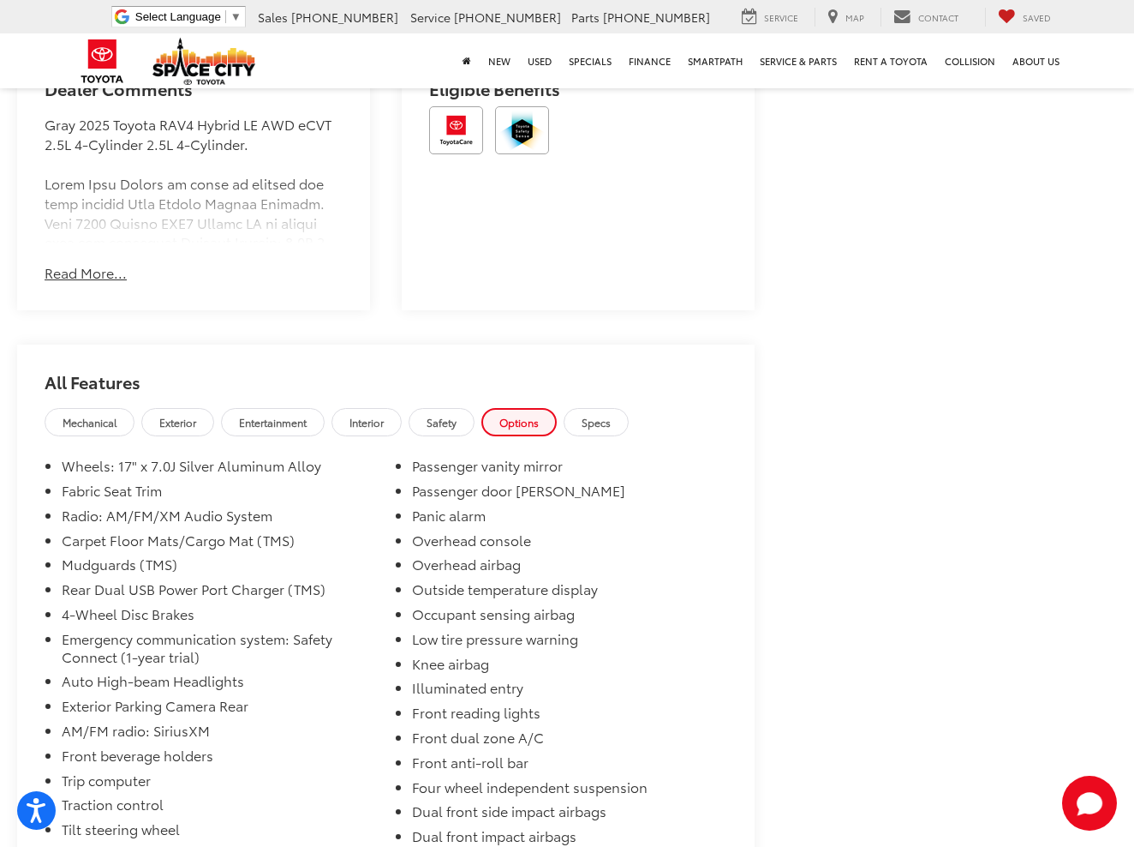
click at [629, 426] on link "Specs" at bounding box center [596, 422] width 65 height 28
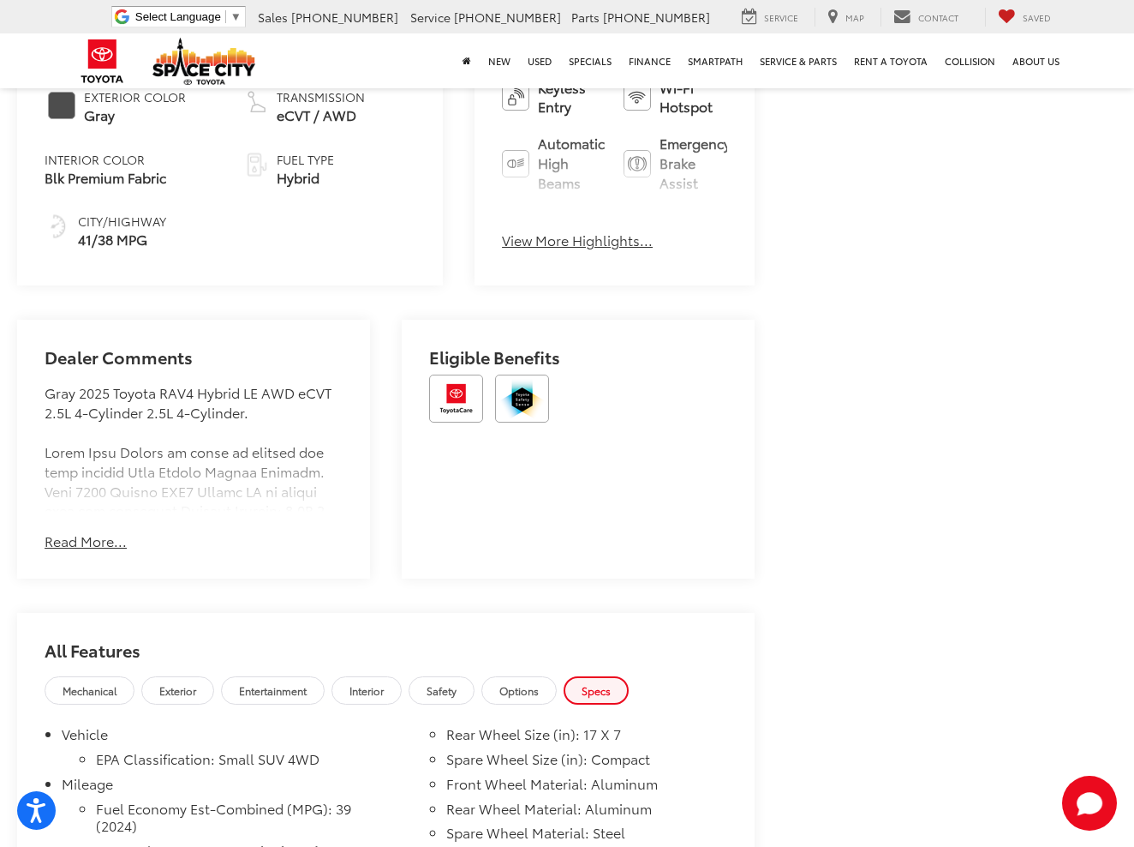
scroll to position [960, 0]
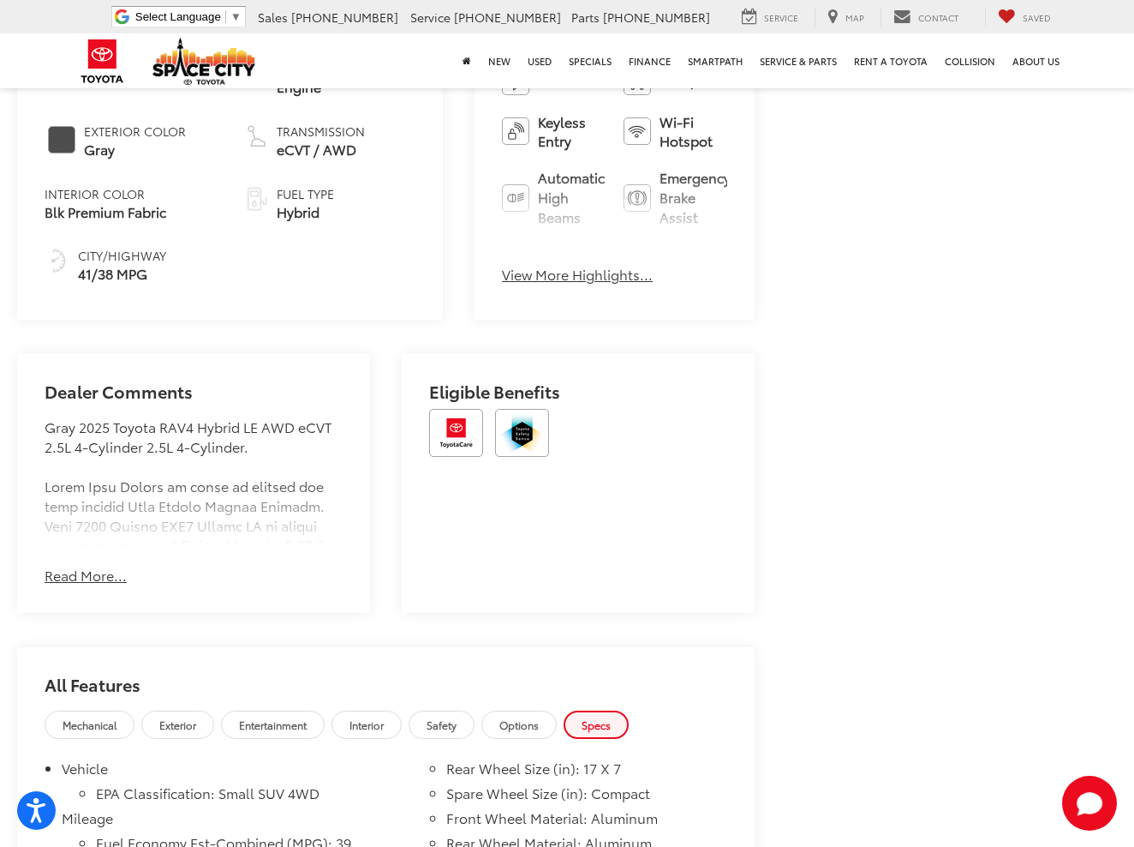
click at [475, 723] on link "Safety" at bounding box center [442, 724] width 66 height 28
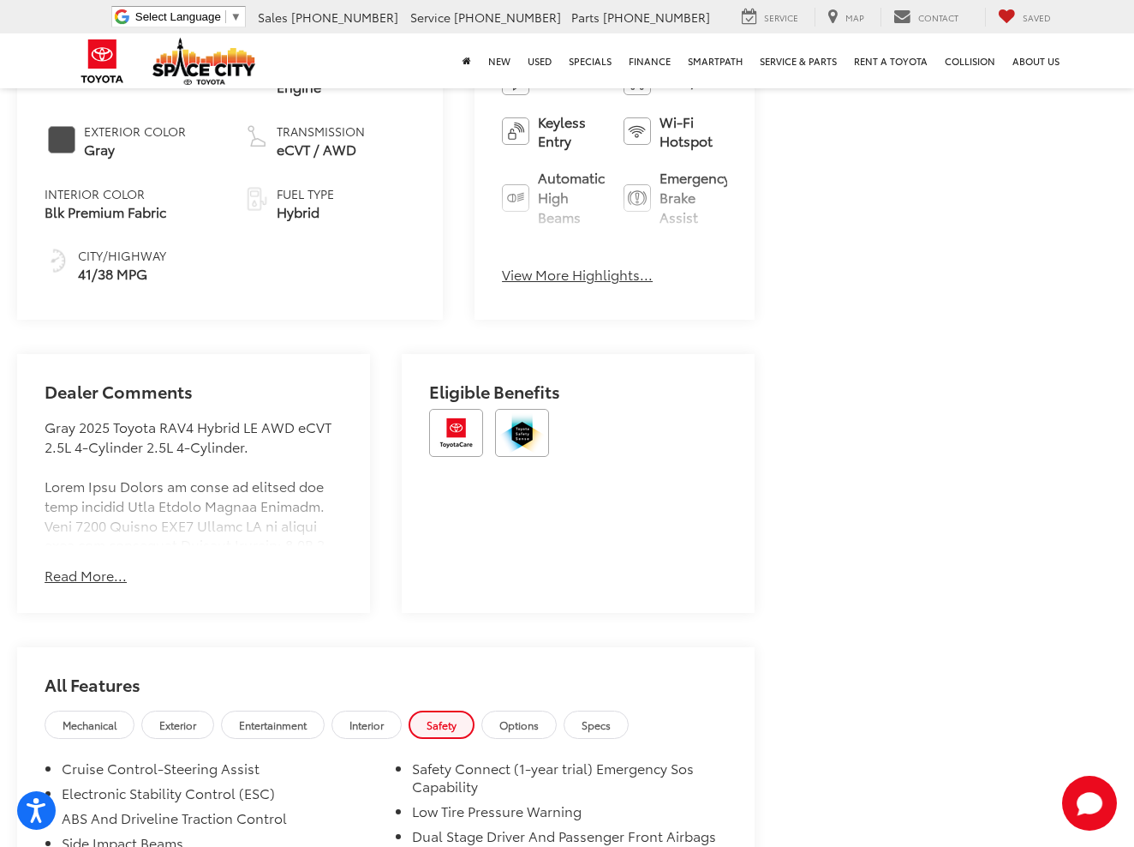
click at [384, 720] on span "Interior" at bounding box center [367, 724] width 34 height 15
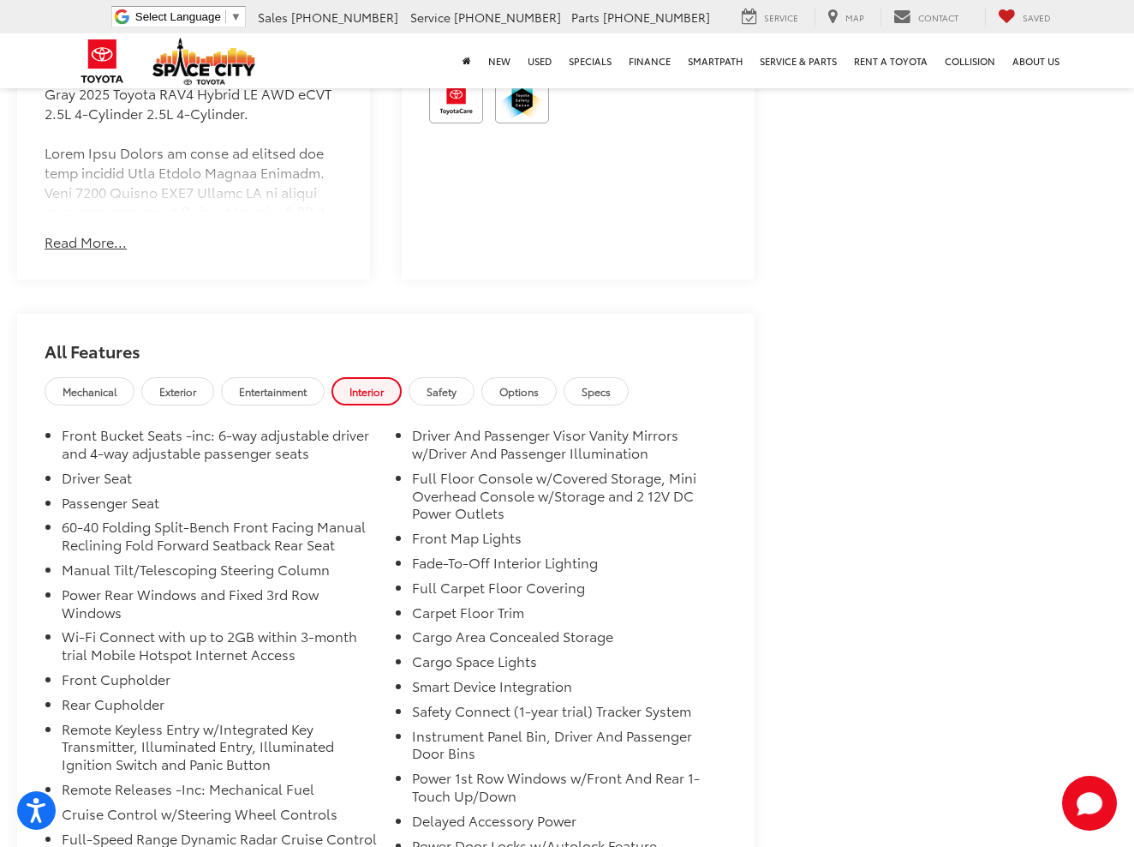
scroll to position [1258, 0]
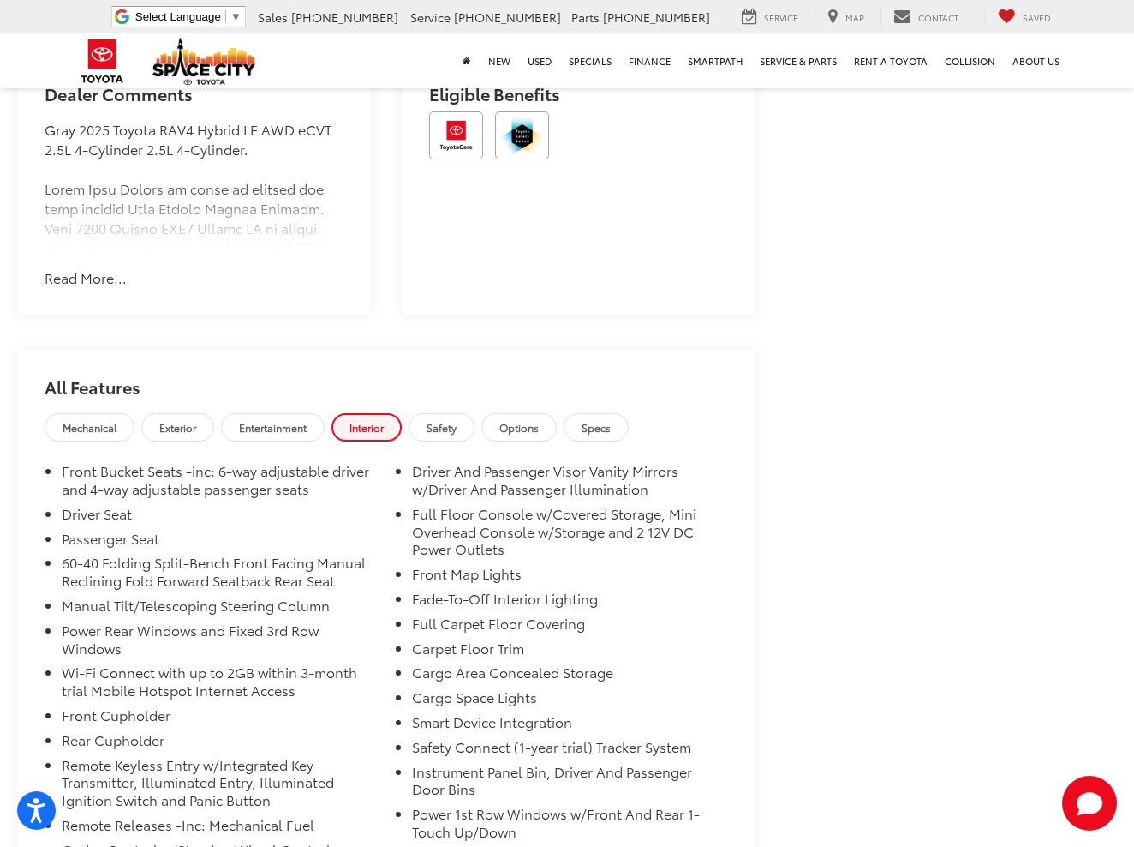
click at [307, 420] on span "Entertainment" at bounding box center [273, 427] width 68 height 15
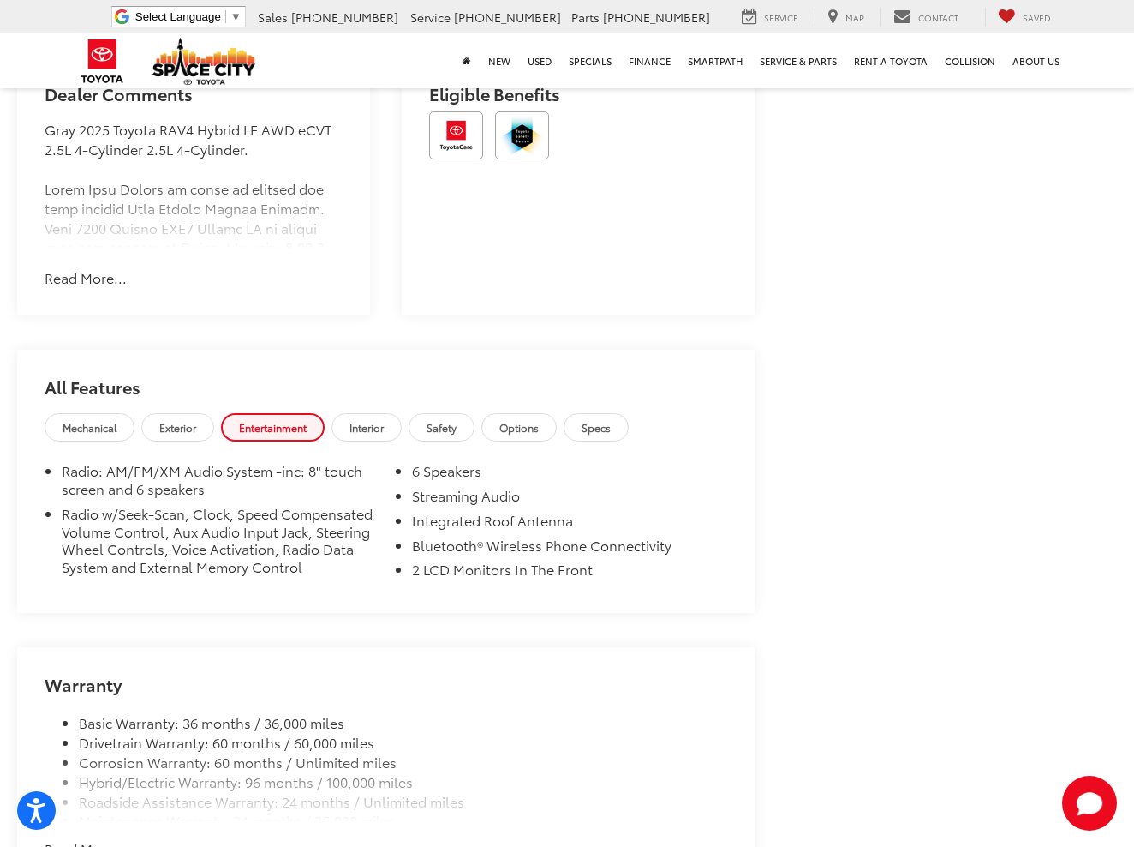
click at [207, 427] on link "Exterior" at bounding box center [177, 427] width 73 height 28
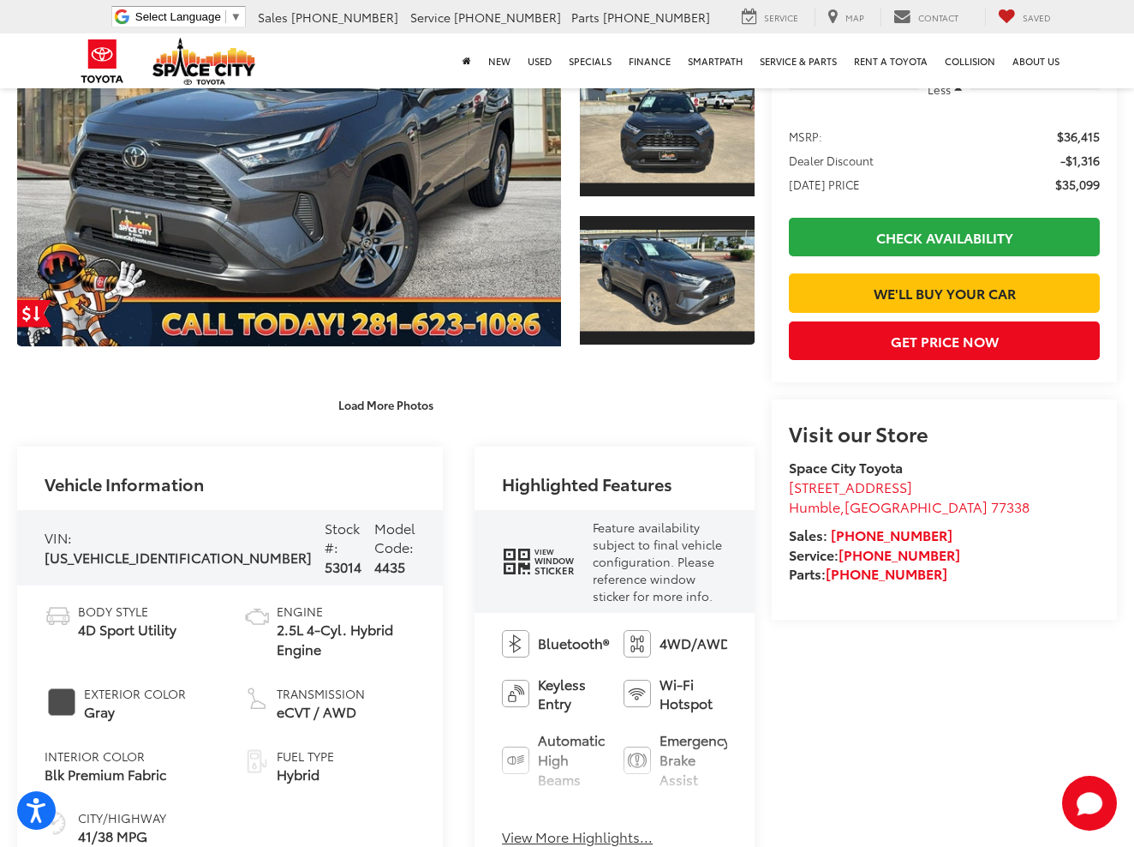
scroll to position [553, 0]
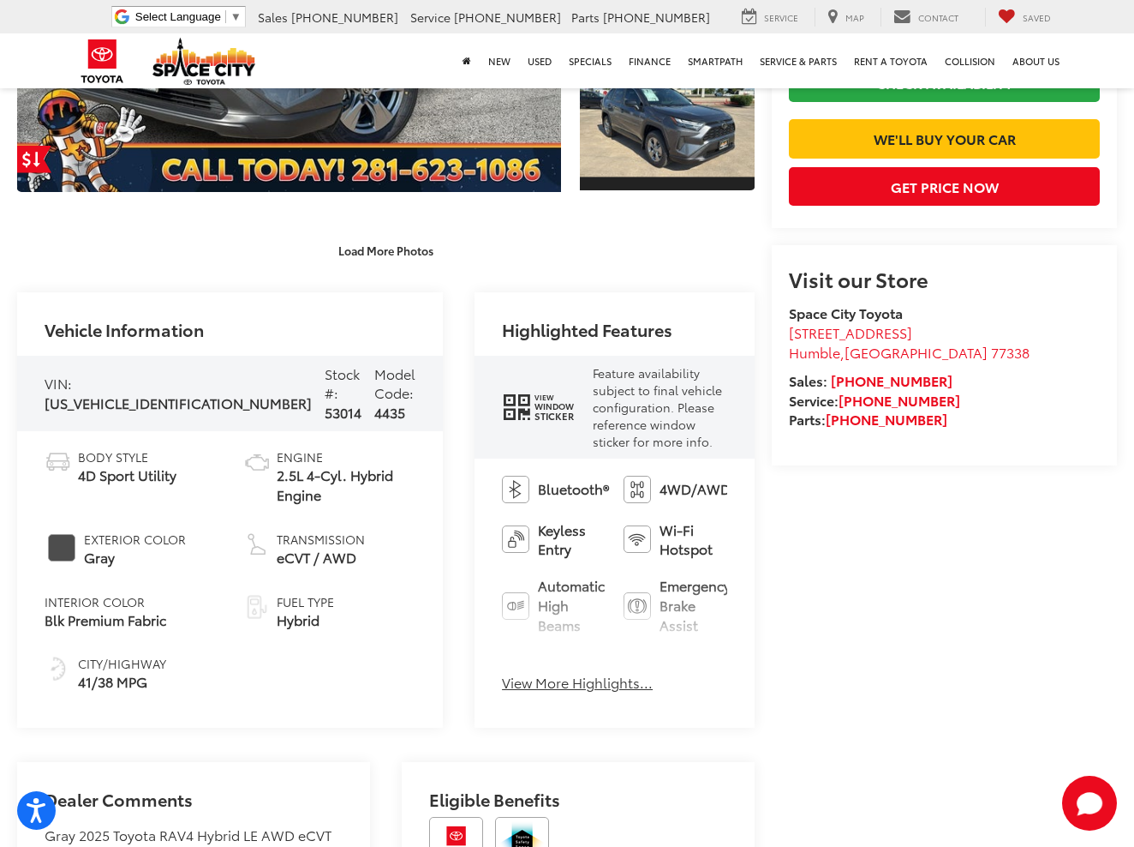
click at [520, 673] on button "View More Highlights..." at bounding box center [577, 683] width 151 height 20
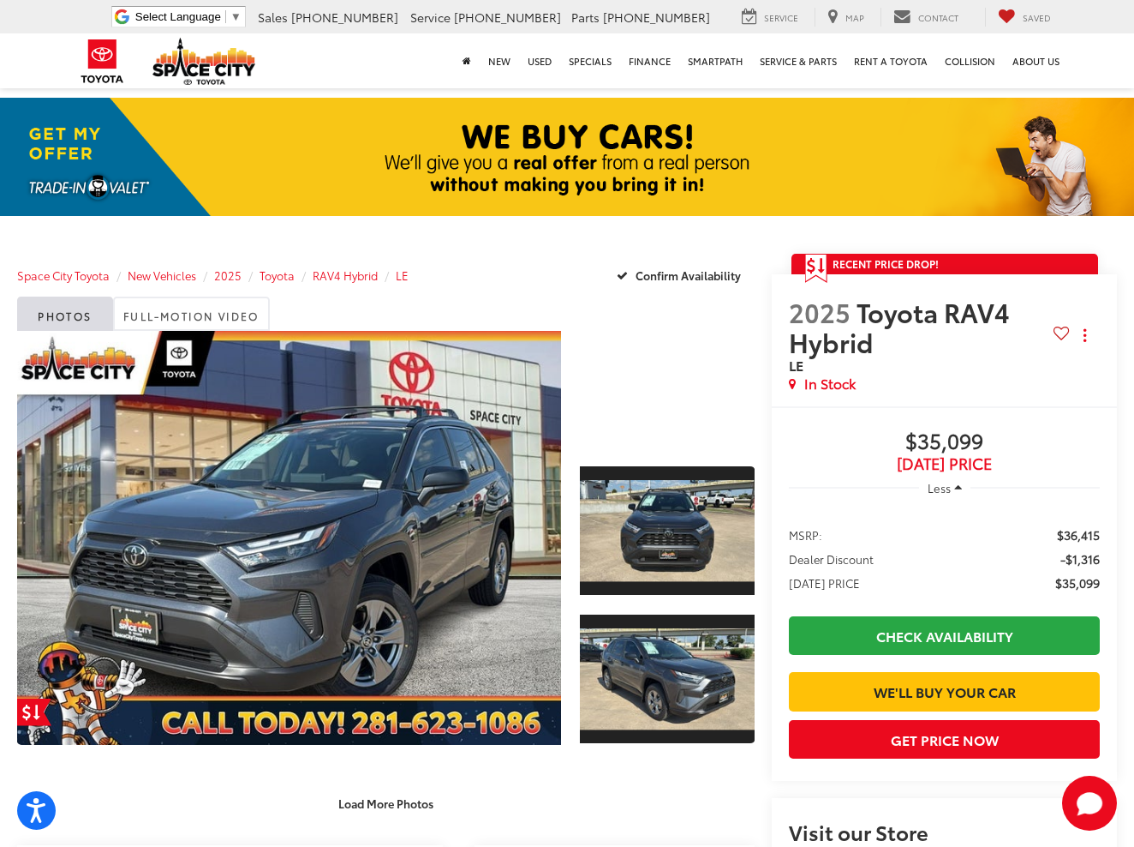
scroll to position [0, 0]
